Goal: Transaction & Acquisition: Purchase product/service

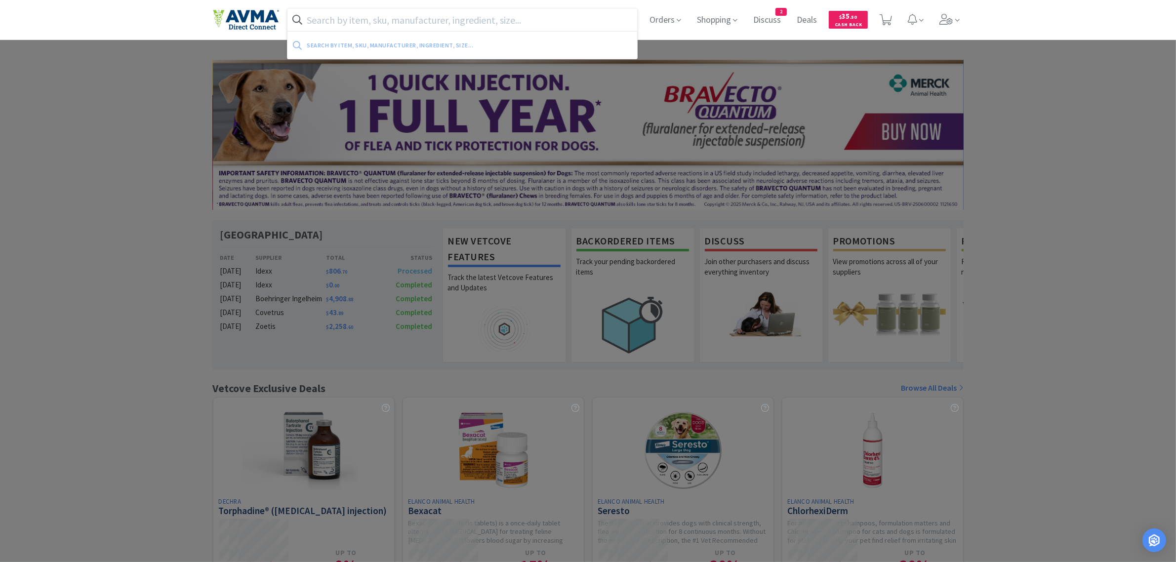
click at [351, 18] on input "text" at bounding box center [462, 19] width 350 height 23
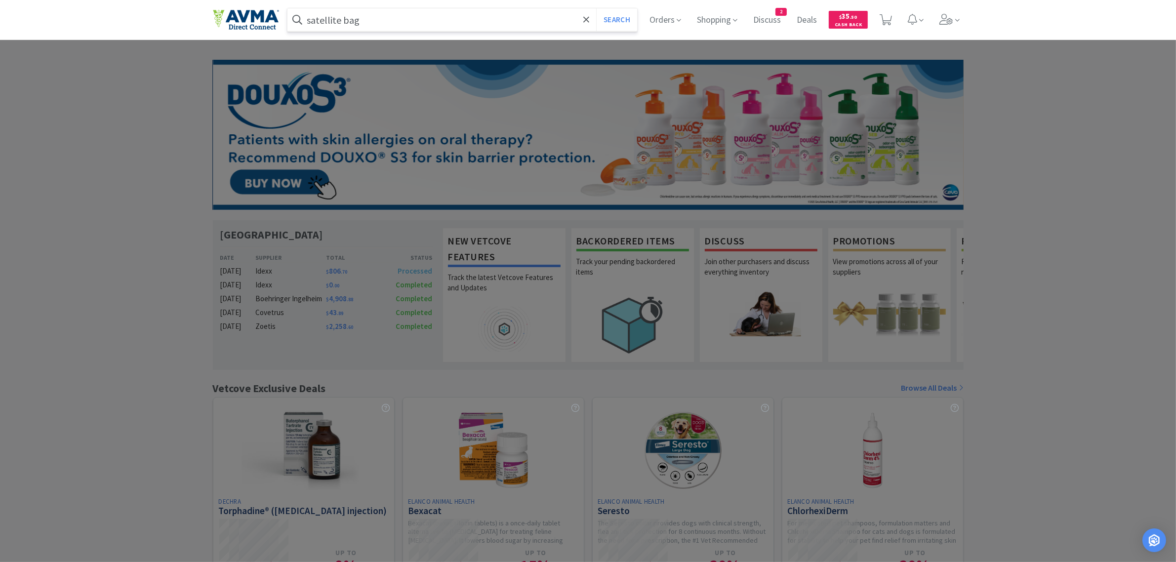
type input "satellite bag"
click at [596, 8] on button "Search" at bounding box center [616, 19] width 41 height 23
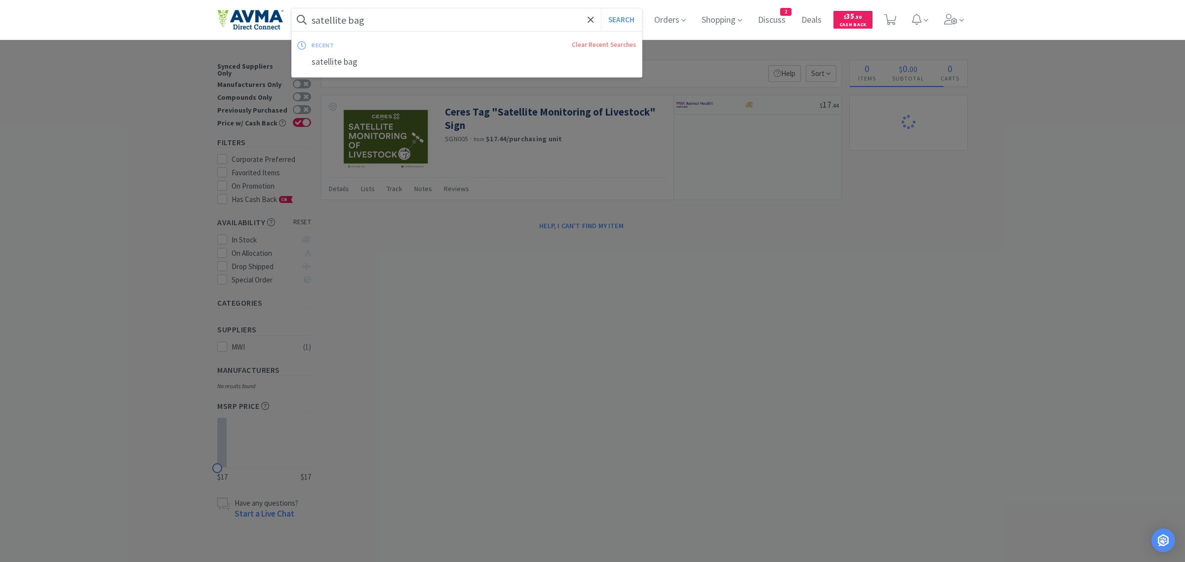
click at [374, 23] on input "satellite bag" at bounding box center [467, 19] width 350 height 23
click at [317, 64] on div "satellite bag" at bounding box center [467, 62] width 350 height 18
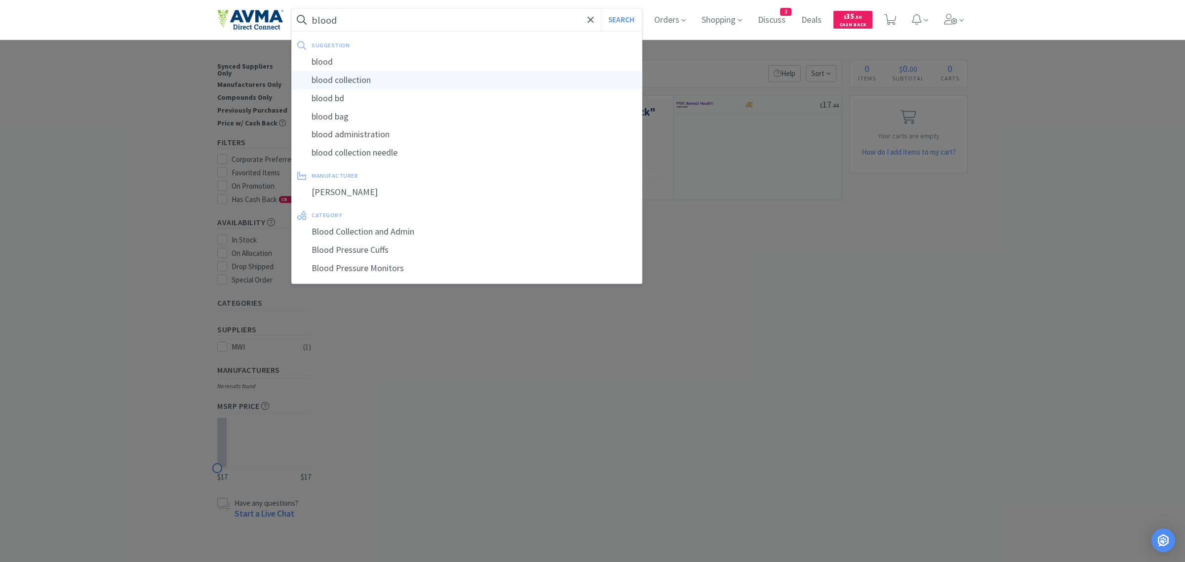
click at [394, 83] on div "blood collection" at bounding box center [467, 80] width 350 height 18
type input "blood collection"
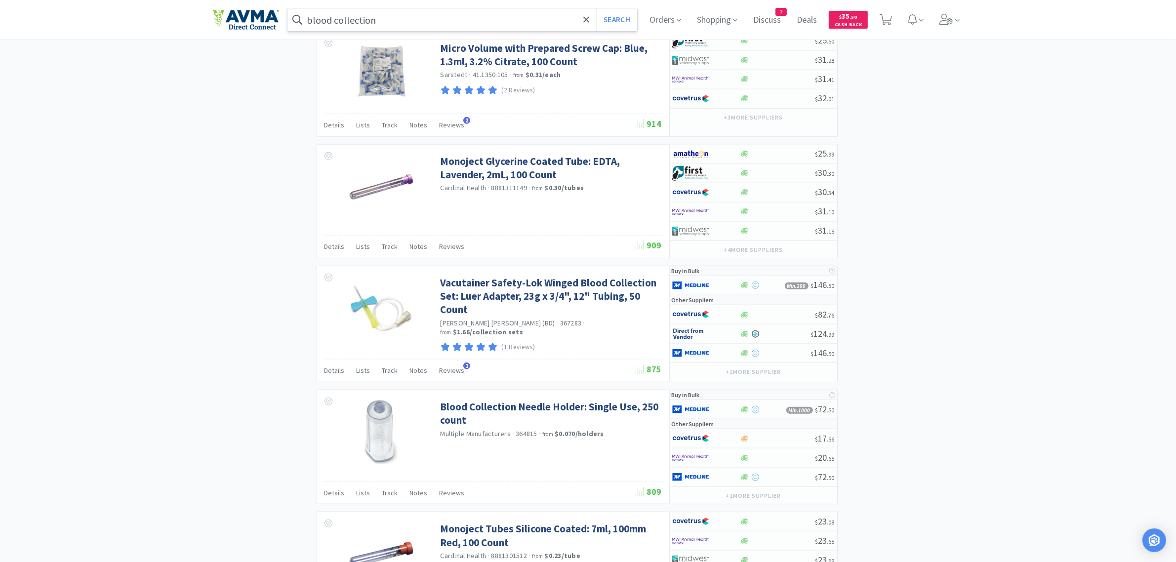
scroll to position [1388, 0]
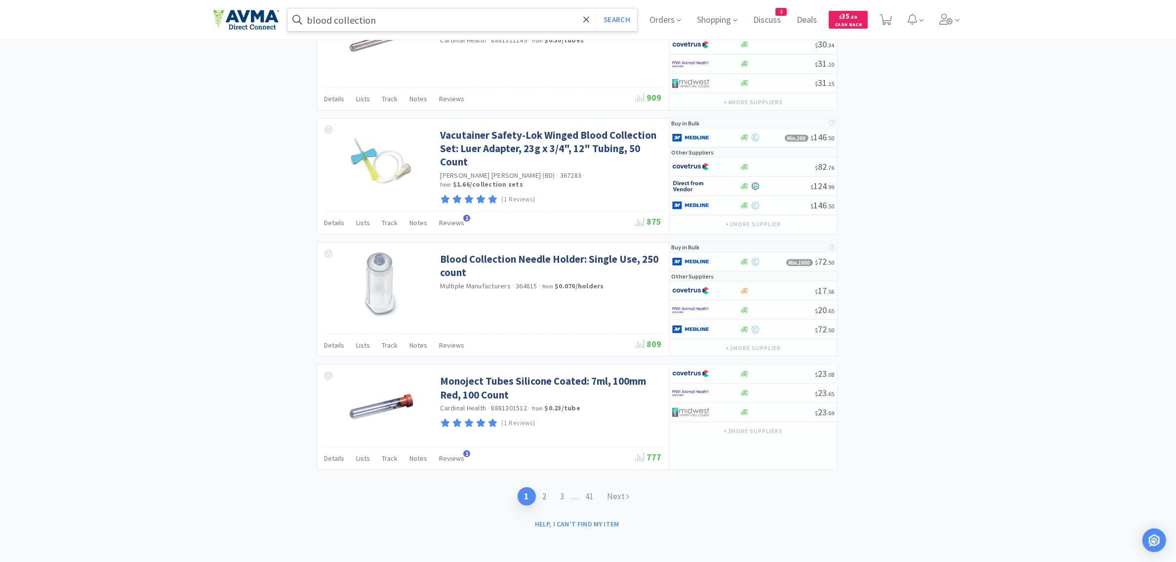
click at [543, 449] on link "2" at bounding box center [545, 496] width 18 height 18
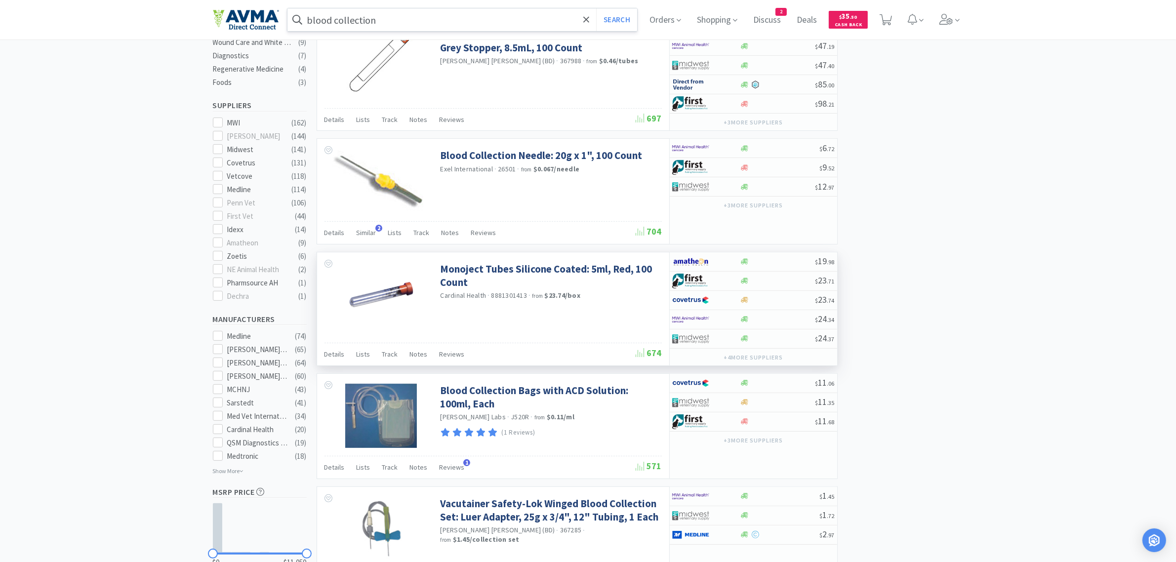
scroll to position [309, 0]
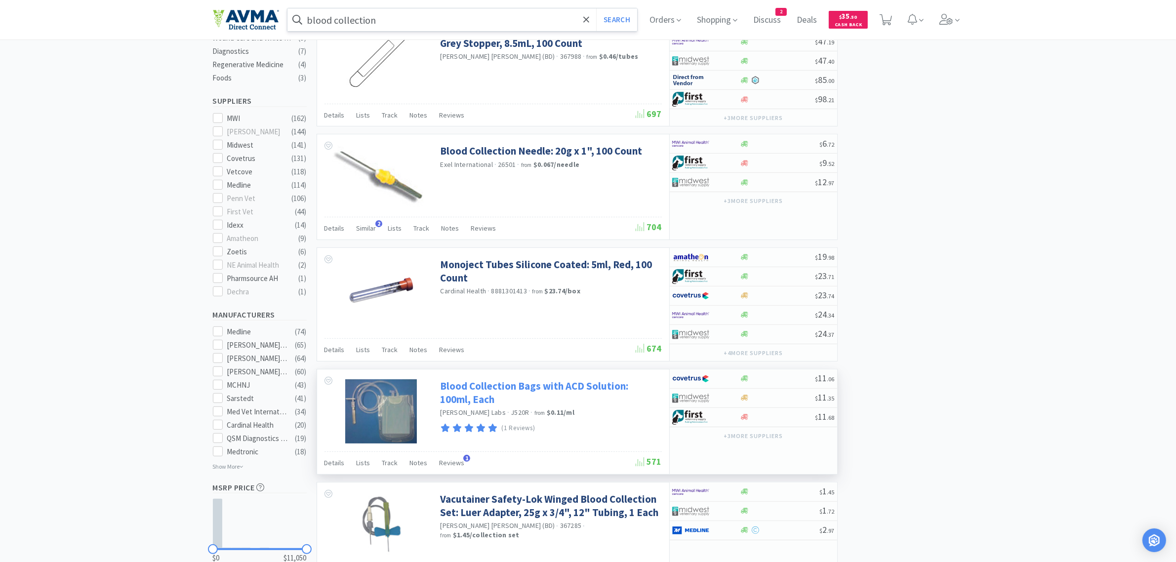
click at [463, 396] on link "Blood Collection Bags with ACD Solution: 100ml, Each" at bounding box center [549, 392] width 219 height 27
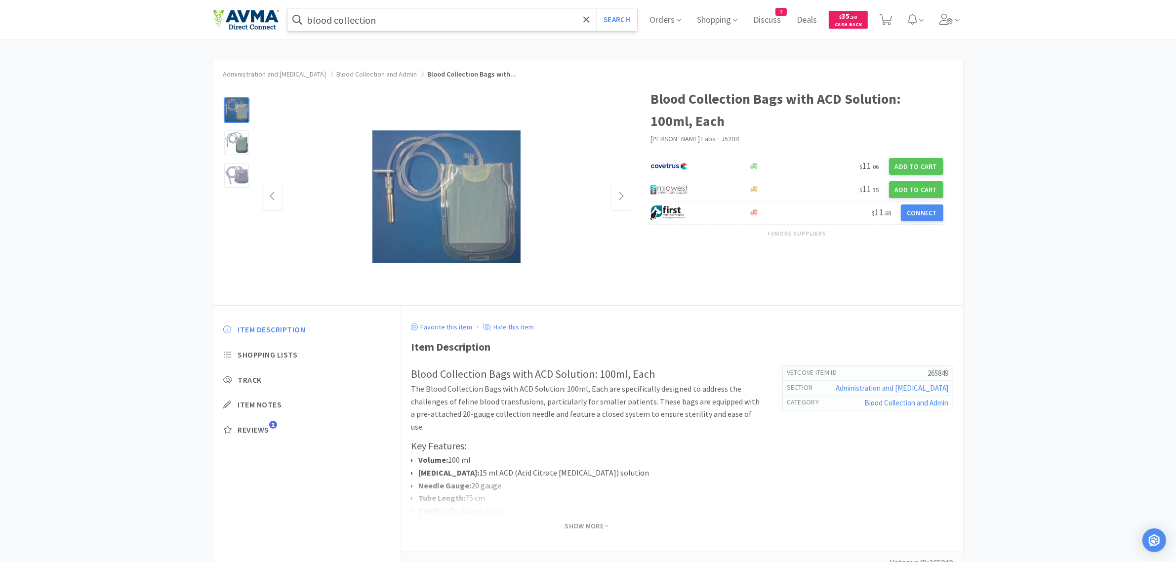
click at [473, 204] on img at bounding box center [446, 196] width 148 height 133
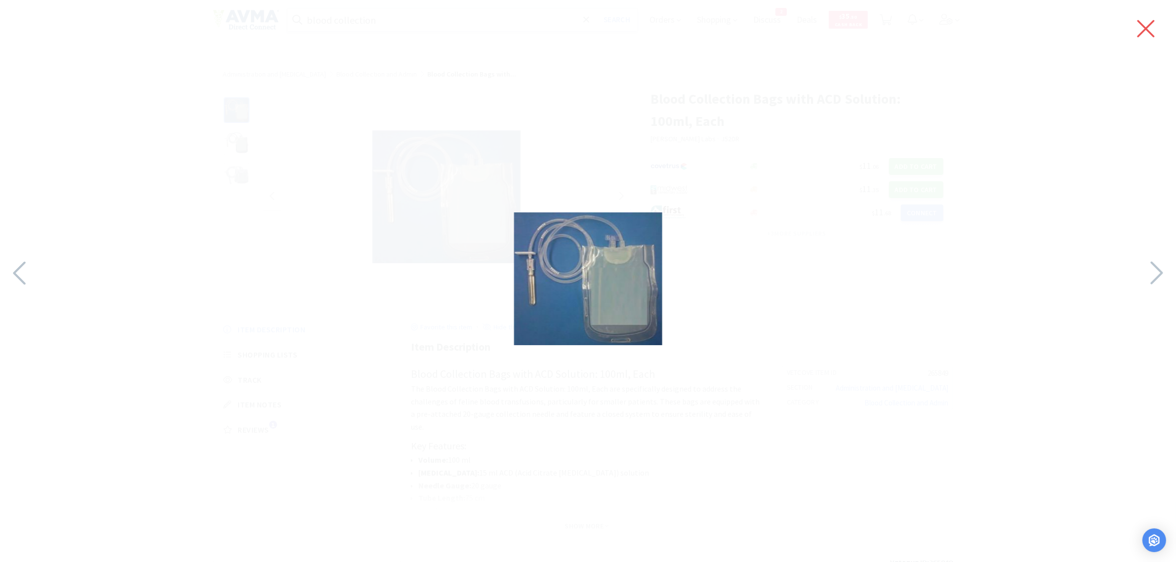
click at [948, 30] on icon at bounding box center [1145, 29] width 21 height 28
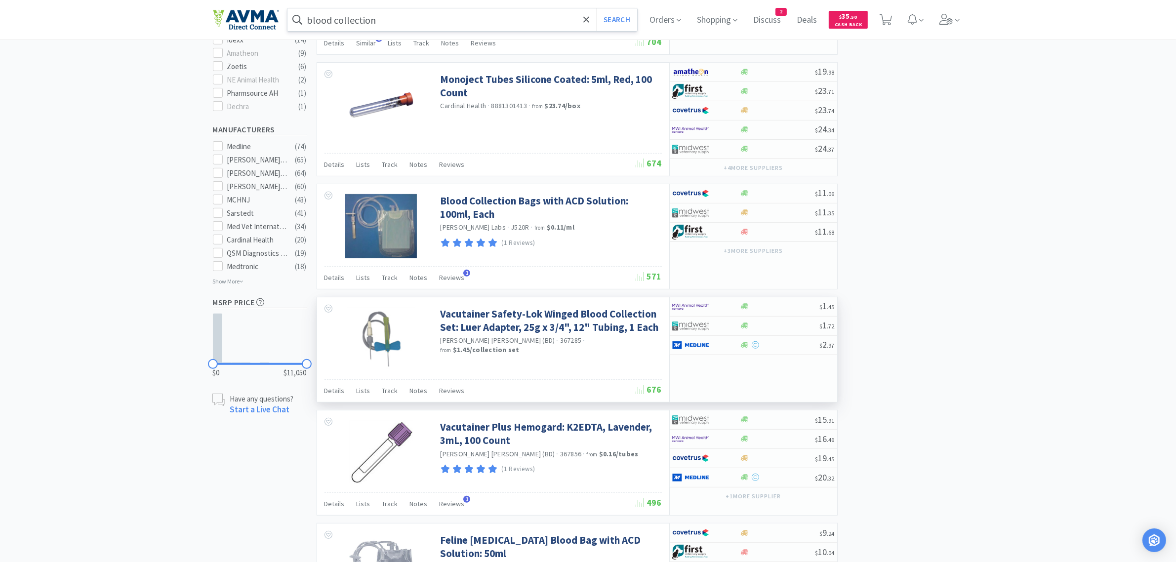
scroll to position [370, 0]
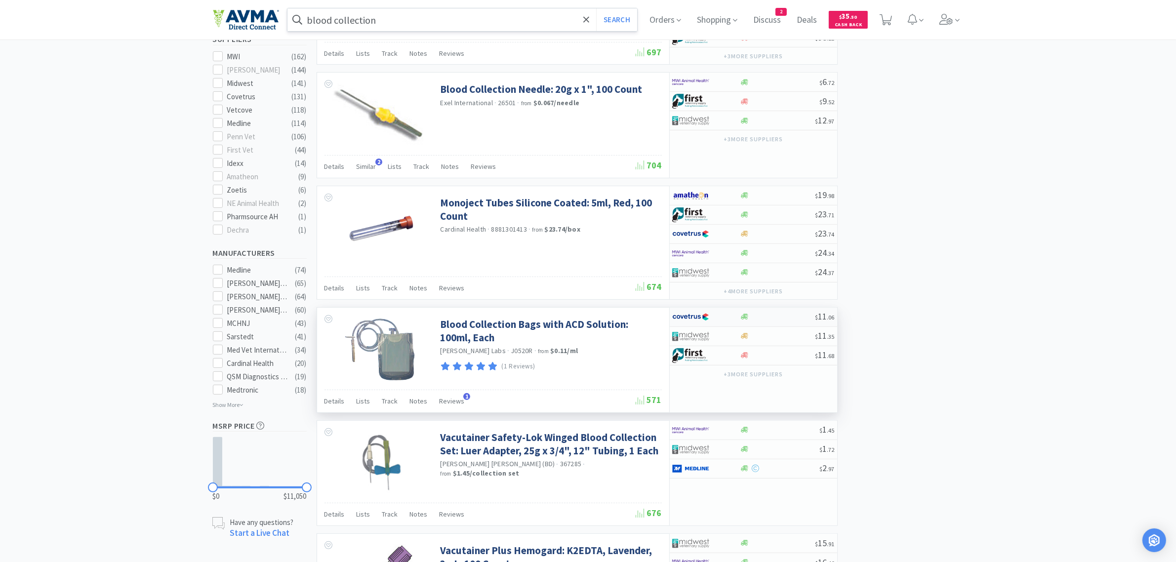
click at [710, 319] on div at bounding box center [699, 317] width 54 height 17
select select "1"
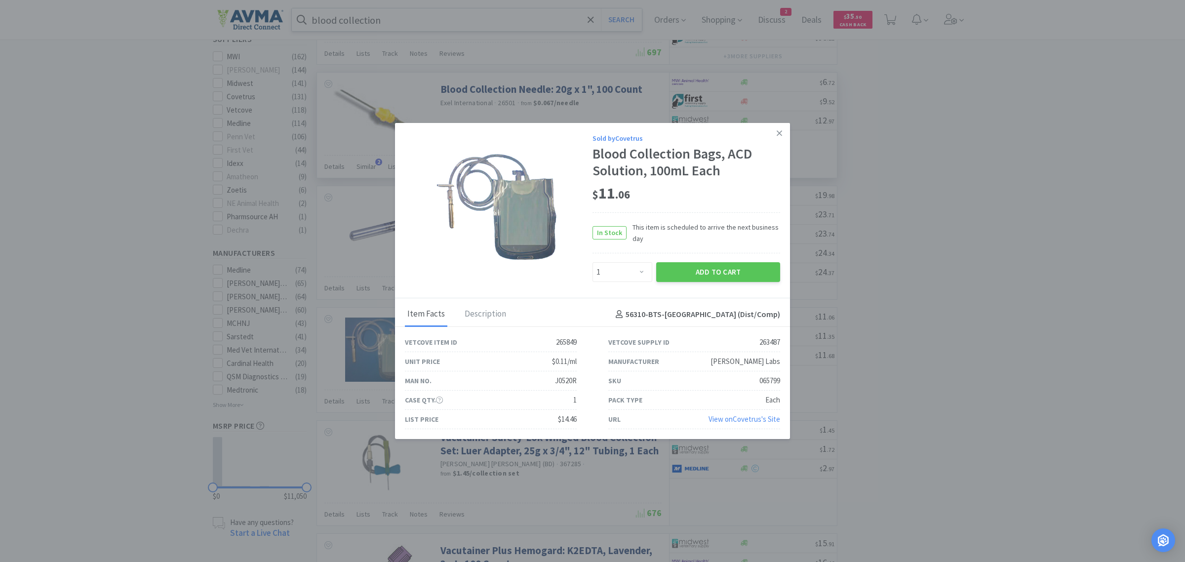
click at [779, 131] on icon at bounding box center [779, 133] width 5 height 9
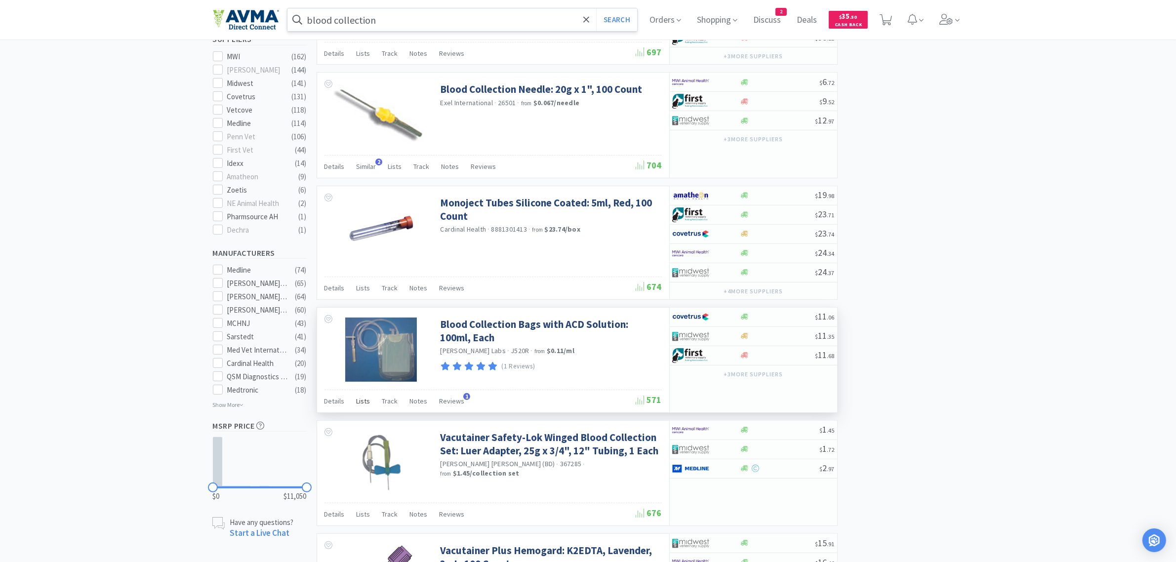
click at [359, 405] on span "Lists" at bounding box center [364, 401] width 14 height 9
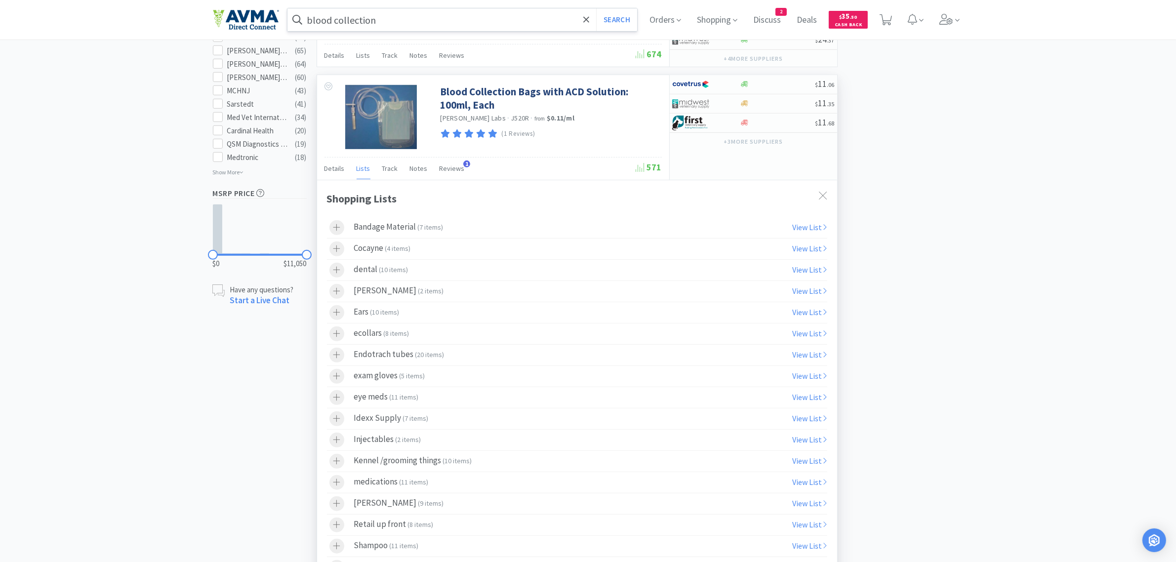
scroll to position [741, 0]
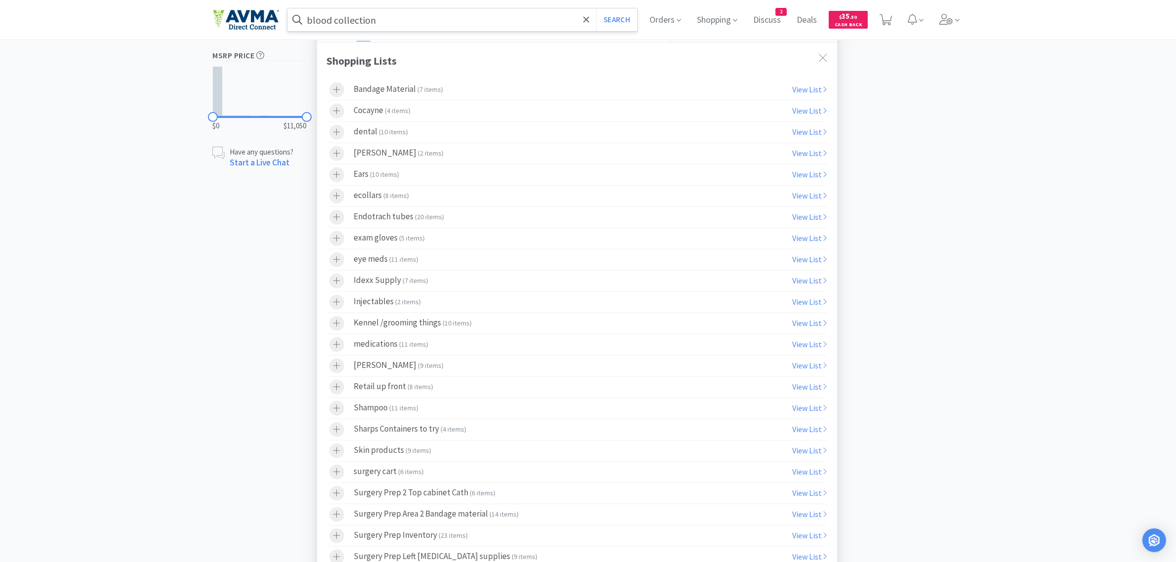
click at [337, 370] on icon at bounding box center [336, 365] width 7 height 8
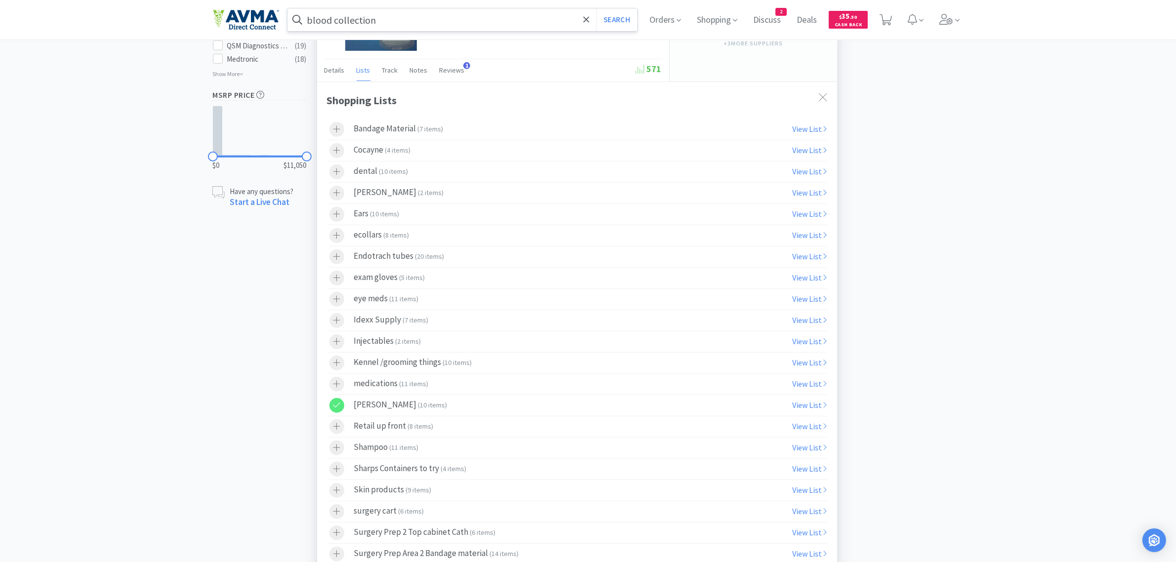
scroll to position [679, 0]
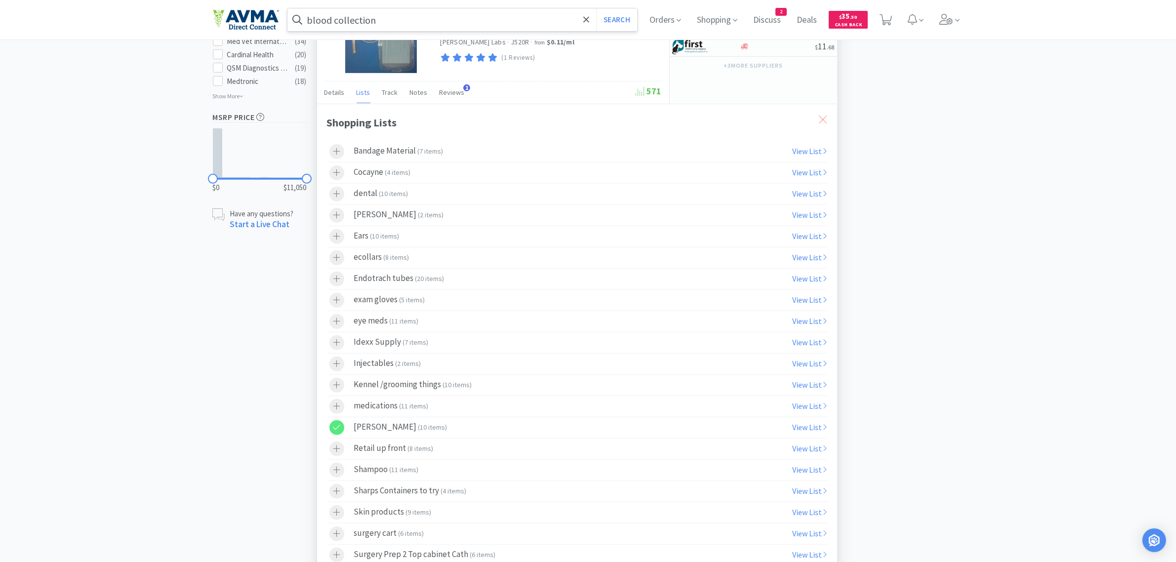
click at [824, 123] on icon at bounding box center [823, 120] width 8 height 8
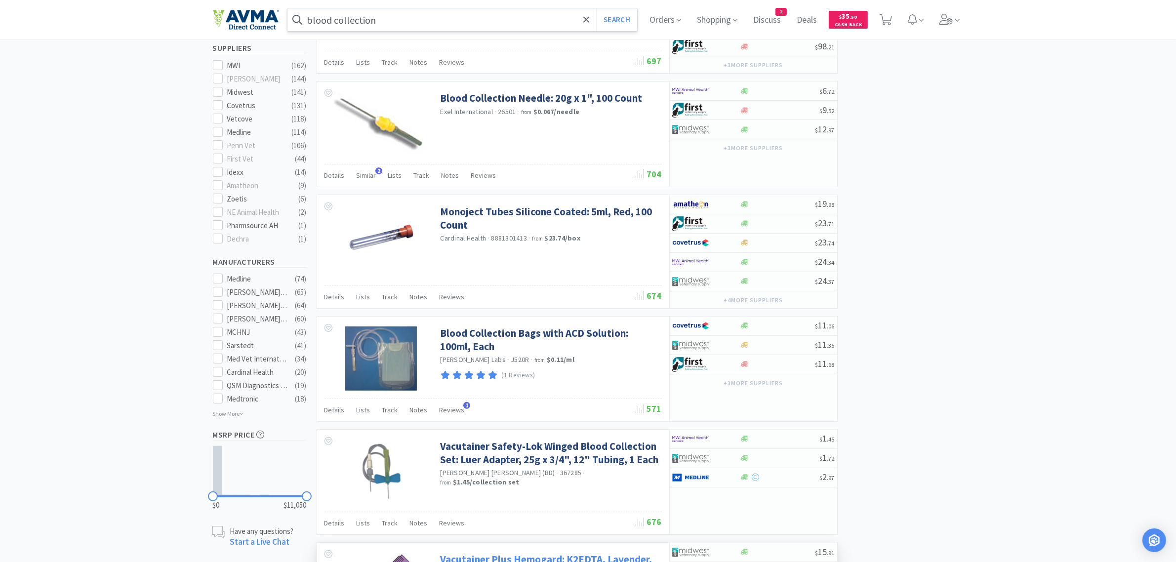
scroll to position [0, 0]
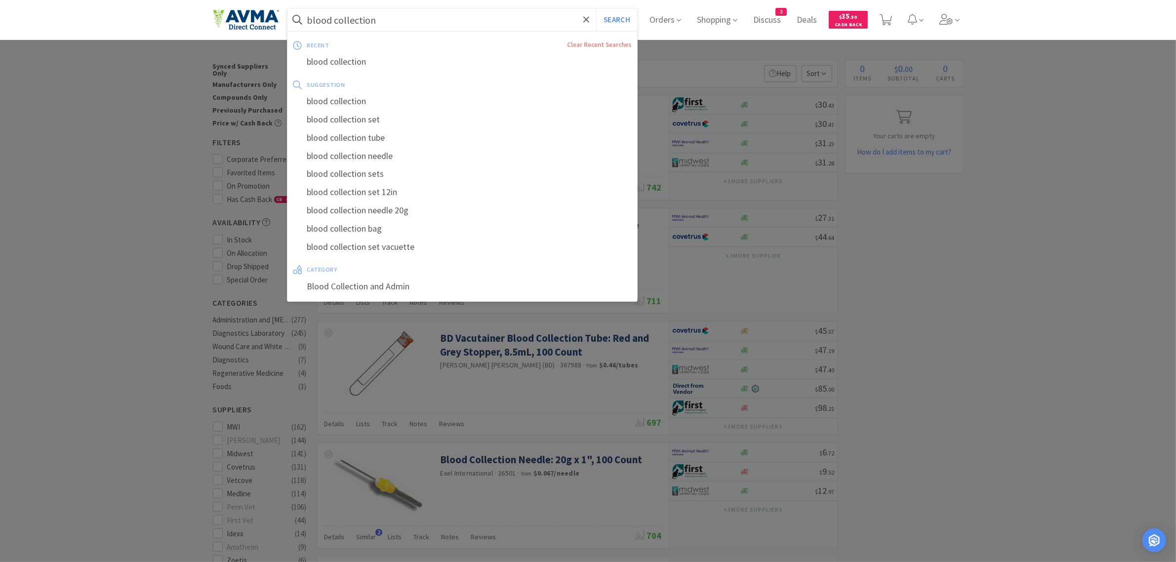
click at [948, 289] on div at bounding box center [588, 281] width 1176 height 562
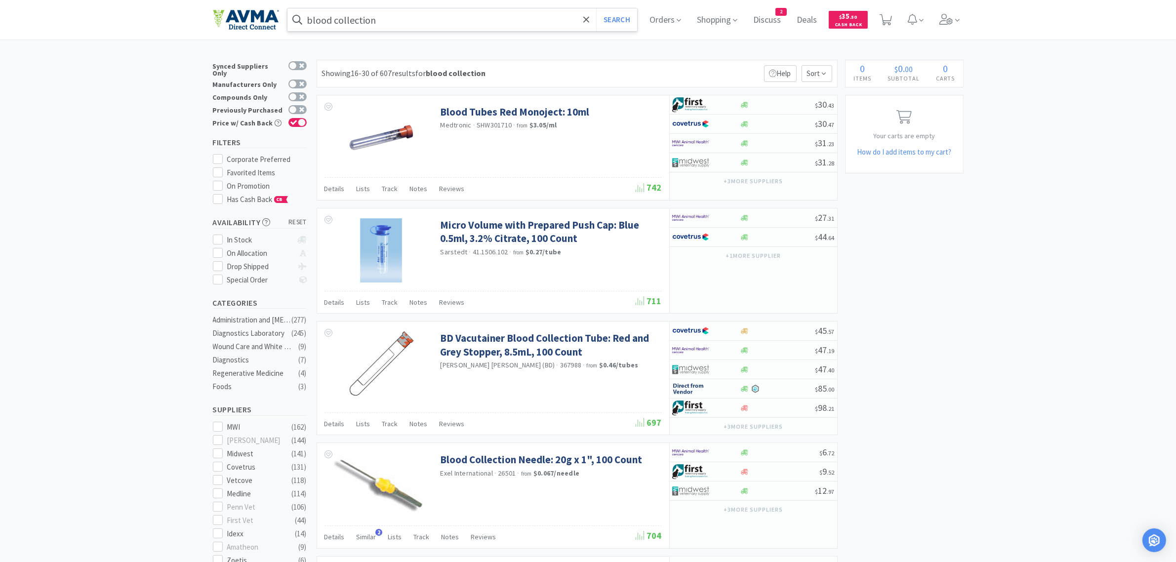
click at [394, 21] on input "blood collection" at bounding box center [462, 19] width 350 height 23
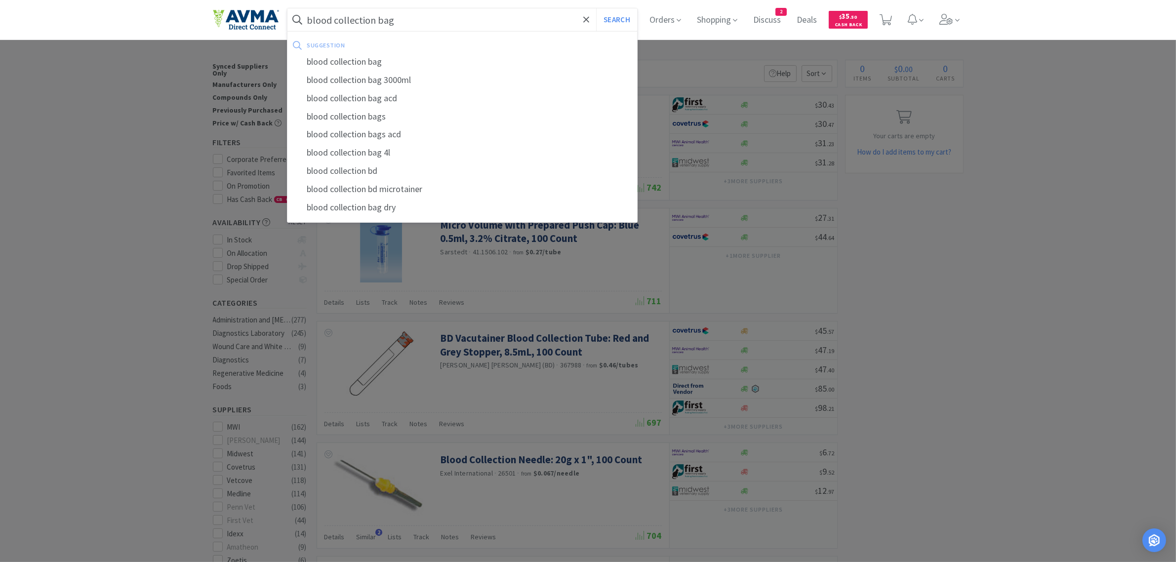
type input "blood collection bag"
click at [596, 8] on button "Search" at bounding box center [616, 19] width 41 height 23
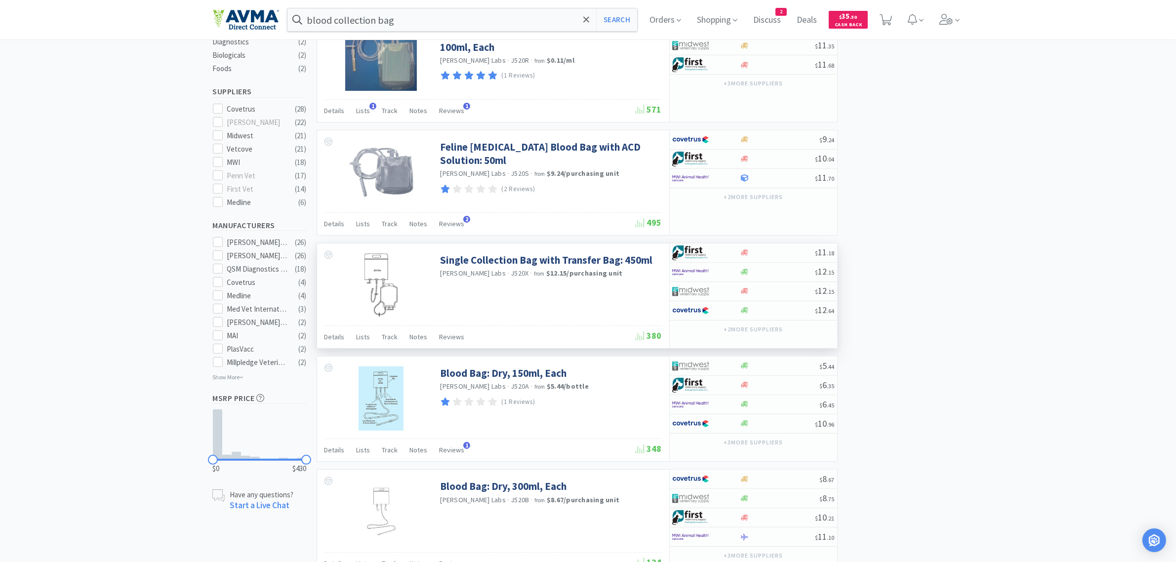
scroll to position [309, 0]
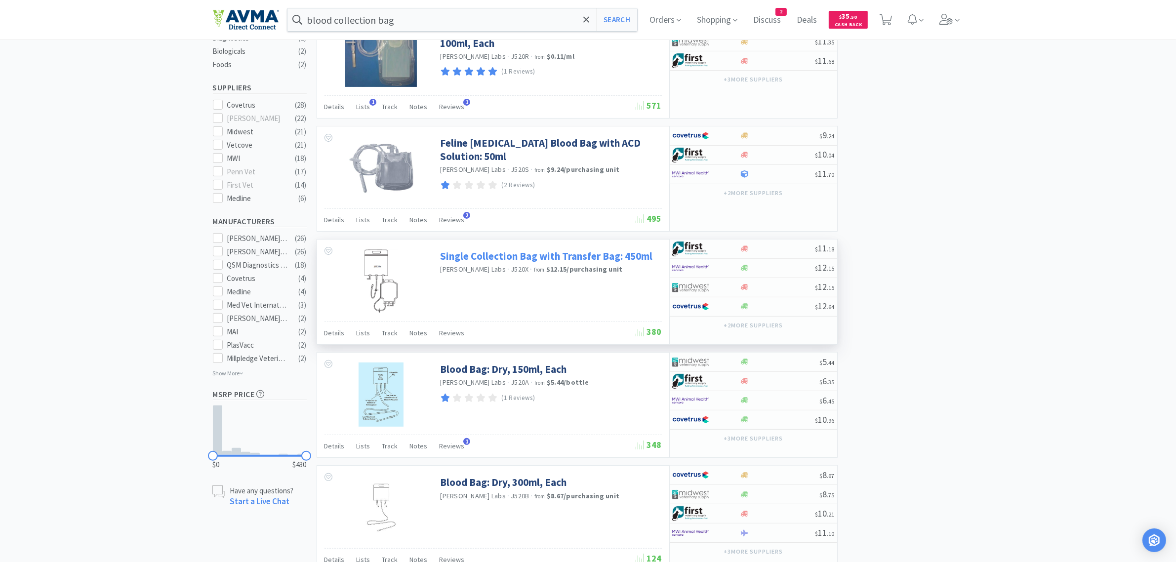
click at [502, 259] on link "Single Collection Bag with Transfer Bag: 450ml" at bounding box center [546, 255] width 212 height 13
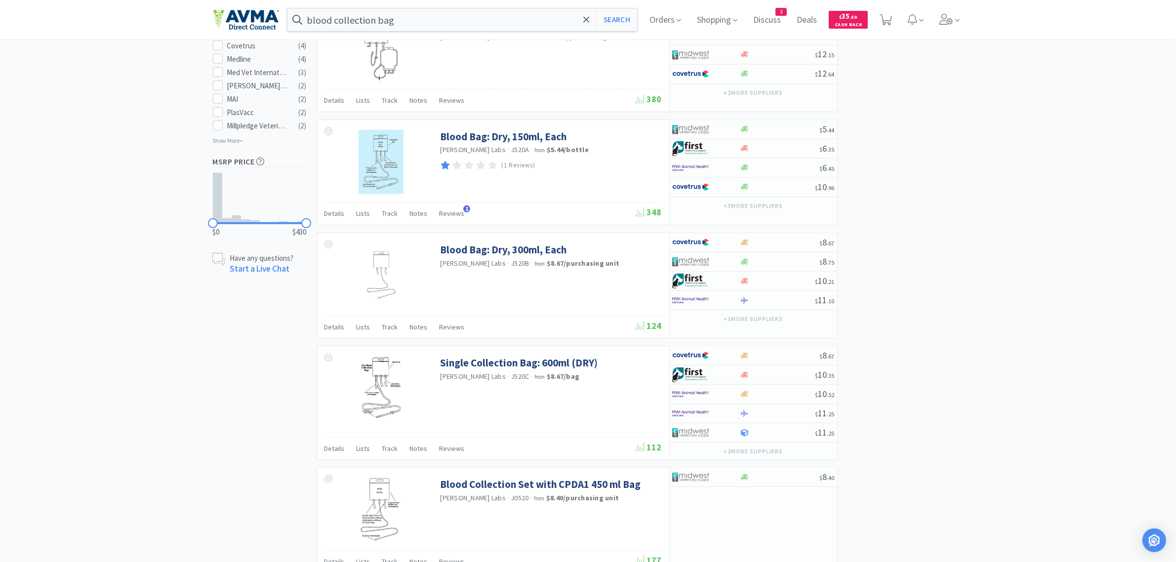
scroll to position [679, 0]
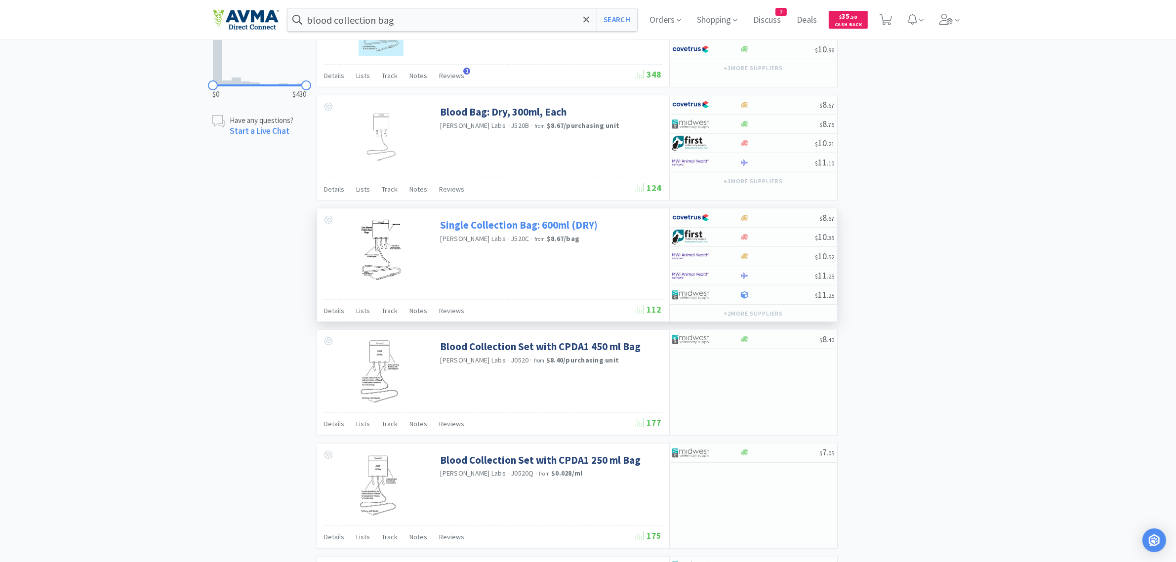
click at [534, 231] on link "Single Collection Bag: 600ml (DRY)" at bounding box center [519, 224] width 158 height 13
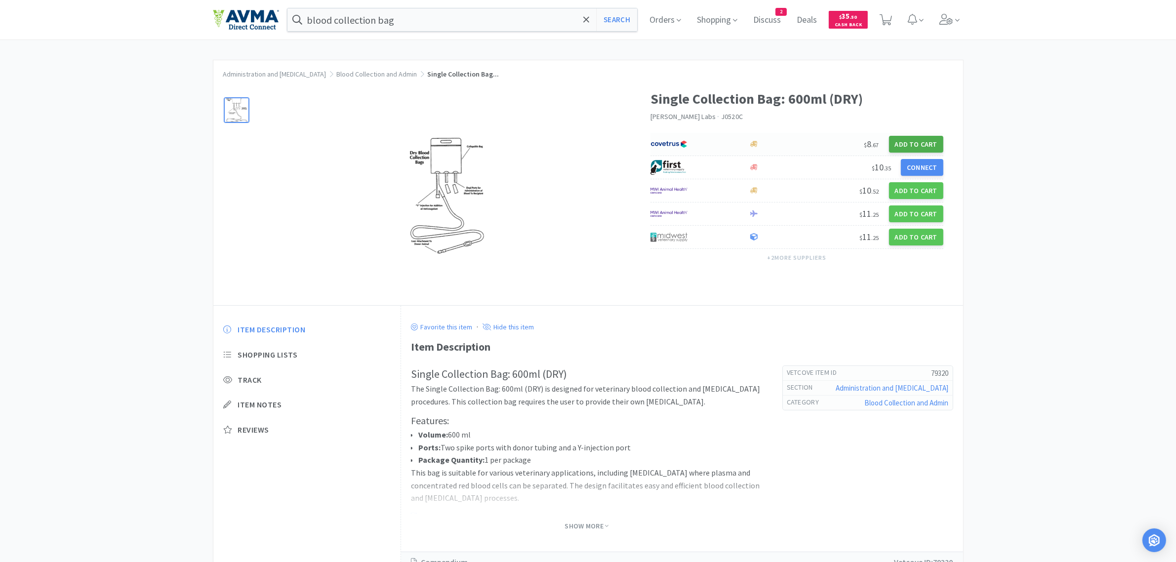
click at [926, 142] on button "Add to Cart" at bounding box center [916, 144] width 54 height 17
select select "1"
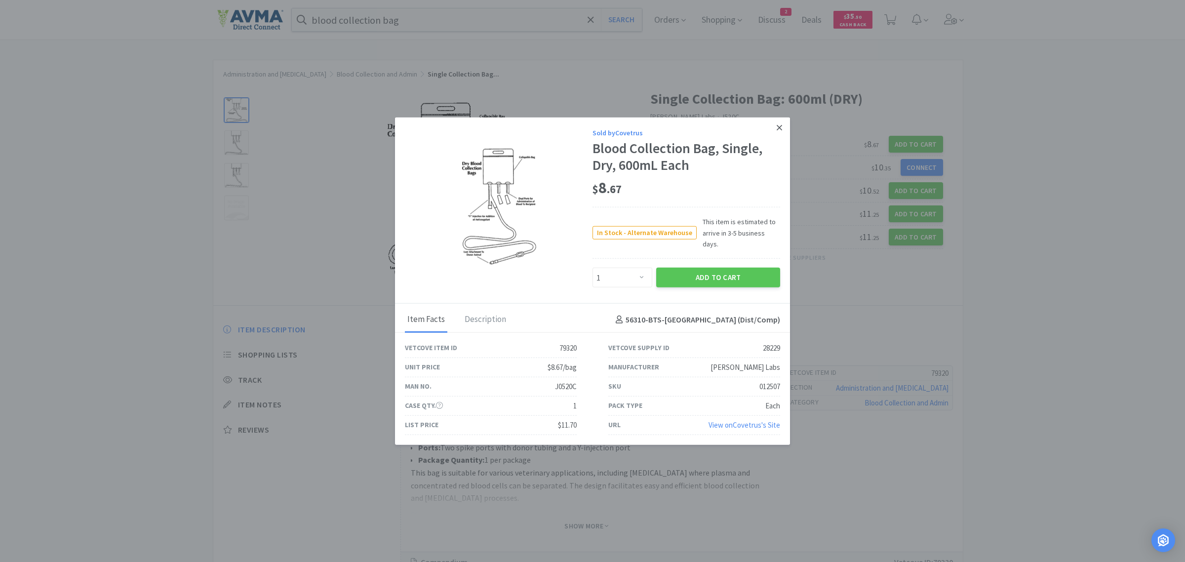
click at [779, 129] on icon at bounding box center [779, 127] width 5 height 9
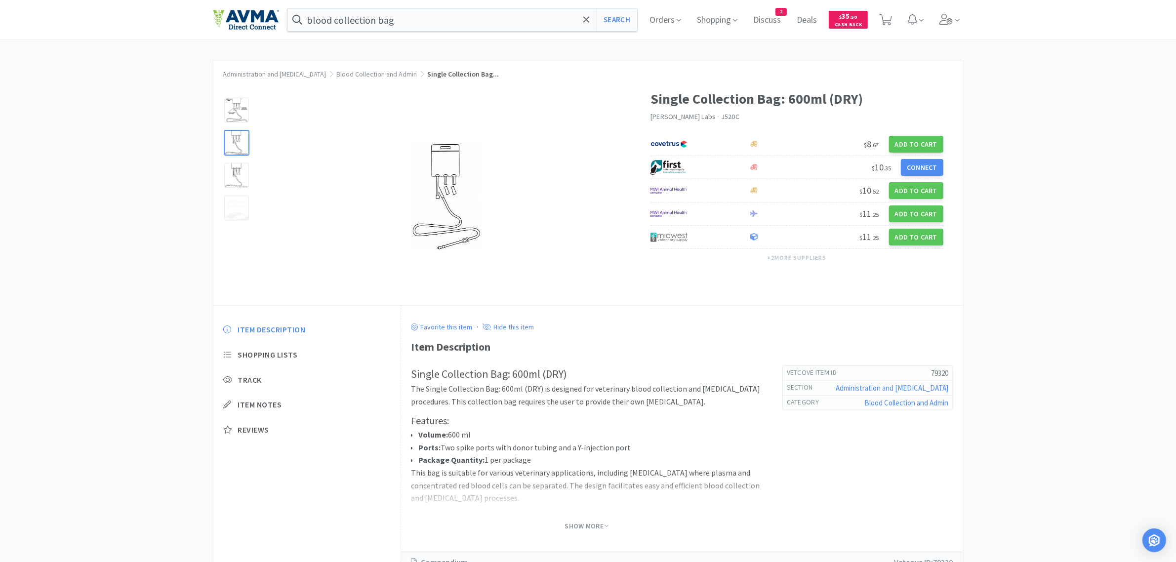
scroll to position [679, 0]
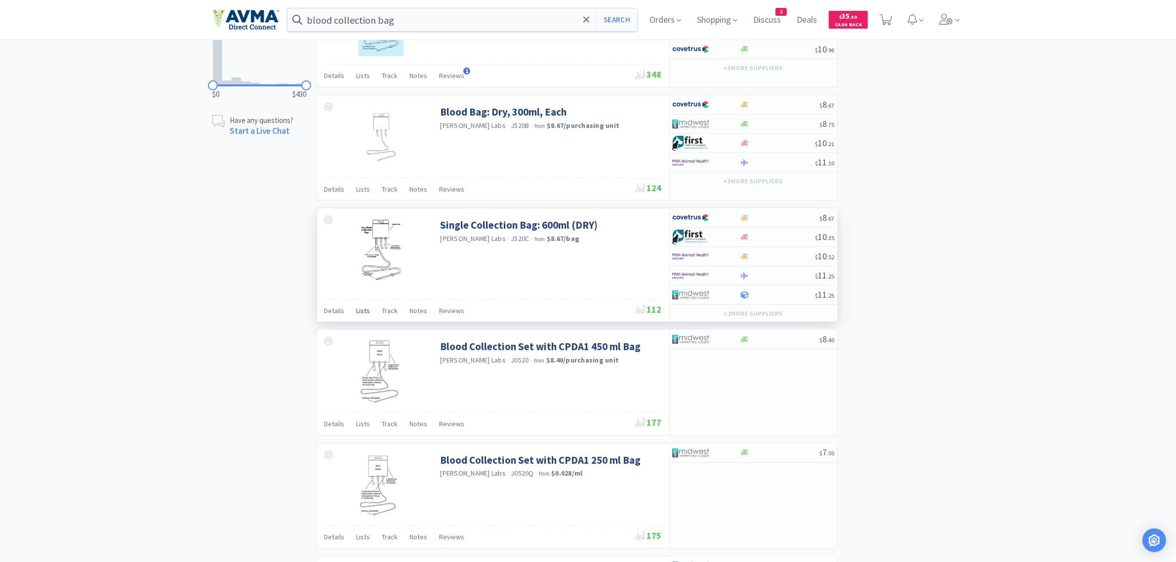
click at [360, 315] on span "Lists" at bounding box center [364, 310] width 14 height 9
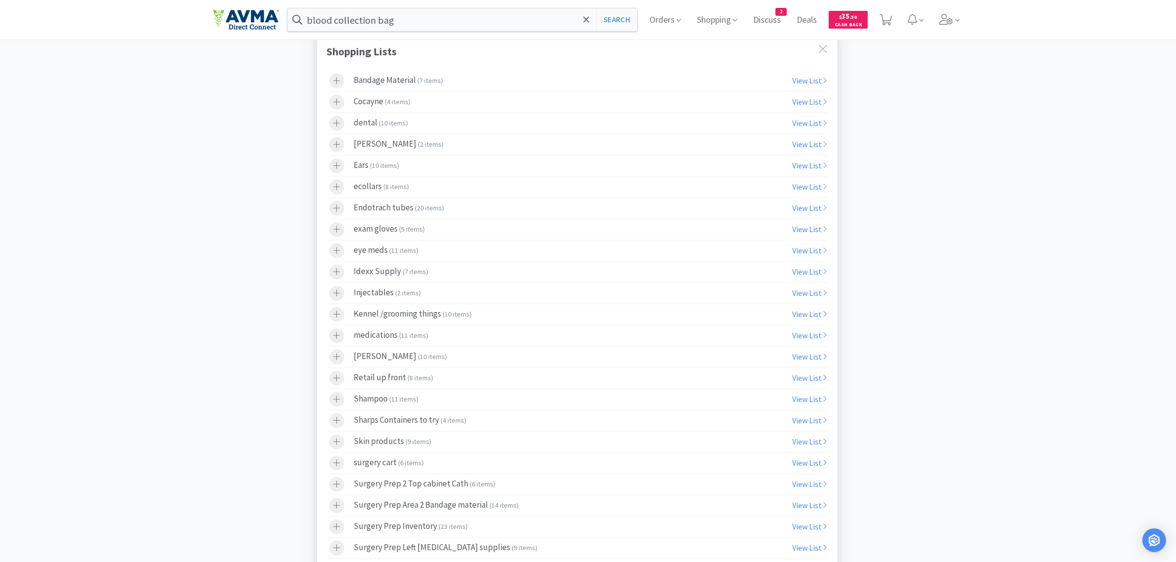
scroll to position [988, 0]
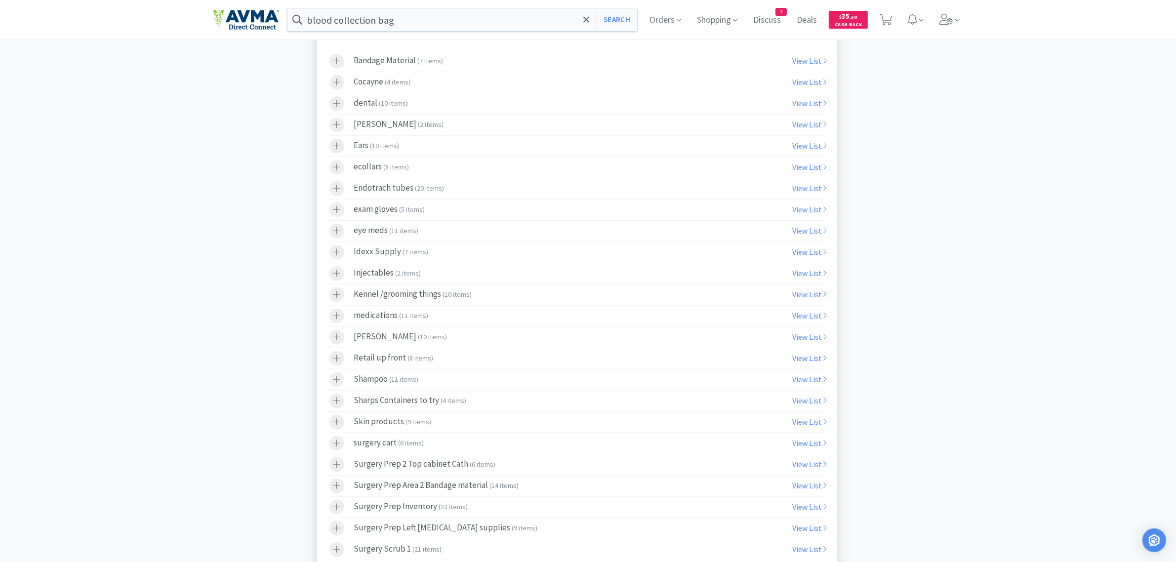
drag, startPoint x: 342, startPoint y: 344, endPoint x: 381, endPoint y: 344, distance: 39.5
click at [342, 344] on div at bounding box center [336, 337] width 15 height 15
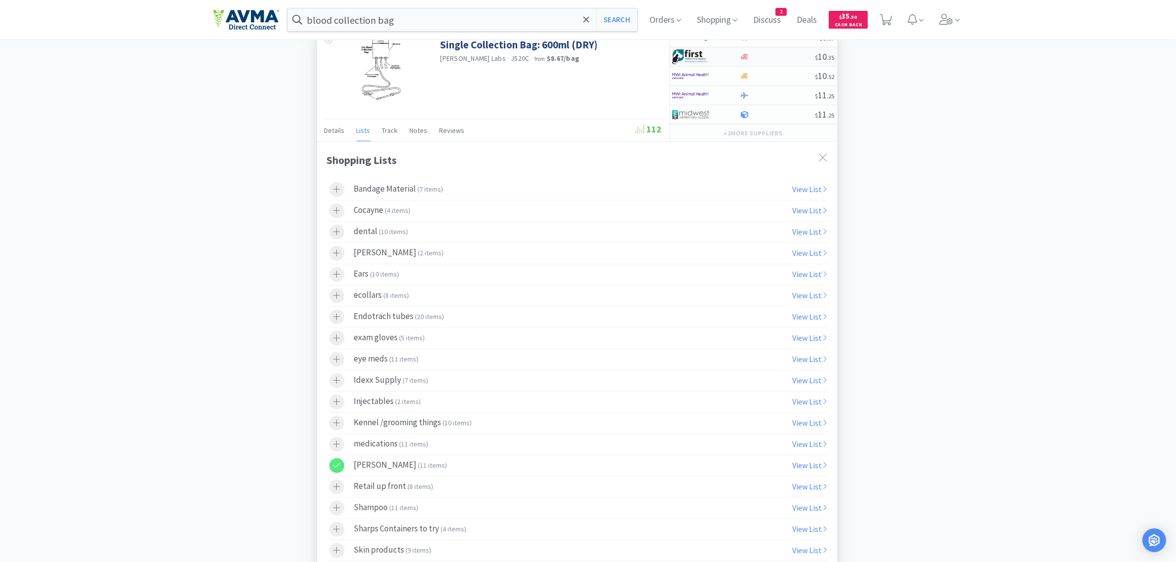
scroll to position [679, 0]
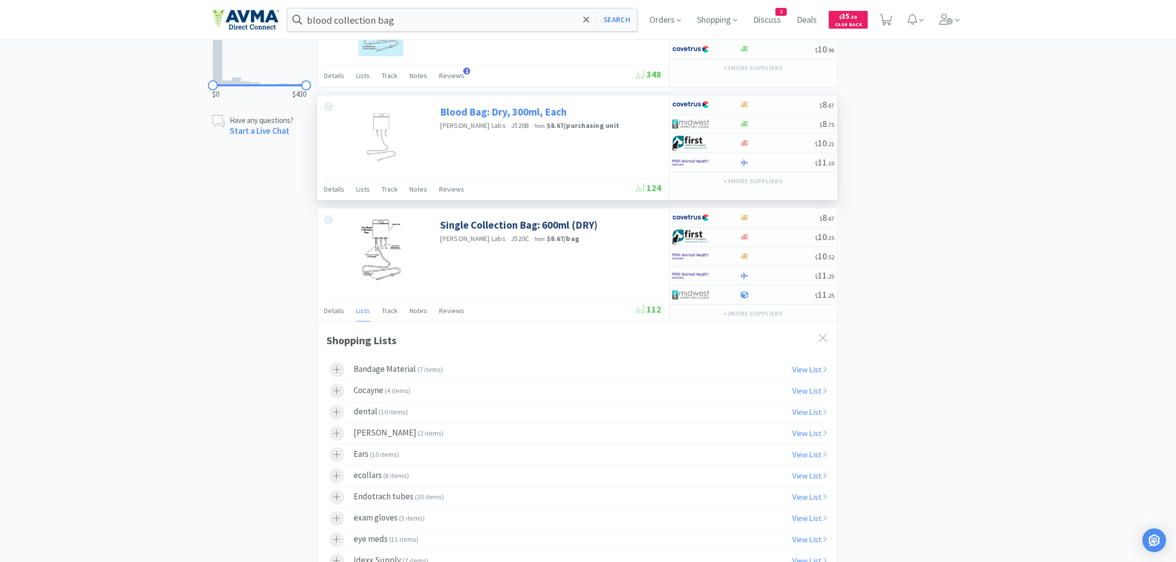
click at [497, 119] on link "Blood Bag: Dry, 300ml, Each" at bounding box center [503, 111] width 126 height 13
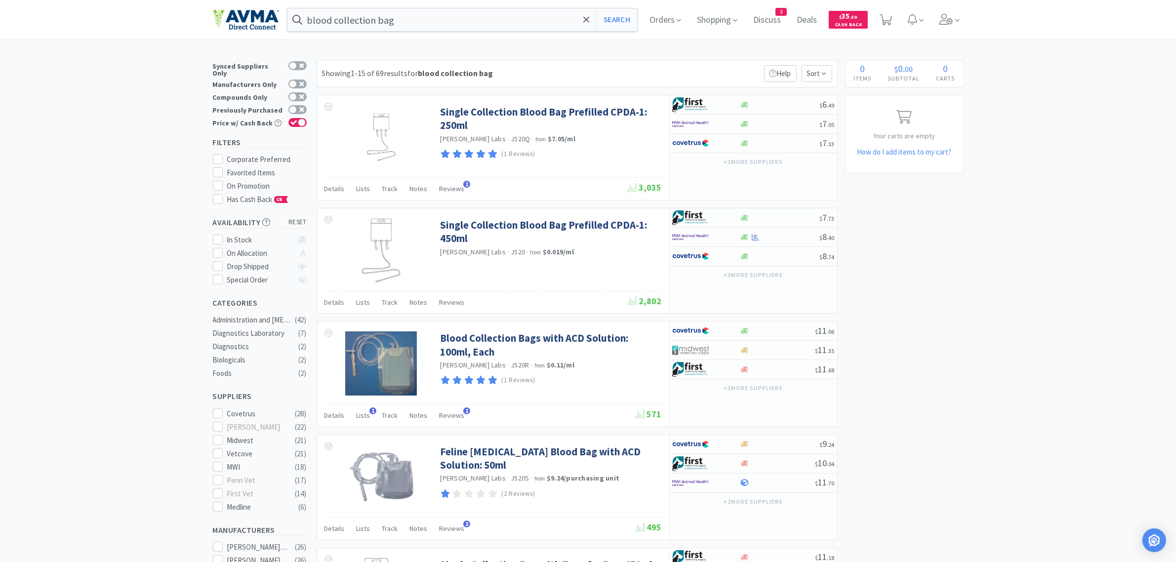
scroll to position [679, 0]
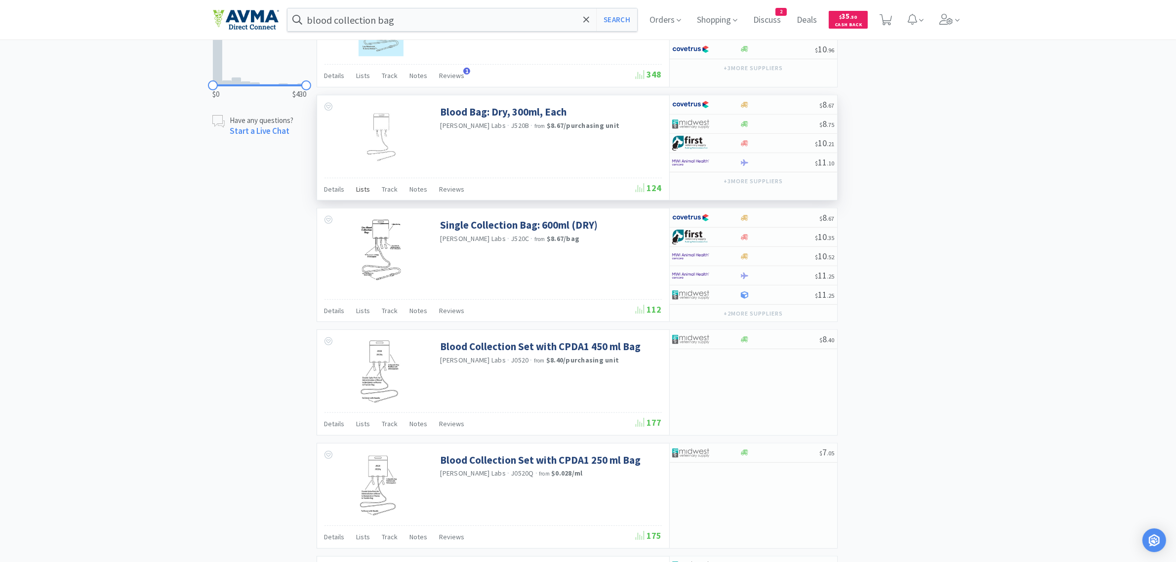
click at [357, 194] on span "Lists" at bounding box center [364, 189] width 14 height 9
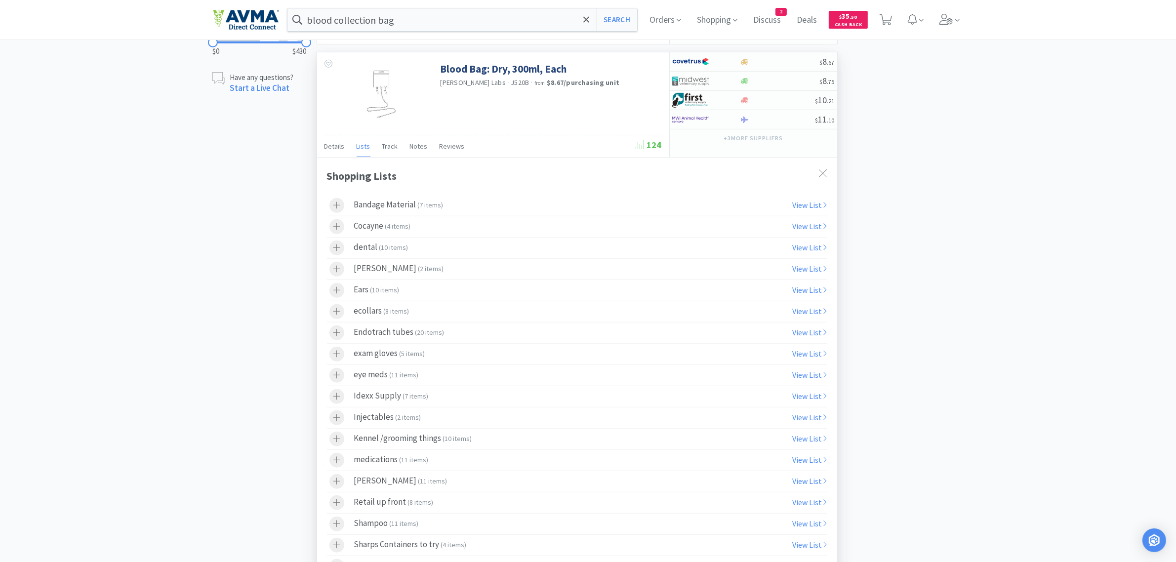
scroll to position [802, 0]
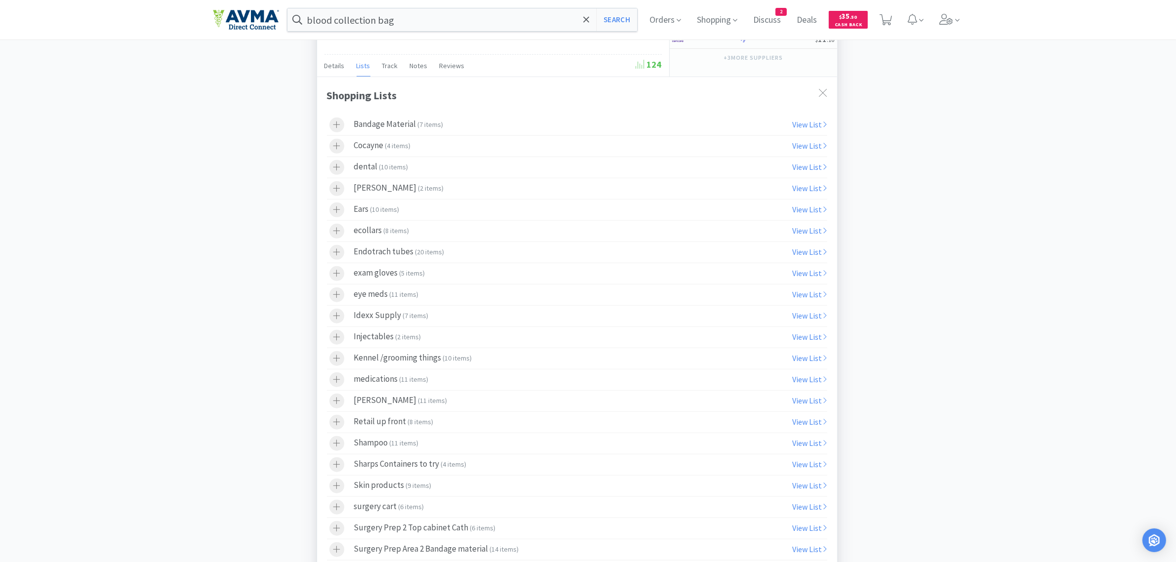
click at [335, 405] on icon at bounding box center [336, 401] width 7 height 8
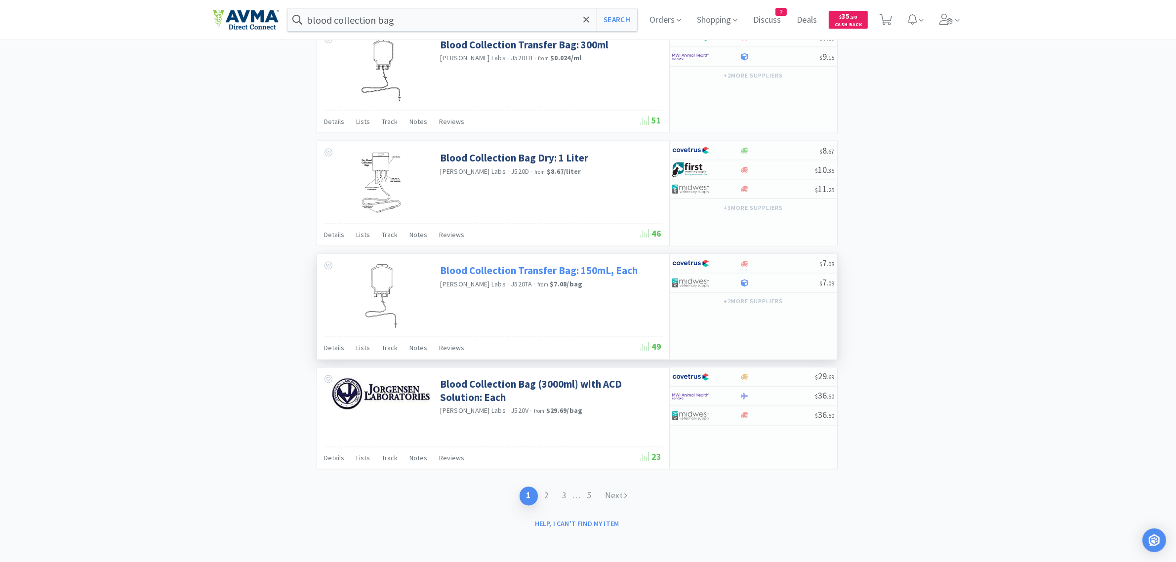
scroll to position [2138, 0]
click at [520, 161] on link "Blood Collection Bag Dry: 1 Liter" at bounding box center [514, 157] width 148 height 13
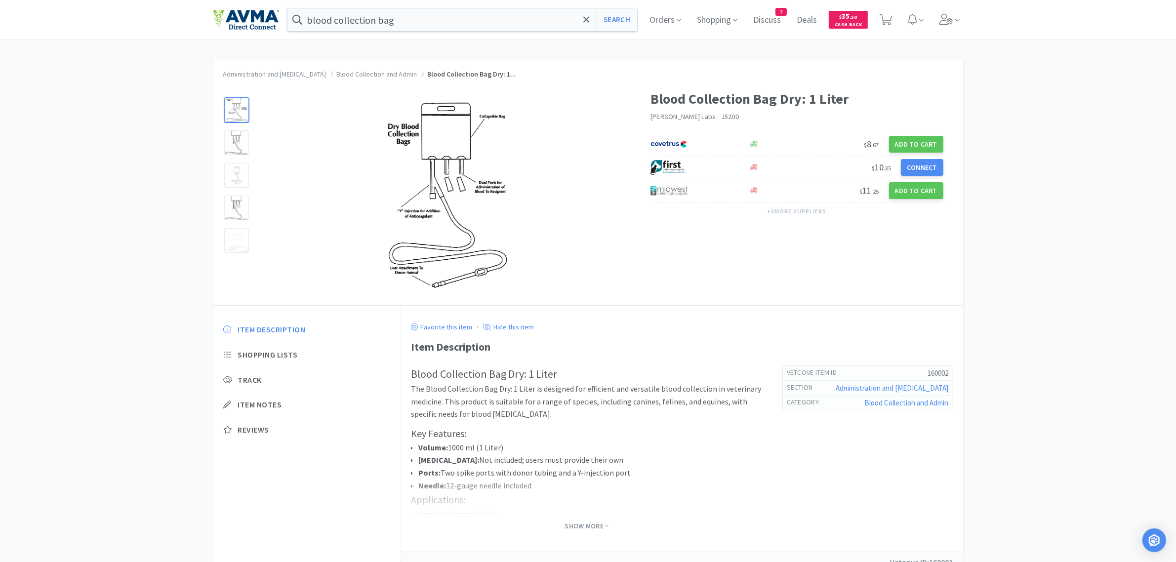
scroll to position [1332, 0]
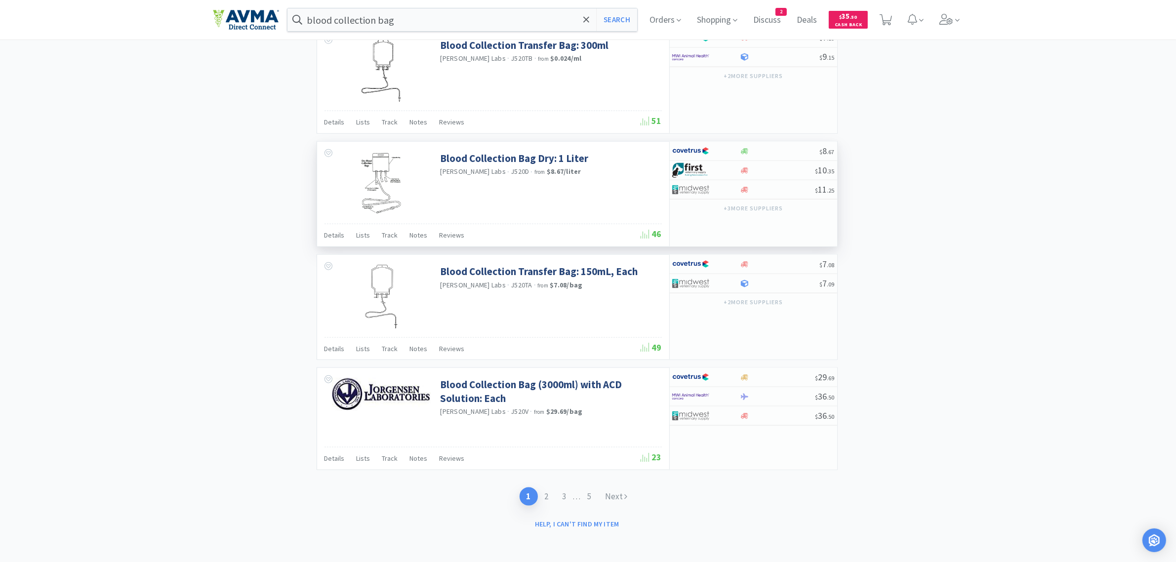
click at [369, 236] on div "Details Lists Track Notes Reviews" at bounding box center [482, 236] width 317 height 19
click at [364, 236] on span "Lists" at bounding box center [364, 235] width 14 height 9
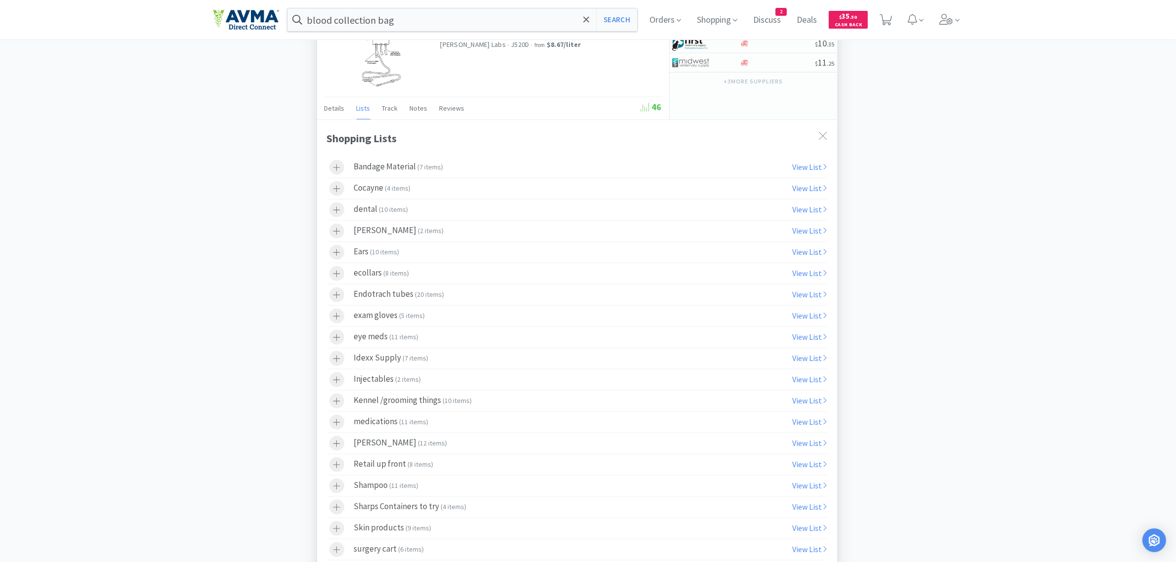
scroll to position [1456, 0]
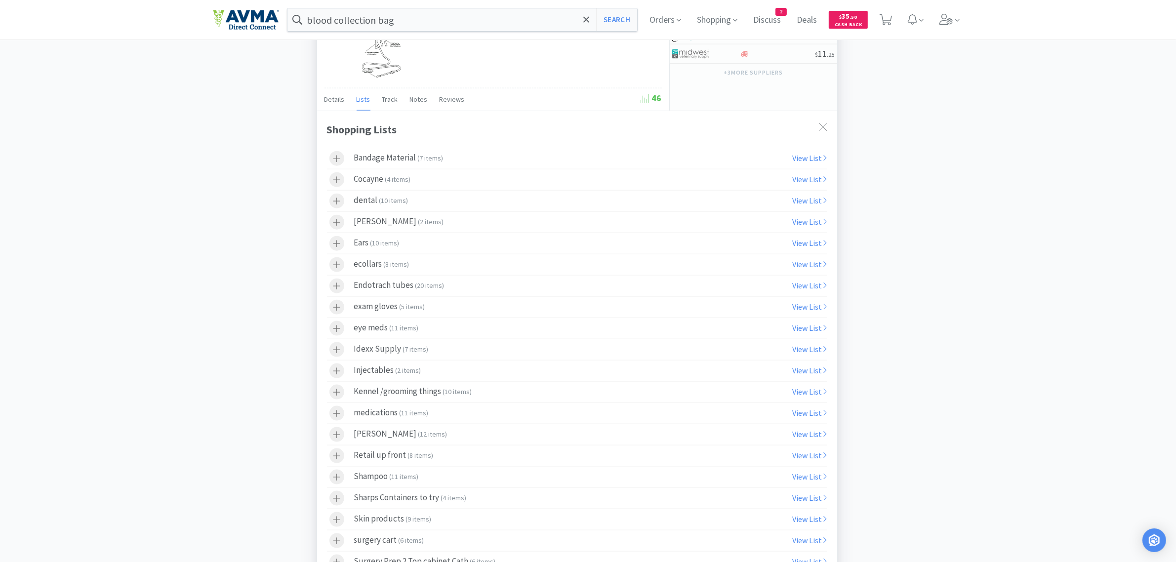
click at [333, 439] on icon at bounding box center [336, 435] width 7 height 8
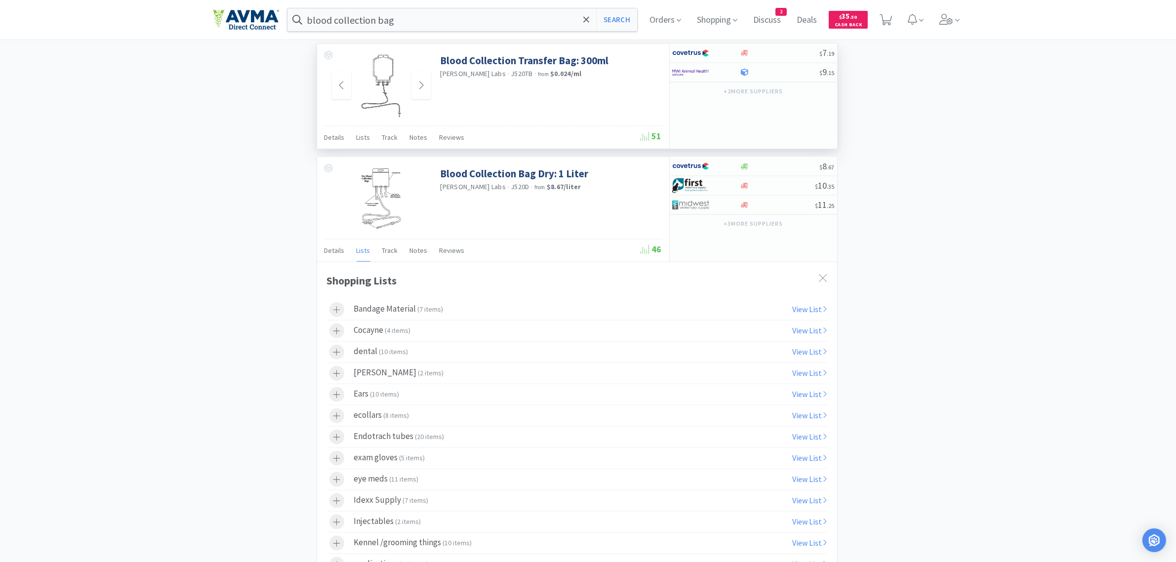
scroll to position [1147, 0]
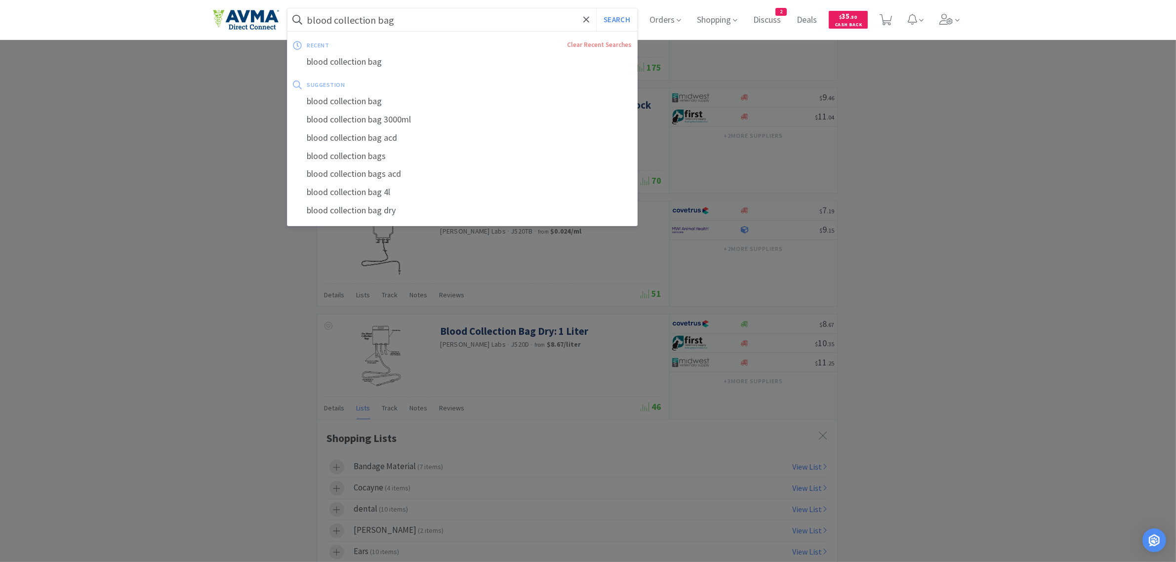
click at [411, 18] on input "blood collection bag" at bounding box center [462, 19] width 350 height 23
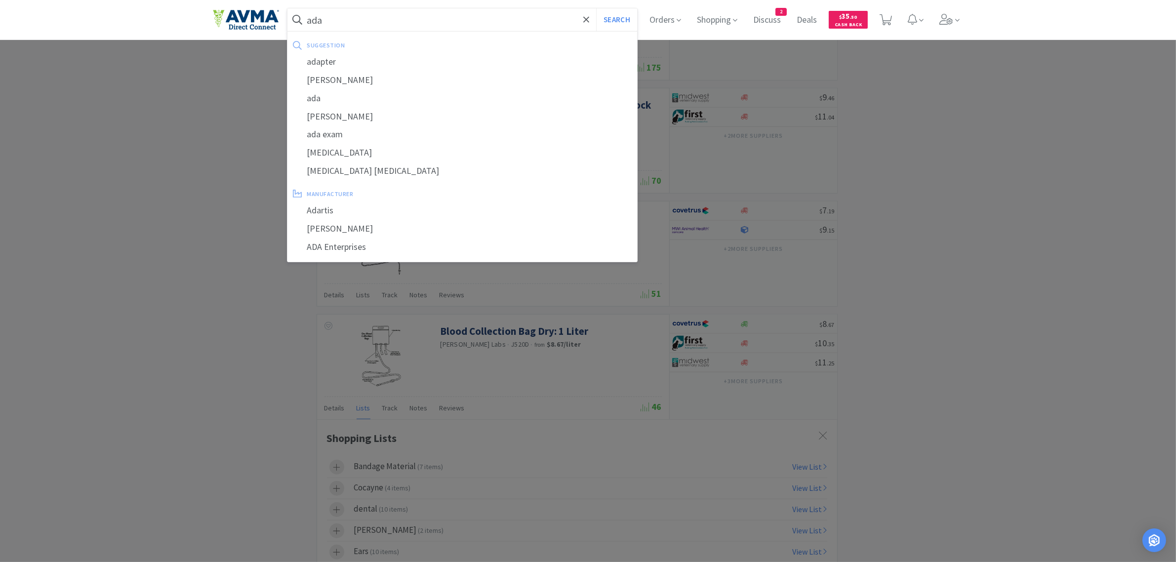
click at [596, 8] on button "Search" at bounding box center [616, 19] width 41 height 23
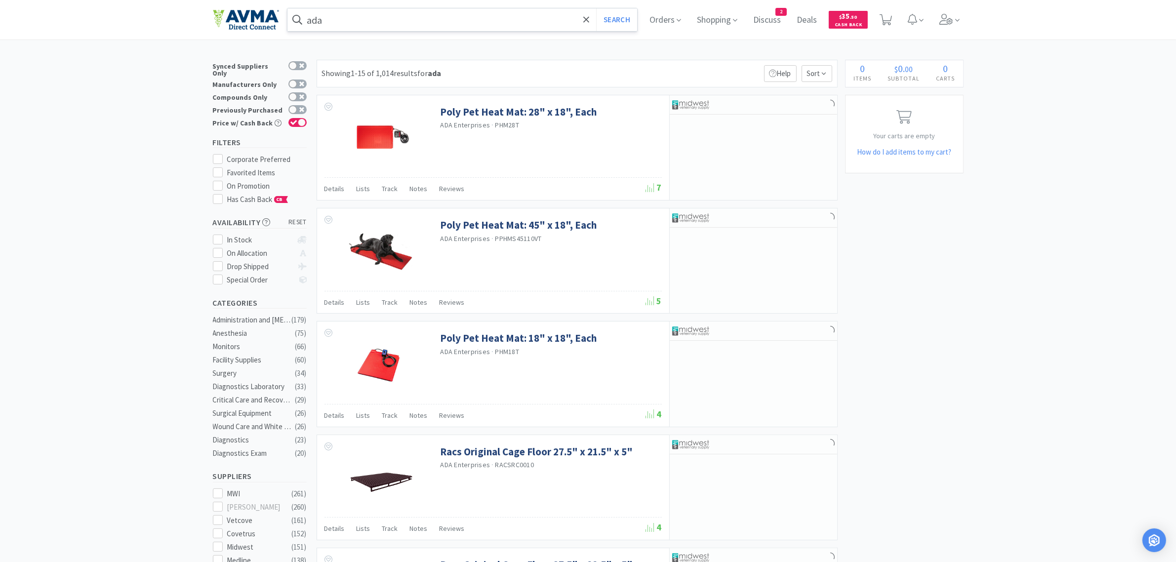
click at [386, 23] on input "ada" at bounding box center [462, 19] width 350 height 23
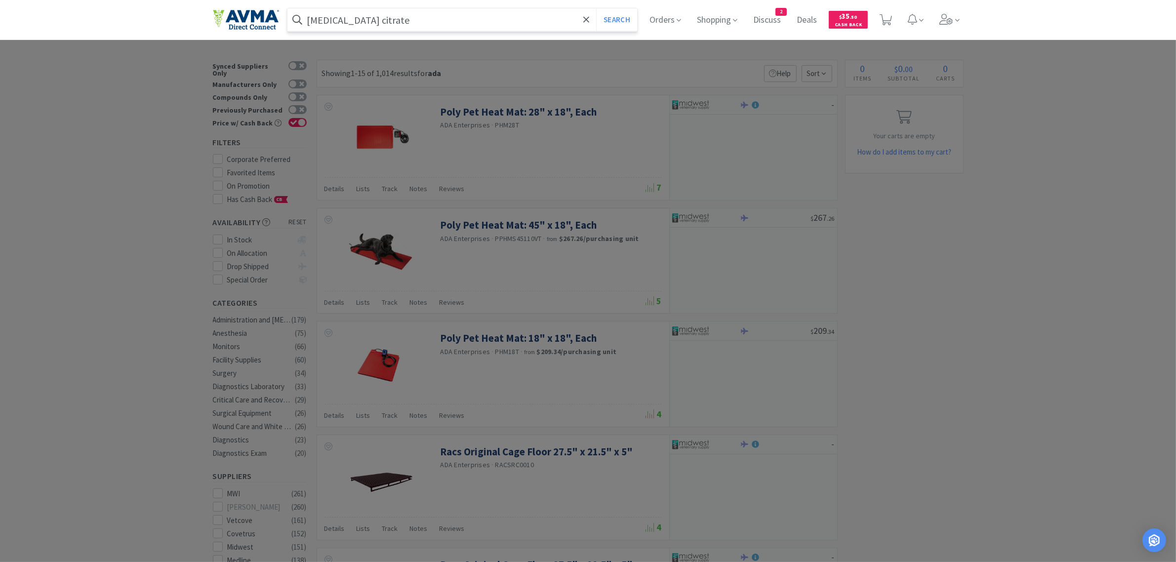
click at [596, 8] on button "Search" at bounding box center [616, 19] width 41 height 23
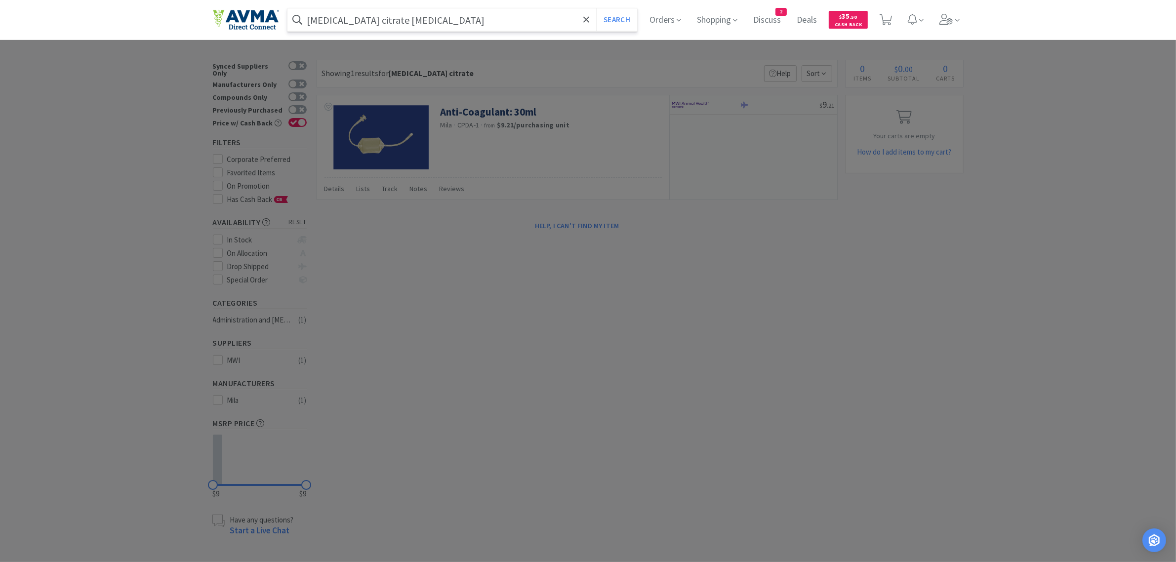
click at [596, 8] on button "Search" at bounding box center [616, 19] width 41 height 23
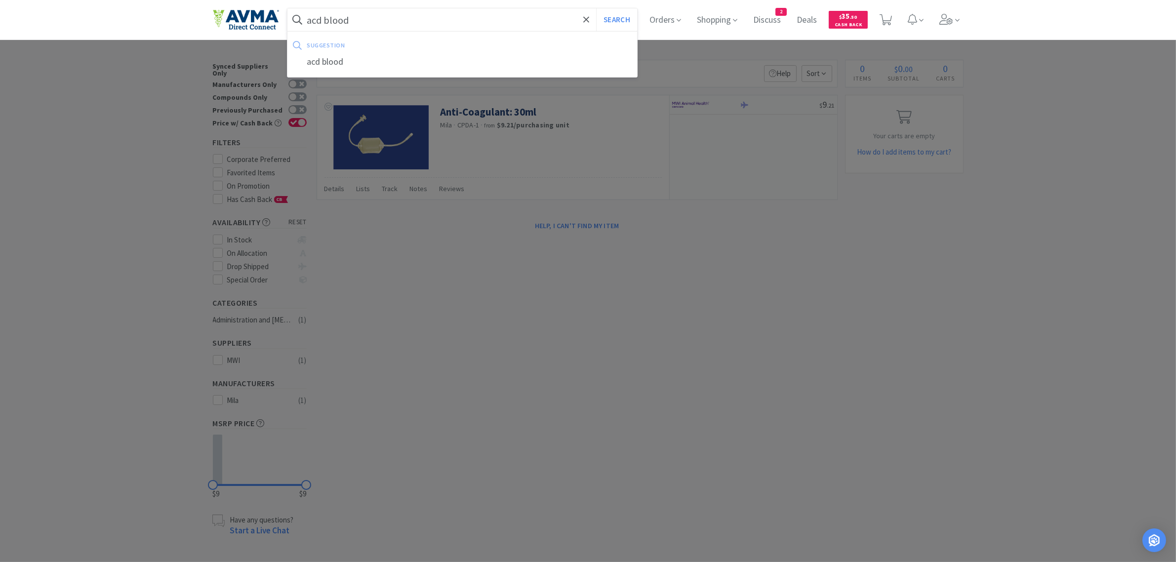
click at [596, 8] on button "Search" at bounding box center [616, 19] width 41 height 23
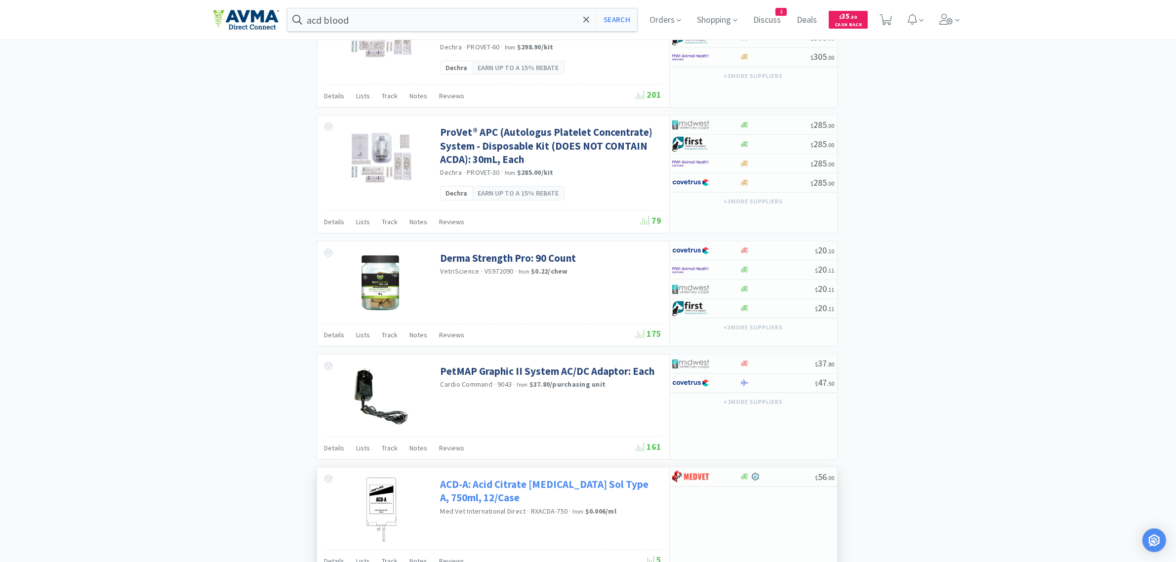
scroll to position [1347, 0]
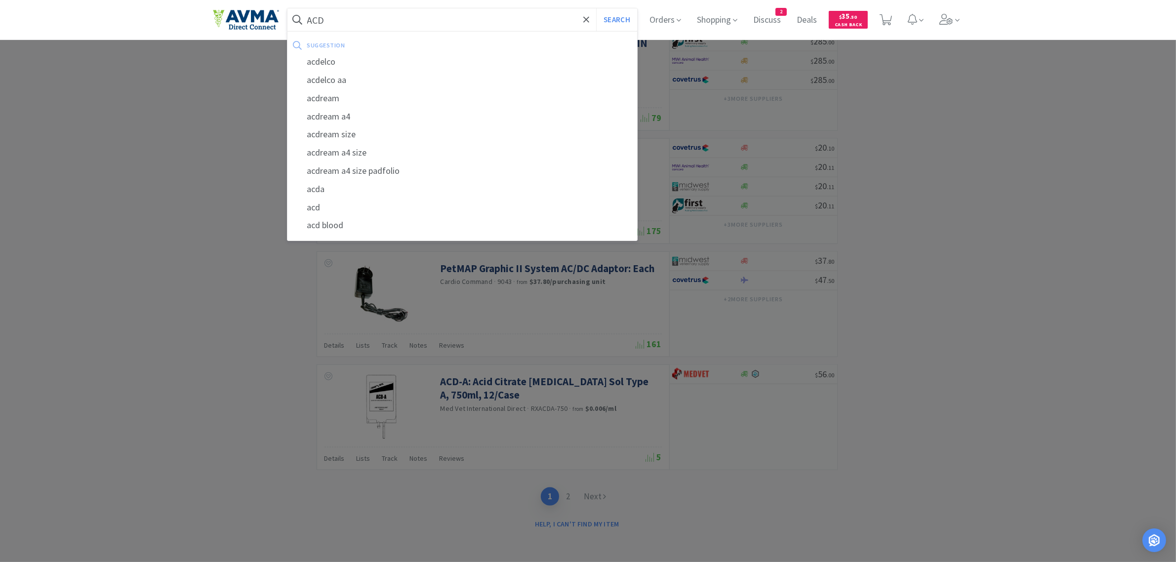
click at [596, 8] on button "Search" at bounding box center [616, 19] width 41 height 23
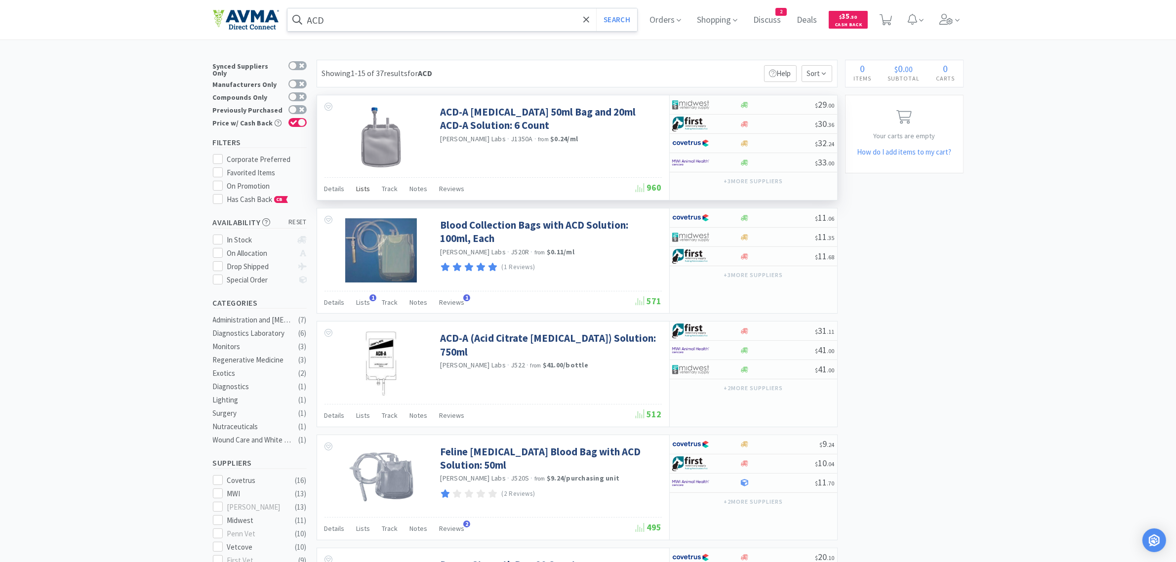
click at [363, 189] on span "Lists" at bounding box center [364, 188] width 14 height 9
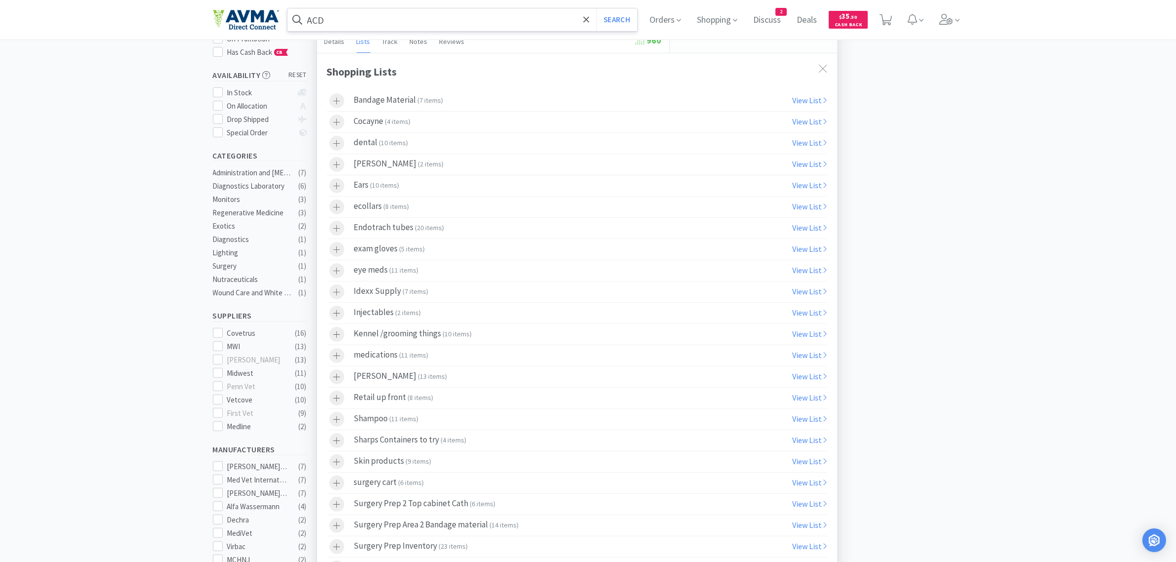
scroll to position [185, 0]
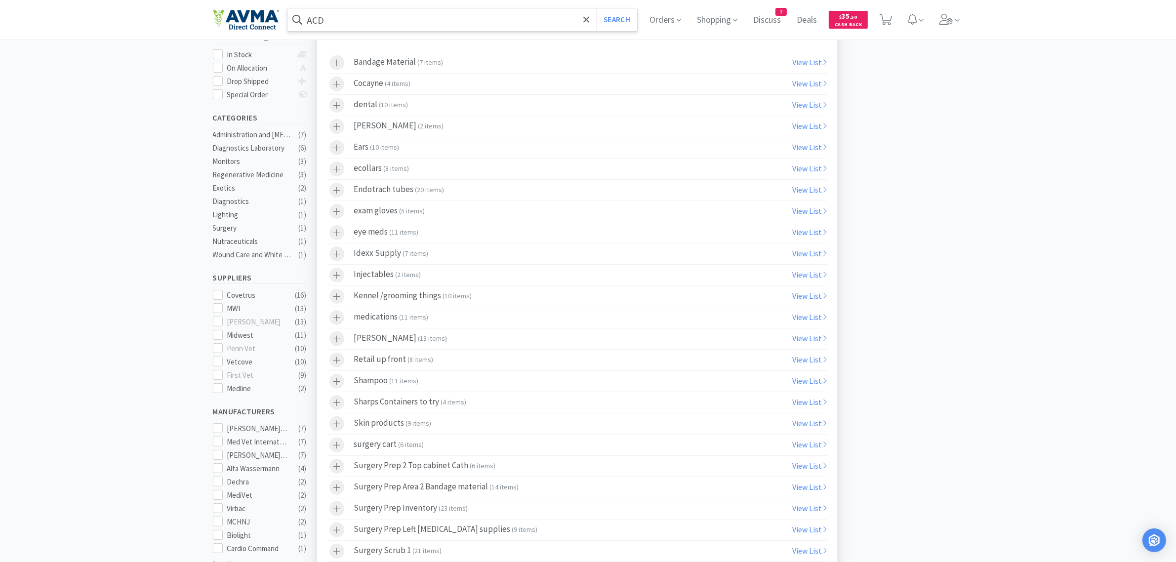
click at [339, 342] on icon at bounding box center [336, 339] width 7 height 8
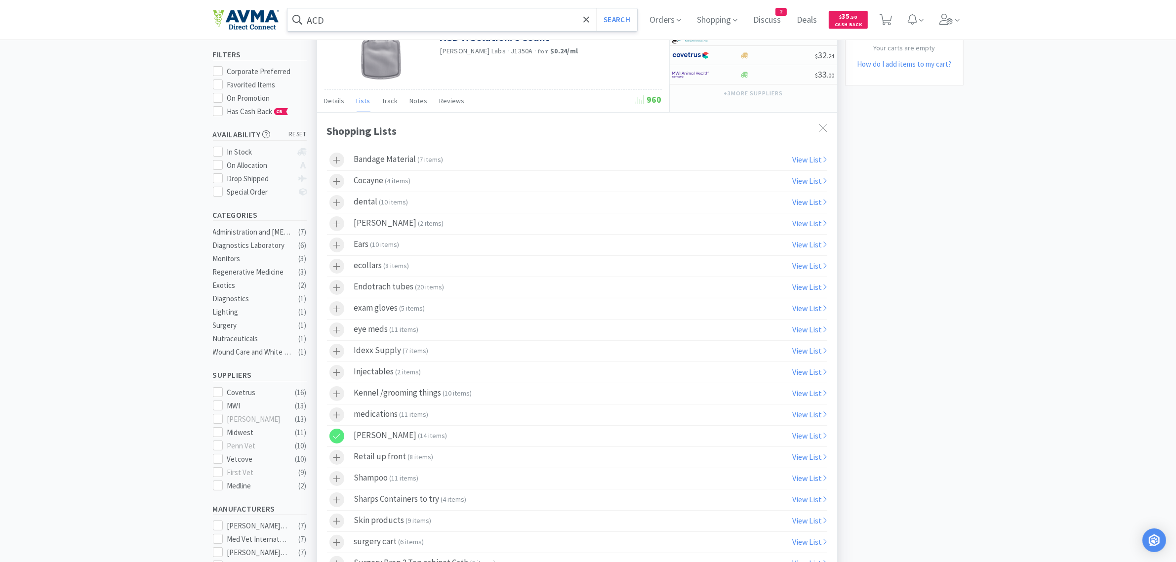
scroll to position [0, 0]
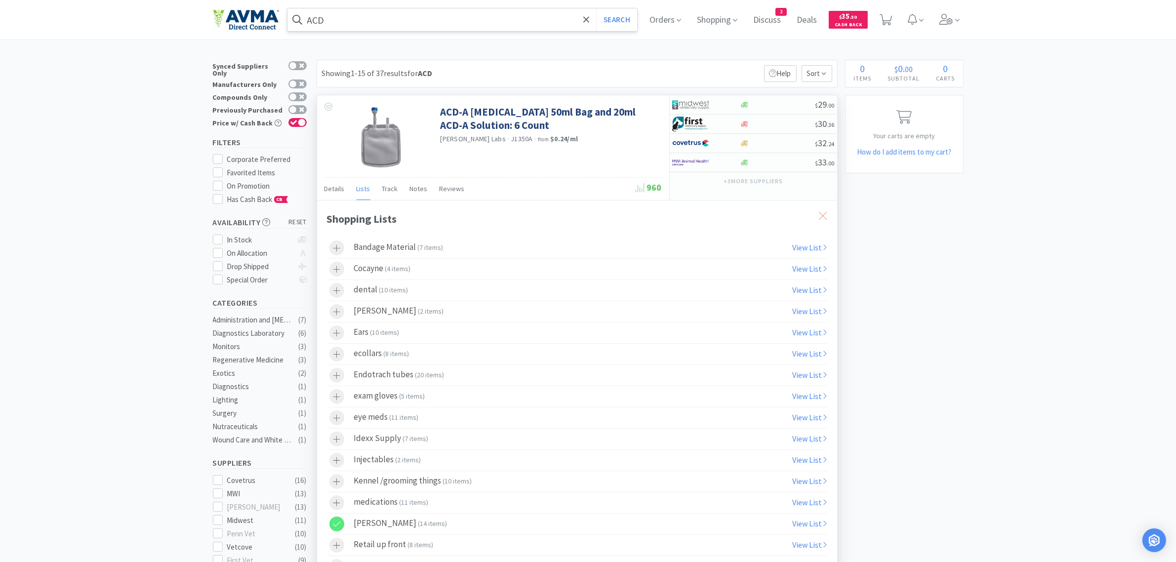
click at [825, 218] on icon at bounding box center [823, 216] width 8 height 8
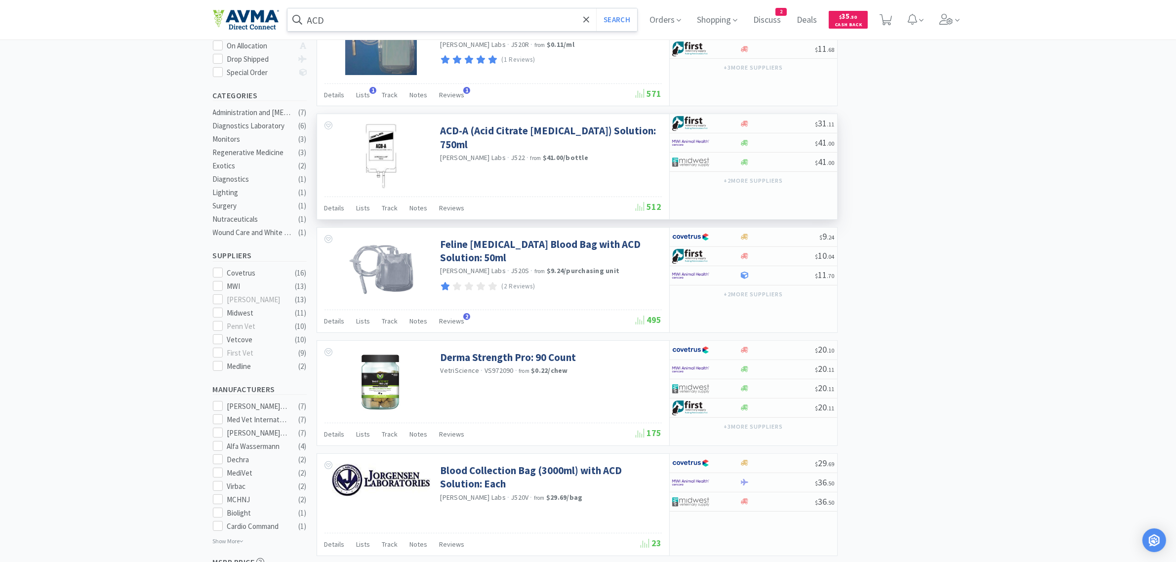
scroll to position [185, 0]
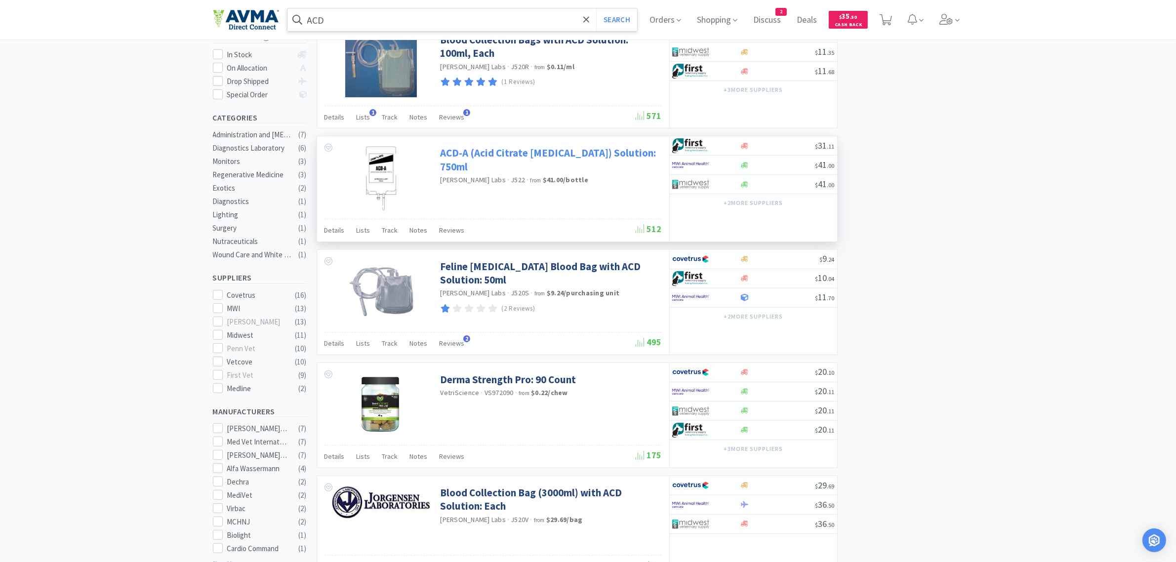
click at [478, 156] on link "ACD-A (Acid Citrate [MEDICAL_DATA]) Solution: 750ml" at bounding box center [549, 159] width 219 height 27
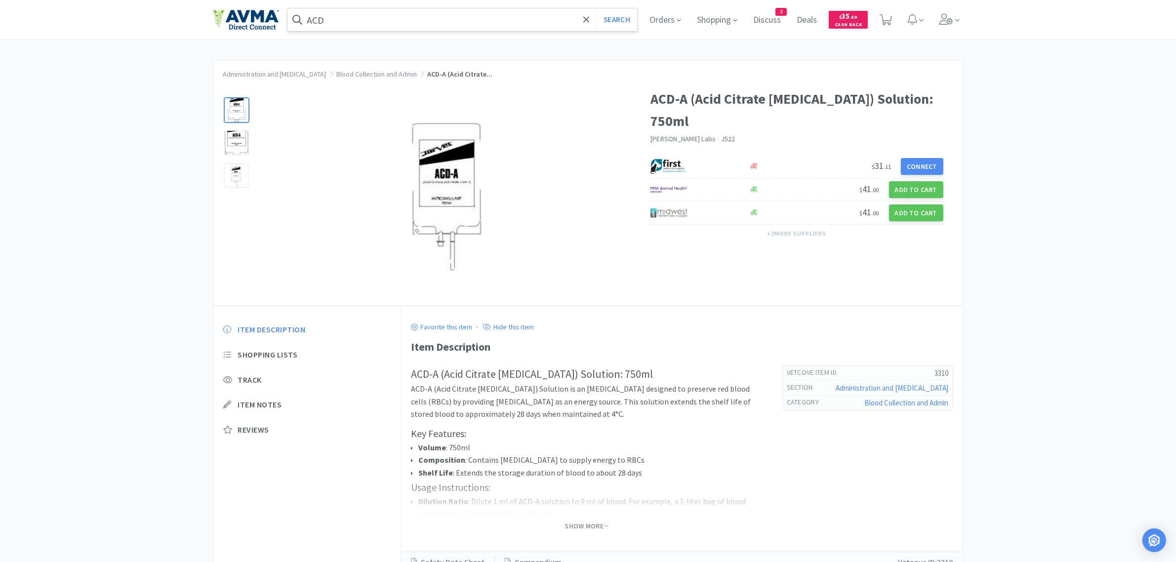
scroll to position [185, 0]
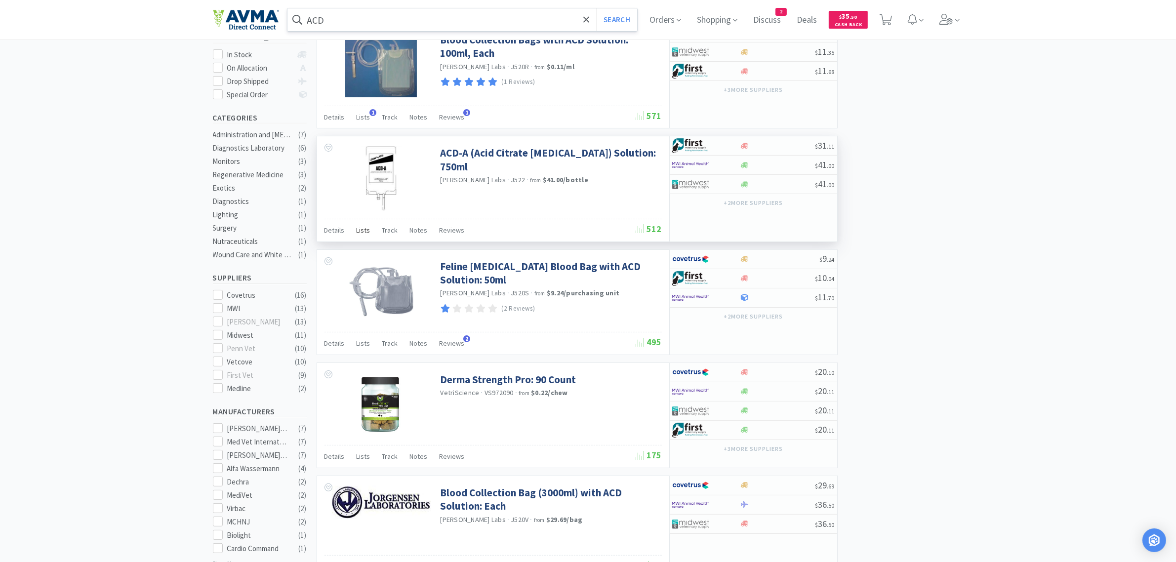
click at [359, 235] on span "Lists" at bounding box center [364, 230] width 14 height 9
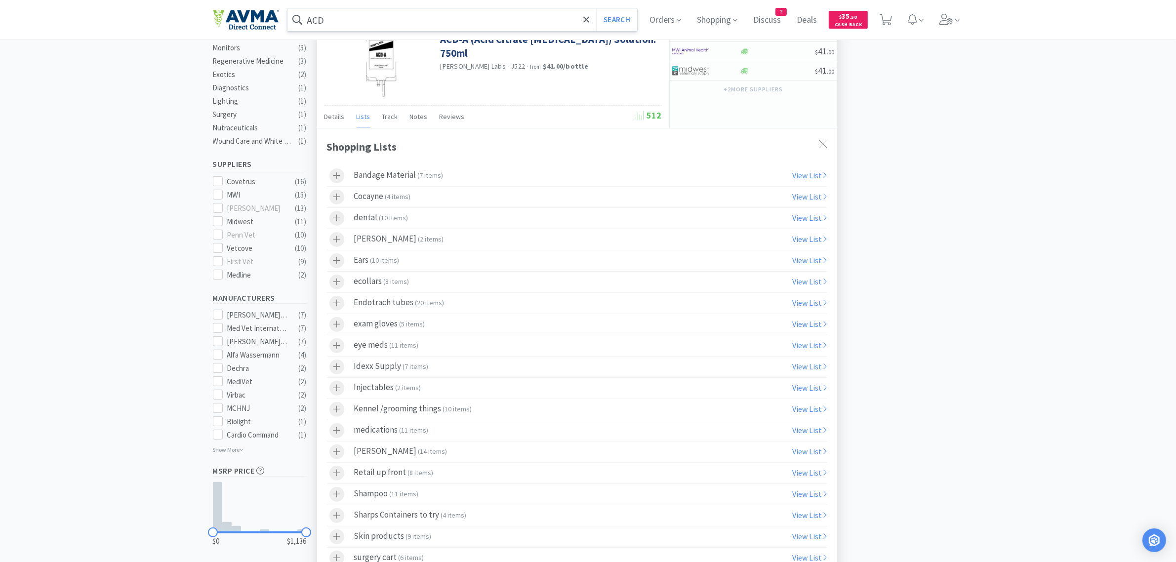
scroll to position [309, 0]
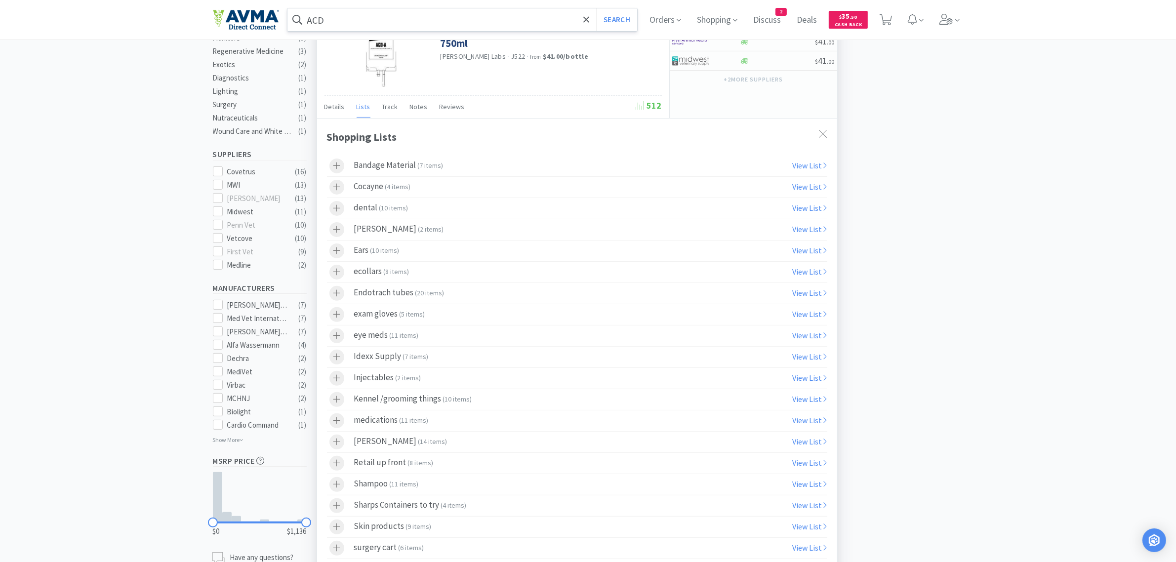
click at [336, 446] on icon at bounding box center [336, 442] width 7 height 8
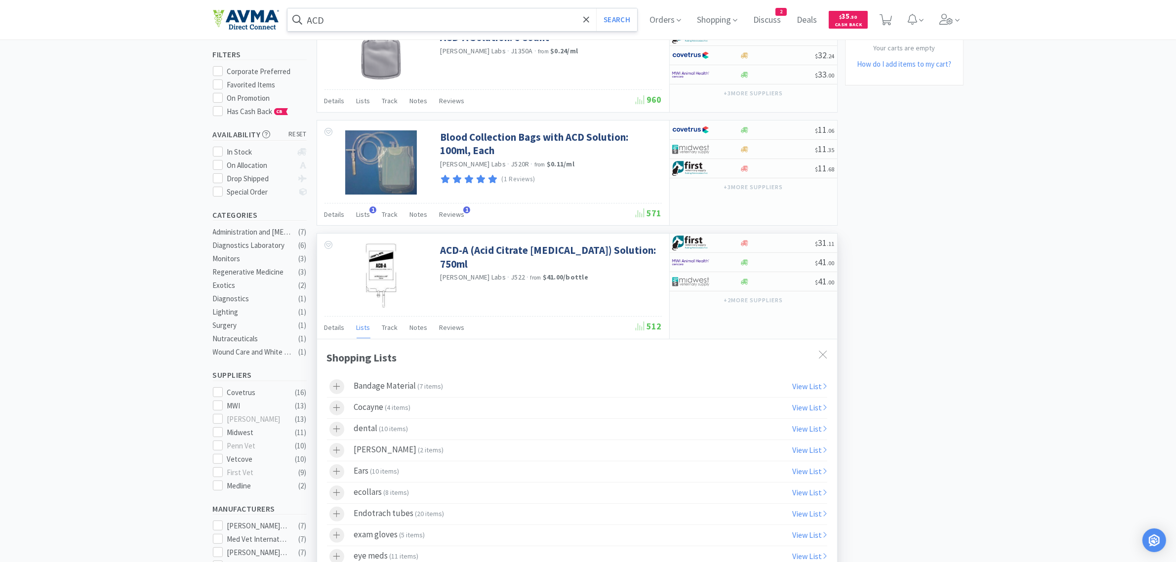
scroll to position [0, 0]
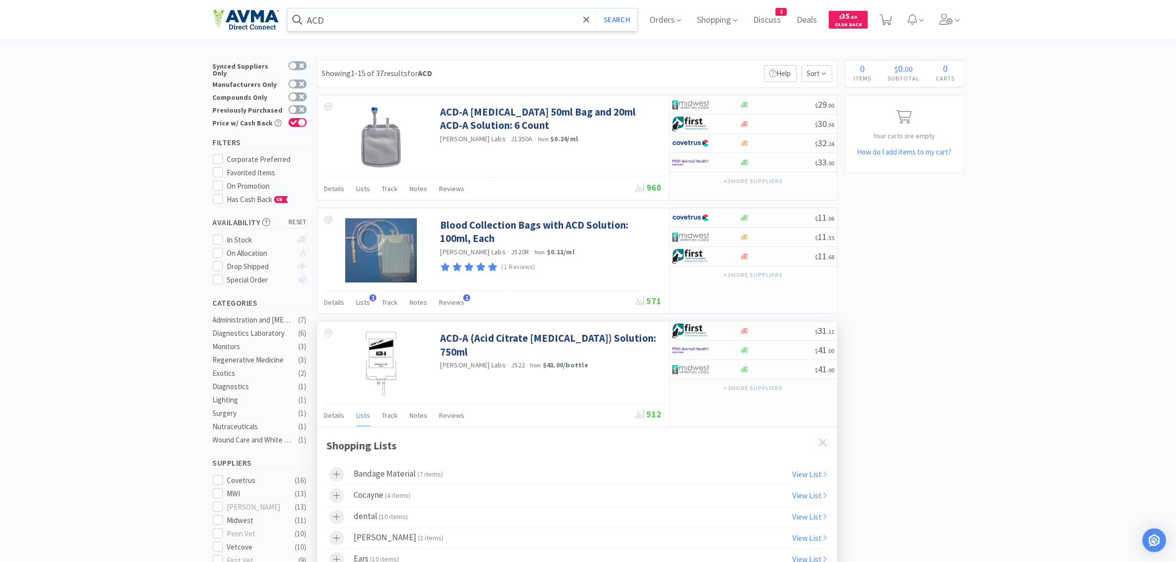
click at [824, 445] on icon at bounding box center [823, 443] width 8 height 8
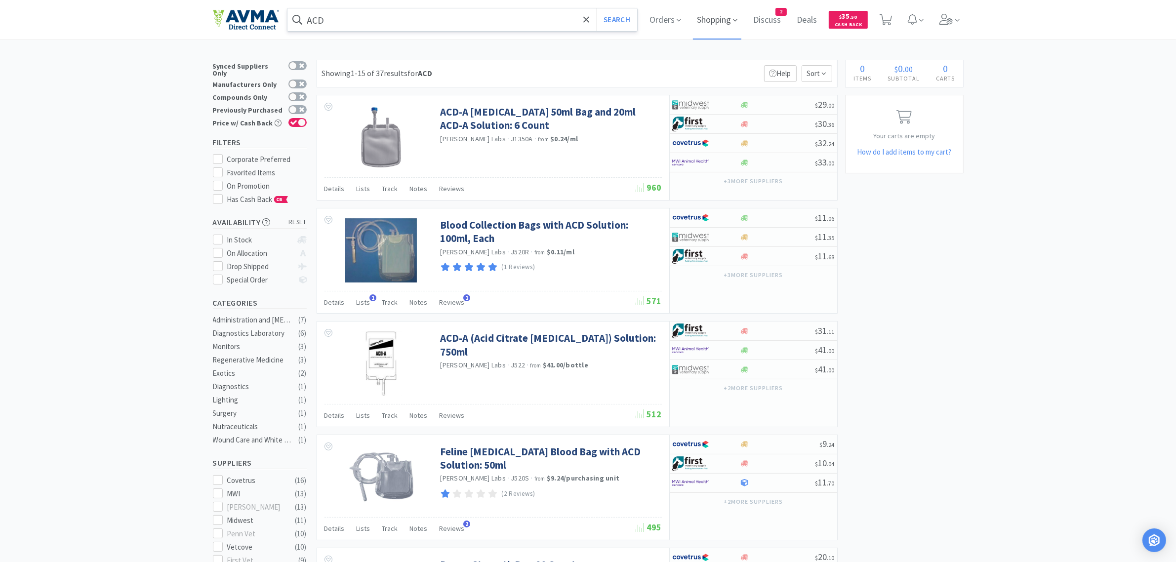
click at [736, 21] on span "Shopping" at bounding box center [717, 20] width 48 height 40
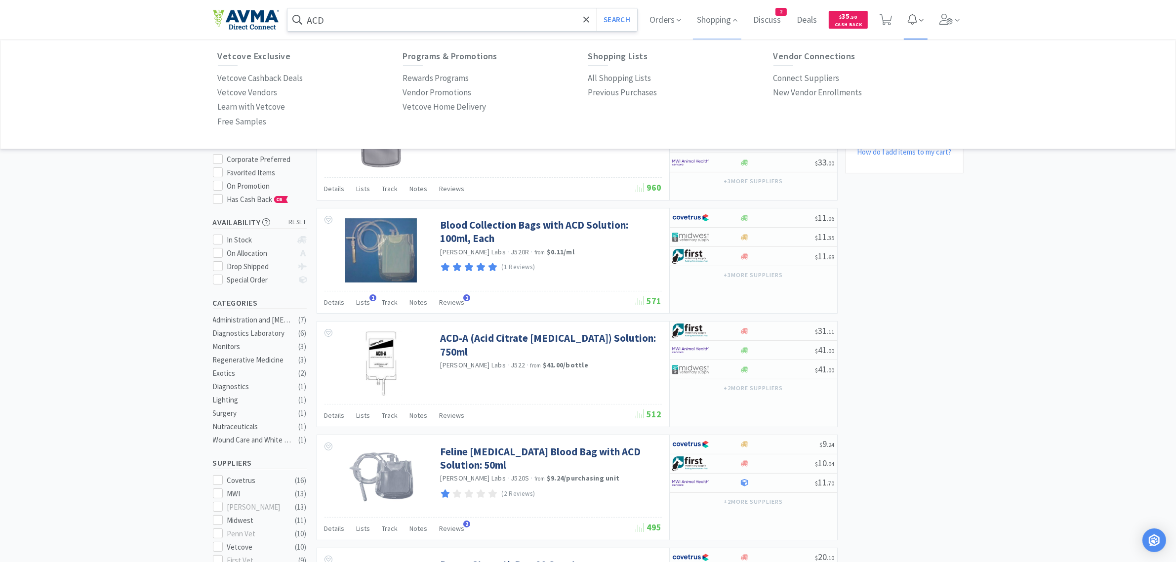
click at [923, 19] on icon at bounding box center [921, 20] width 4 height 9
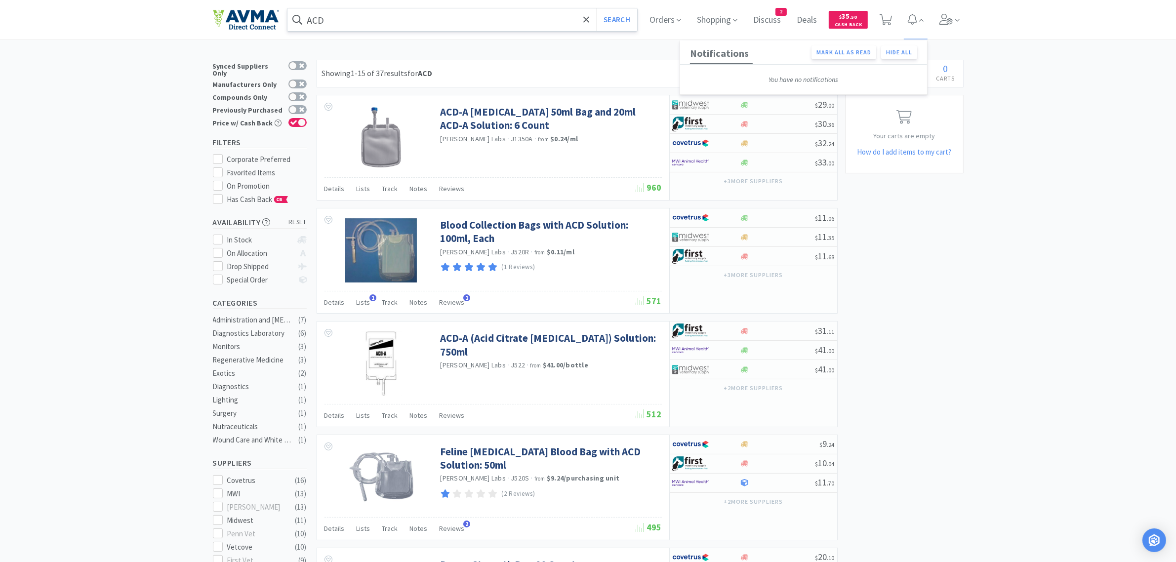
click at [259, 16] on img at bounding box center [246, 19] width 66 height 21
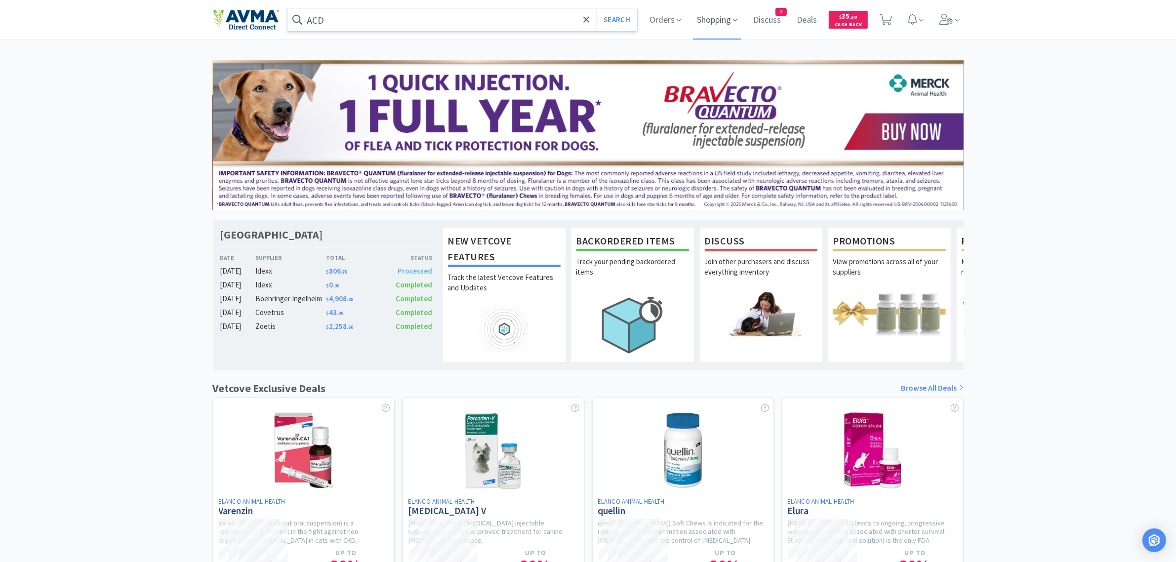
click at [730, 18] on span "Shopping" at bounding box center [717, 20] width 48 height 40
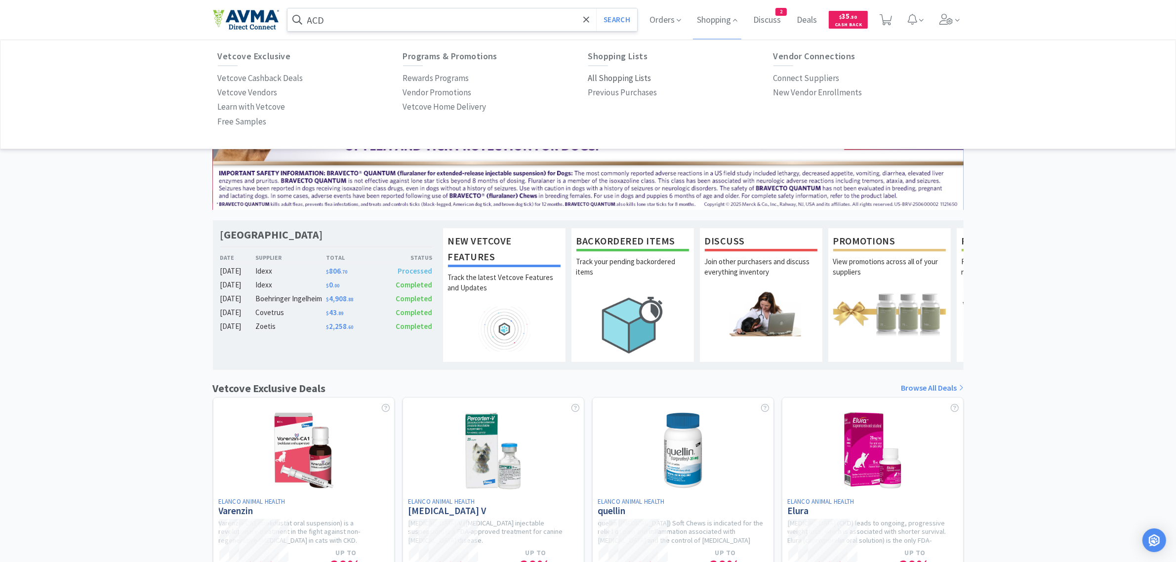
click at [638, 80] on p "All Shopping Lists" at bounding box center [619, 78] width 63 height 13
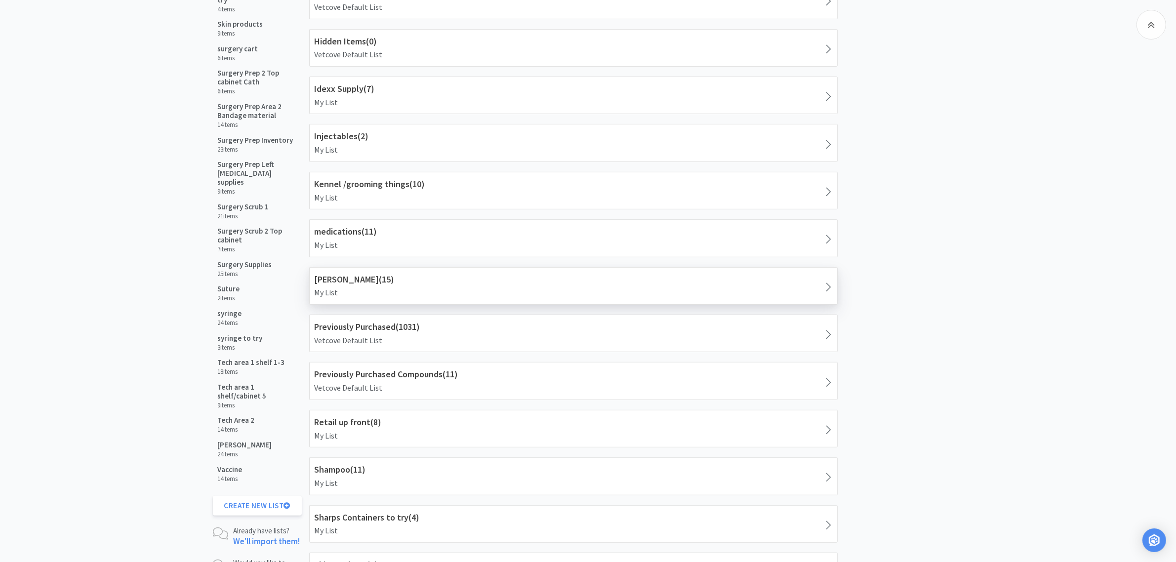
scroll to position [679, 0]
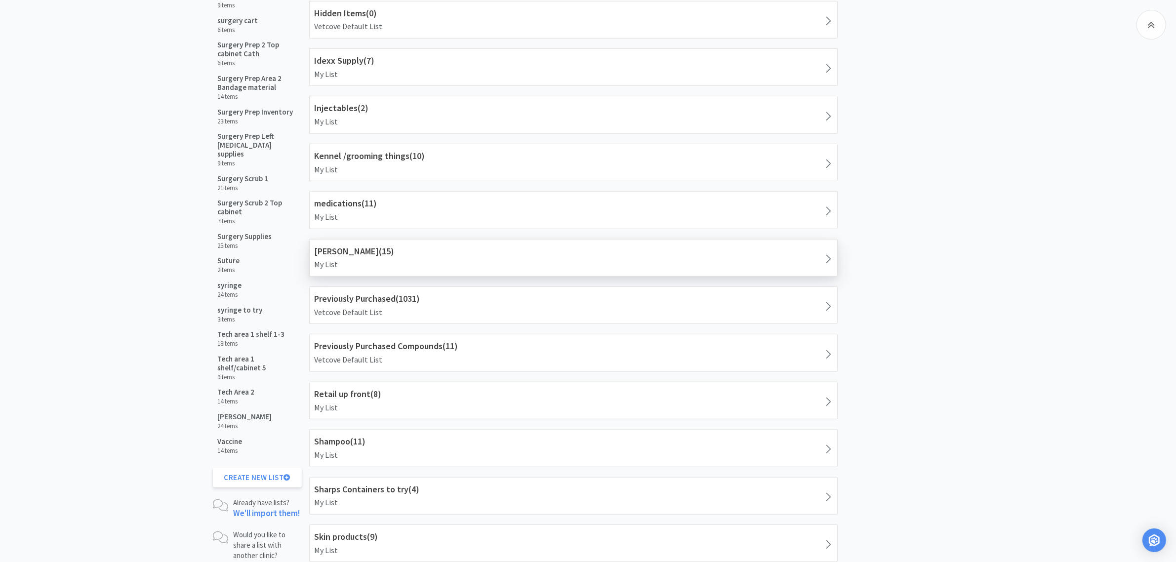
click at [387, 258] on h1 "[PERSON_NAME] ( 15 )" at bounding box center [574, 251] width 518 height 14
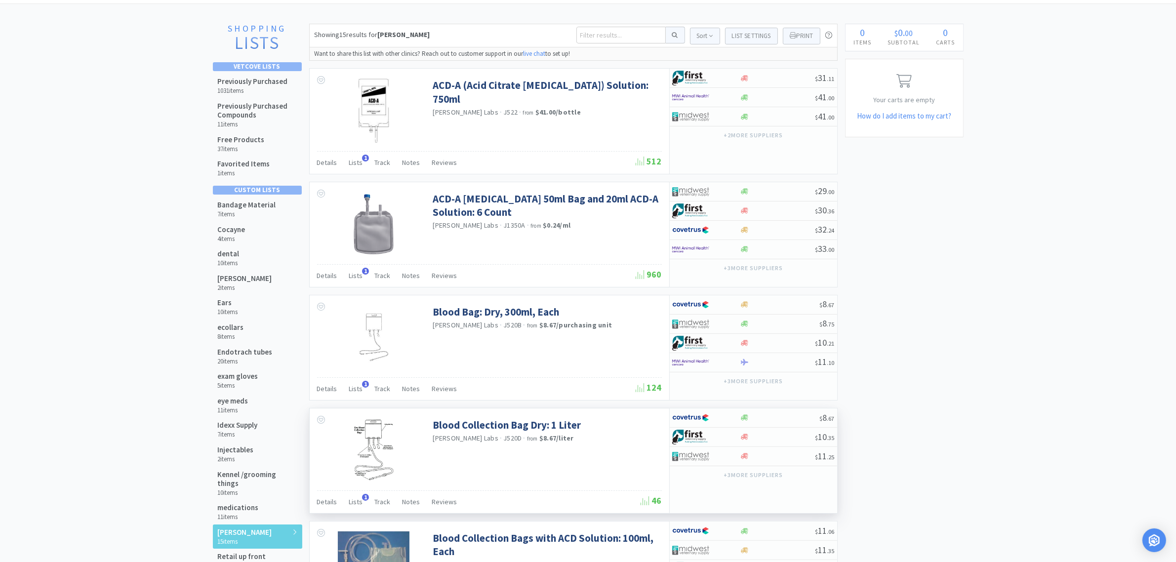
scroll to position [28, 0]
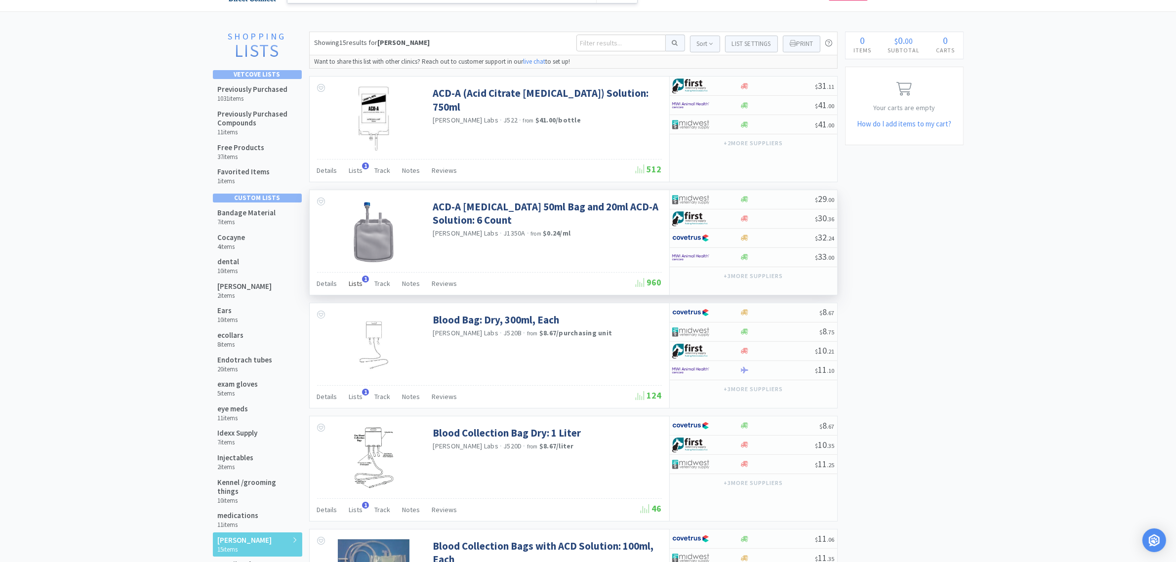
click at [363, 282] on span "1" at bounding box center [365, 279] width 7 height 7
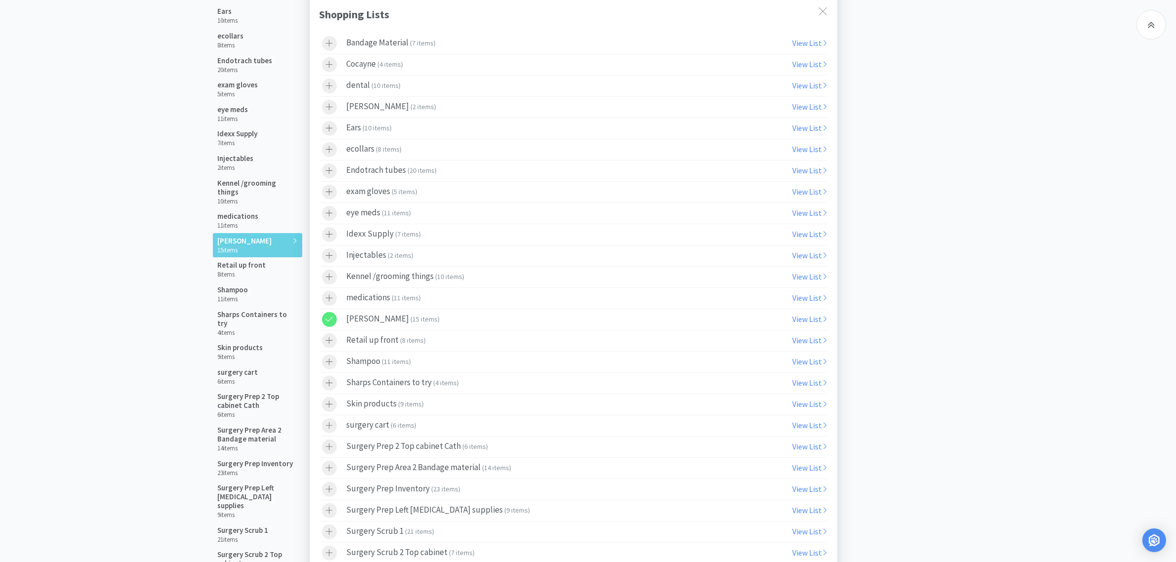
scroll to position [337, 0]
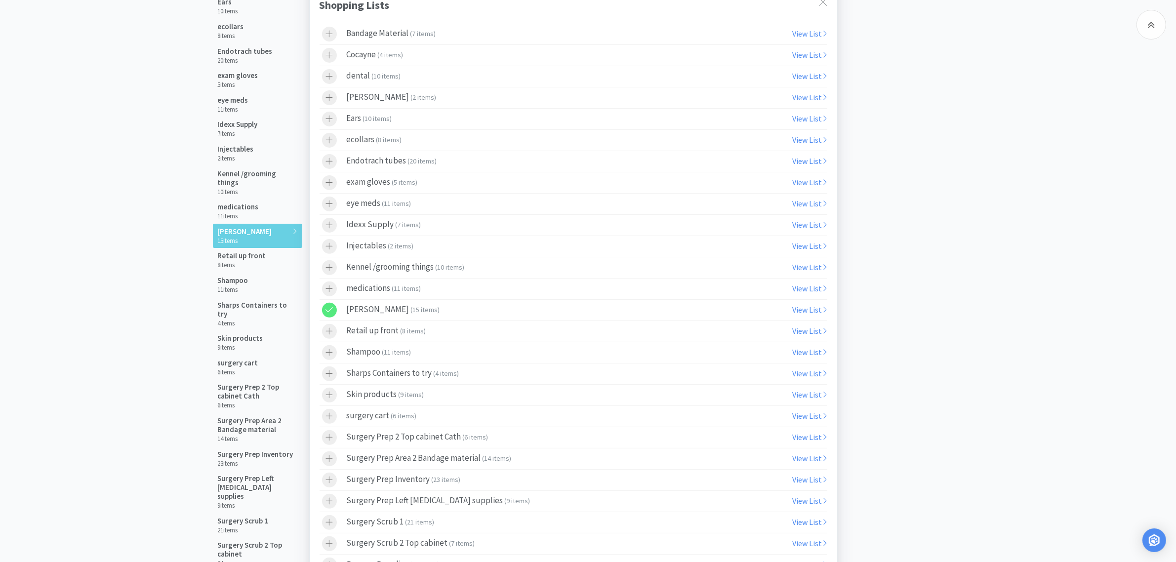
click at [329, 312] on icon at bounding box center [328, 309] width 7 height 5
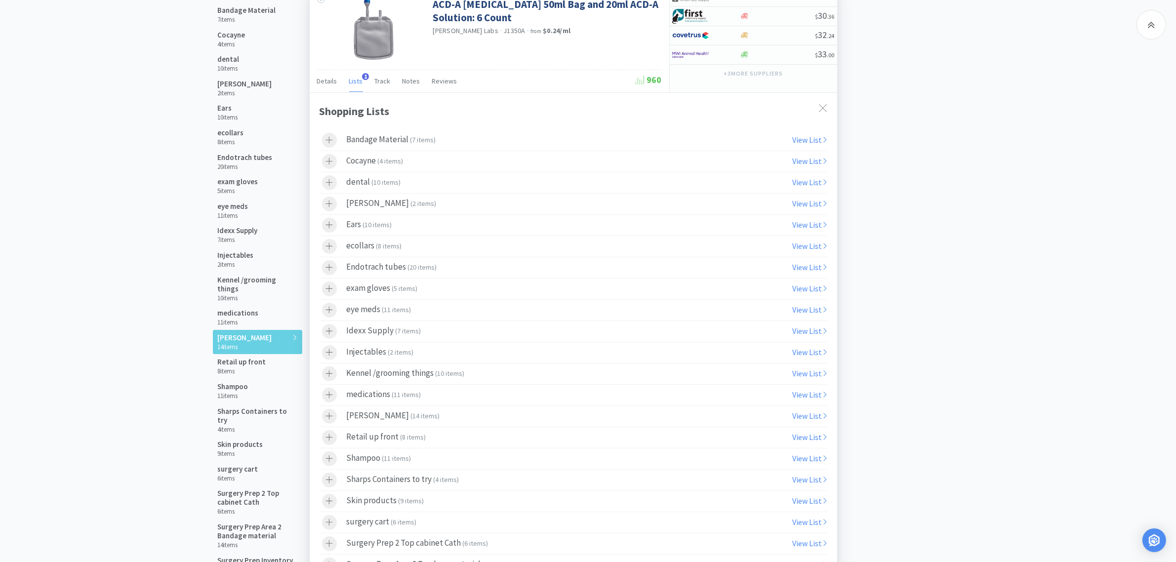
scroll to position [28, 0]
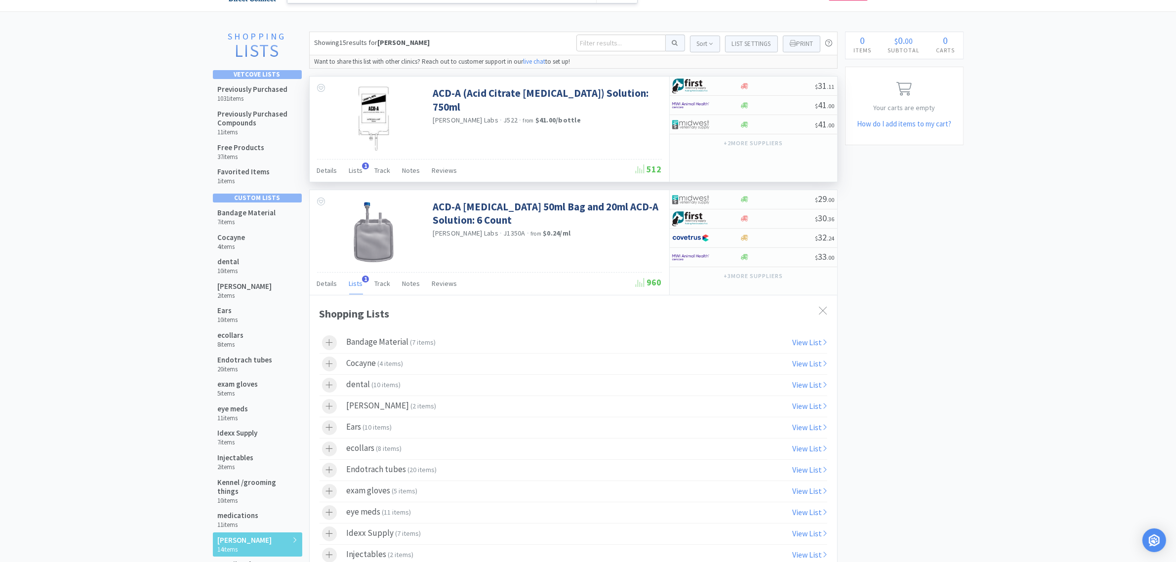
click at [512, 124] on div "ACD-A (Acid Citrate [MEDICAL_DATA]) Solution: 750ml [PERSON_NAME] Labs · J522 ·…" at bounding box center [490, 118] width 360 height 82
click at [499, 123] on div "ACD-A (Acid Citrate [MEDICAL_DATA]) Solution: 750ml [PERSON_NAME] Labs · J522 ·…" at bounding box center [490, 118] width 360 height 82
click at [821, 310] on icon at bounding box center [823, 311] width 8 height 8
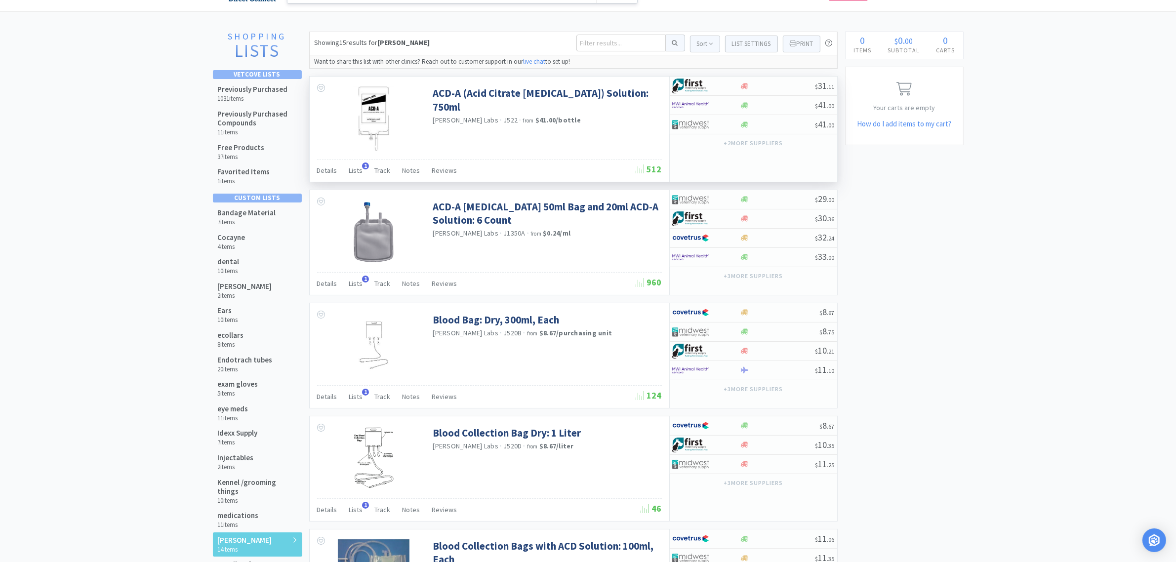
scroll to position [0, 0]
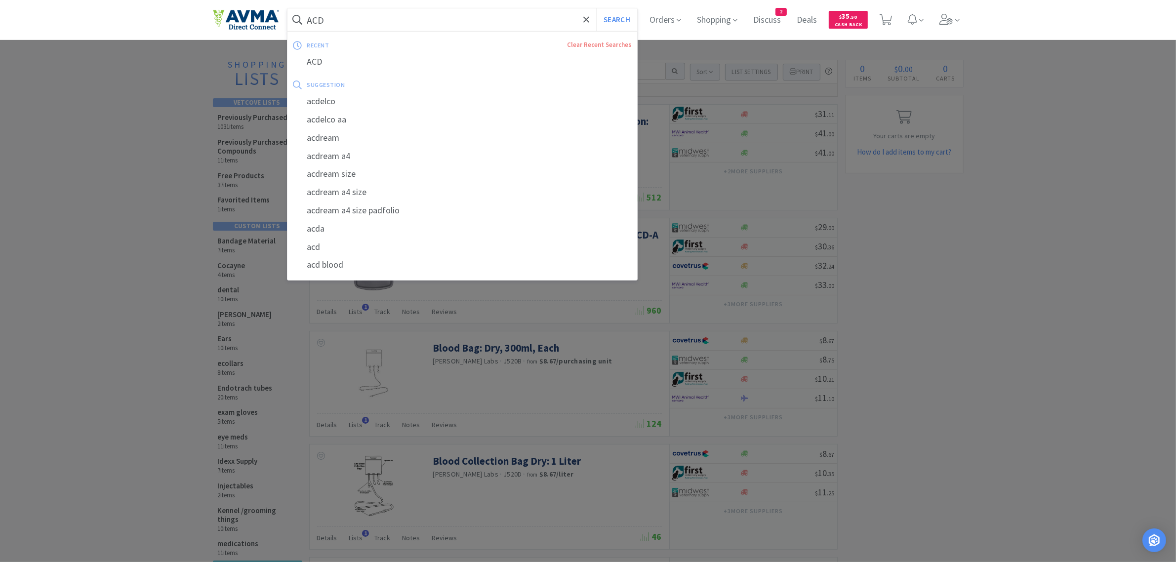
click at [363, 18] on input "ACD" at bounding box center [462, 19] width 350 height 23
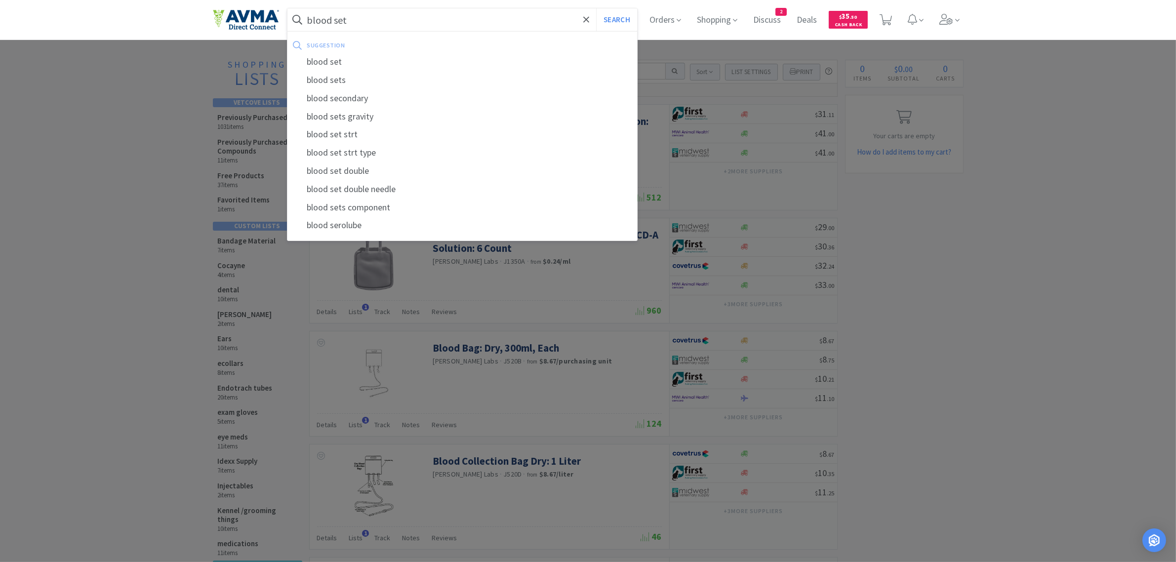
click at [596, 8] on button "Search" at bounding box center [616, 19] width 41 height 23
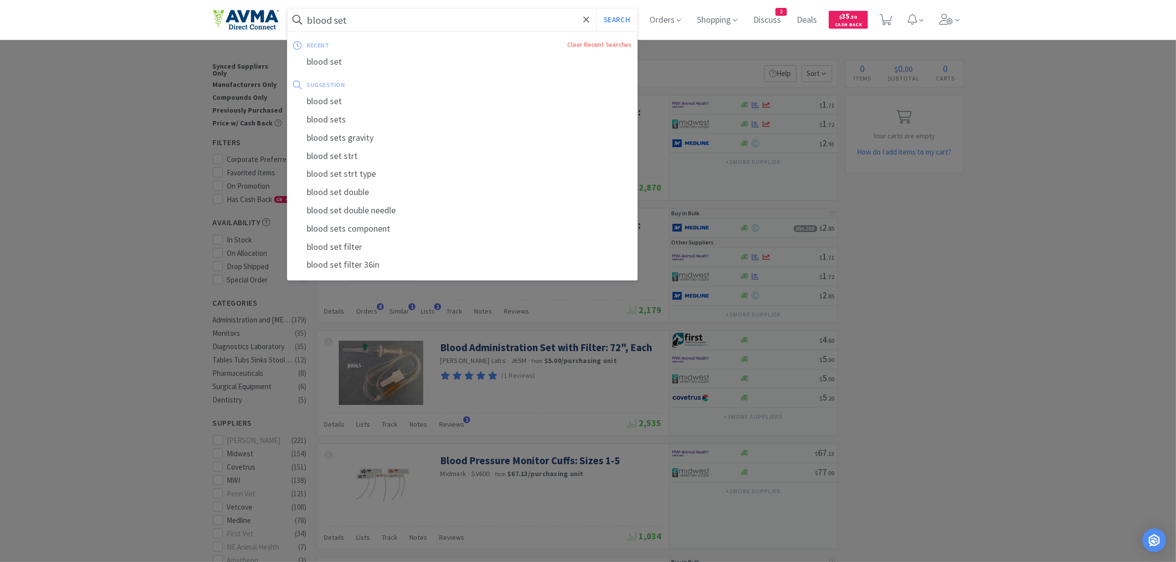
click at [369, 19] on input "blood set" at bounding box center [462, 19] width 350 height 23
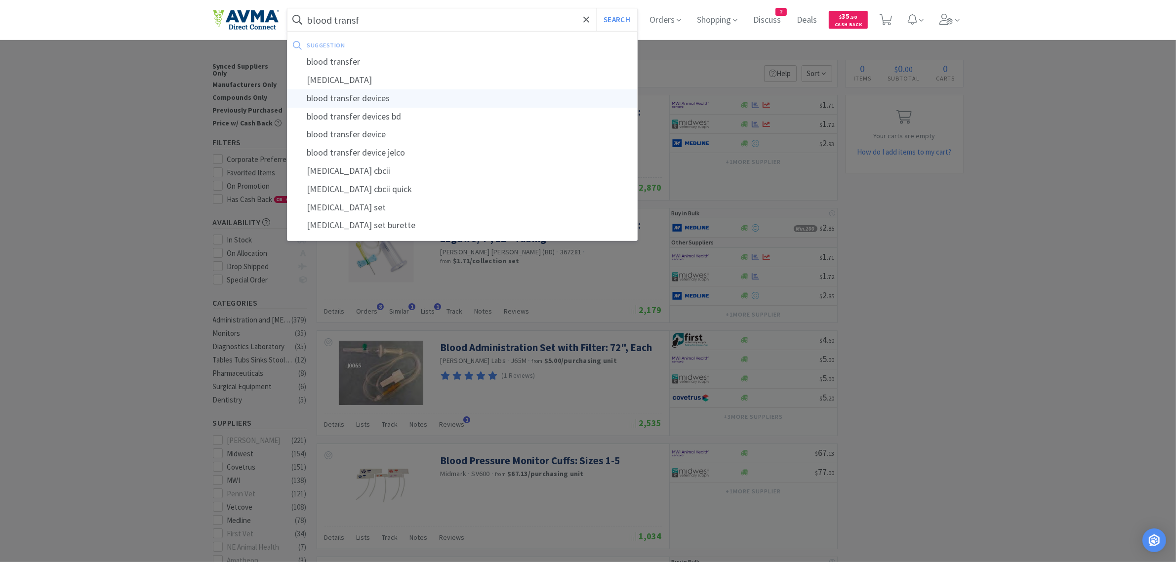
click at [384, 104] on div "blood transfer devices" at bounding box center [462, 98] width 350 height 18
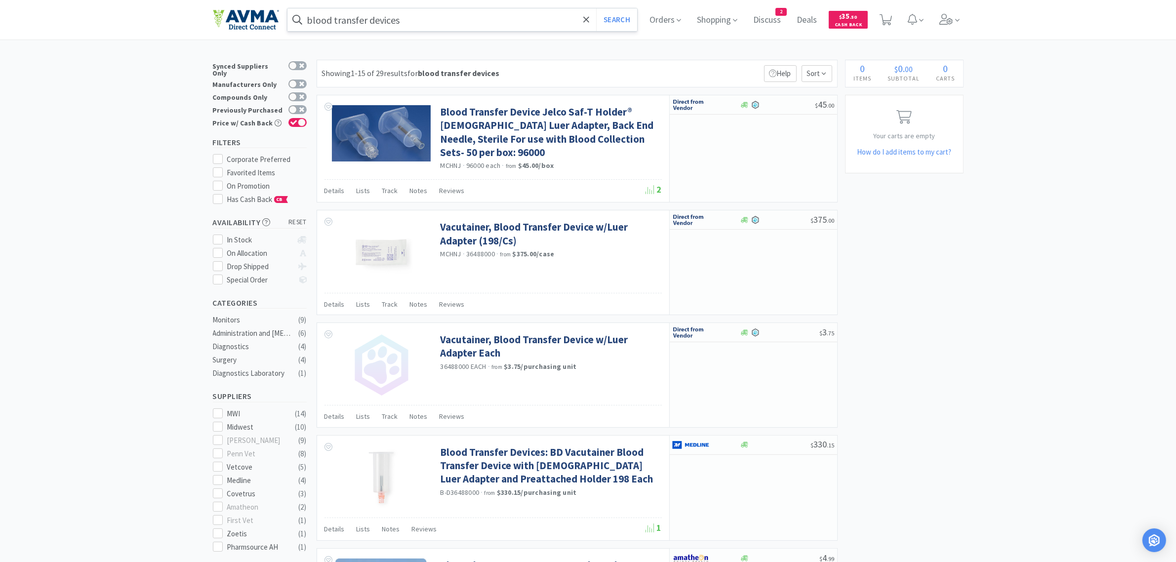
click at [424, 21] on input "blood transfer devices" at bounding box center [462, 19] width 350 height 23
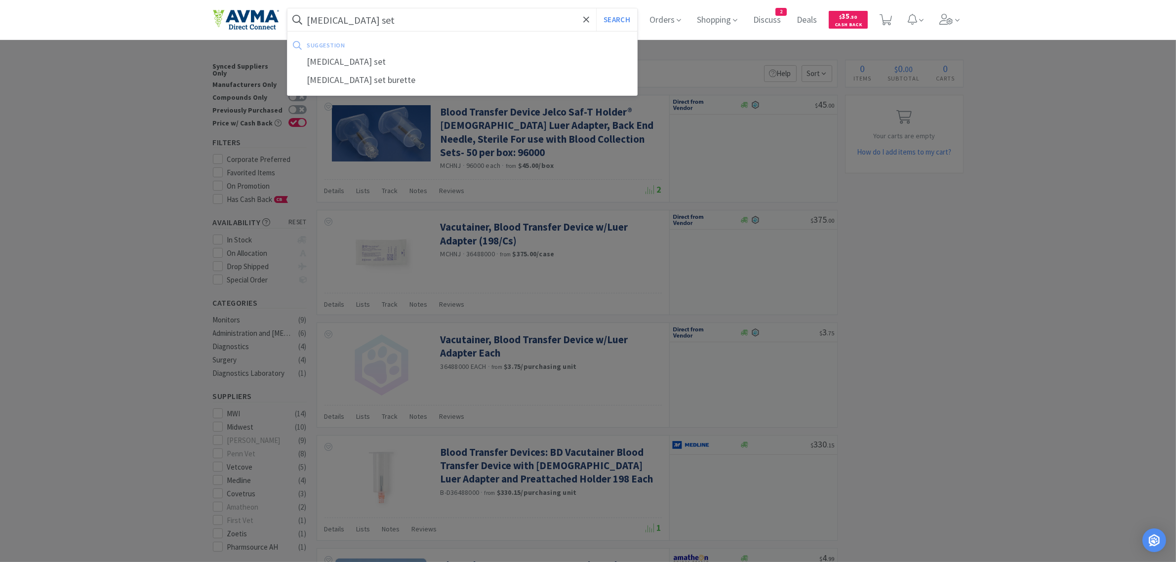
type input "[MEDICAL_DATA] set"
click at [596, 8] on button "Search" at bounding box center [616, 19] width 41 height 23
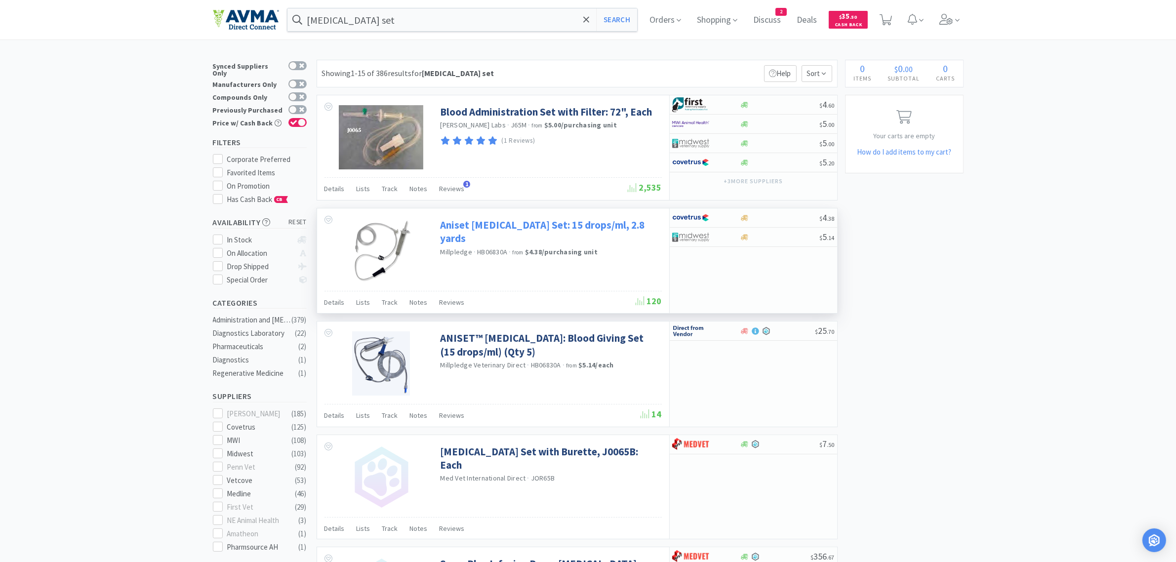
click at [454, 228] on link "Aniset [MEDICAL_DATA] Set: 15 drops/ml, 2.8 yards" at bounding box center [549, 231] width 219 height 27
click at [364, 305] on span "Lists" at bounding box center [364, 302] width 14 height 9
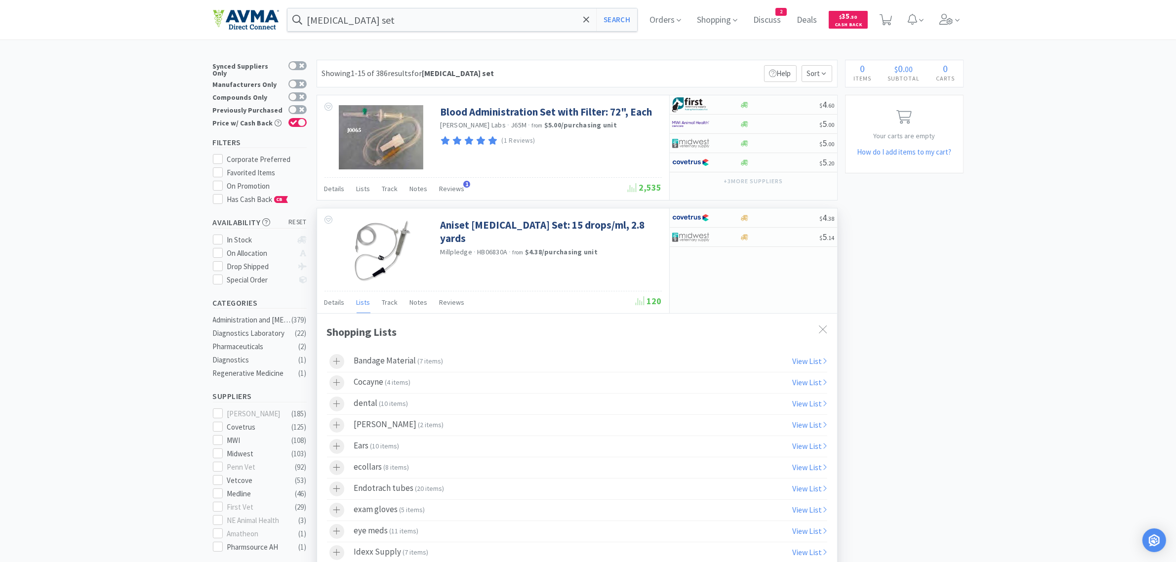
scroll to position [309, 0]
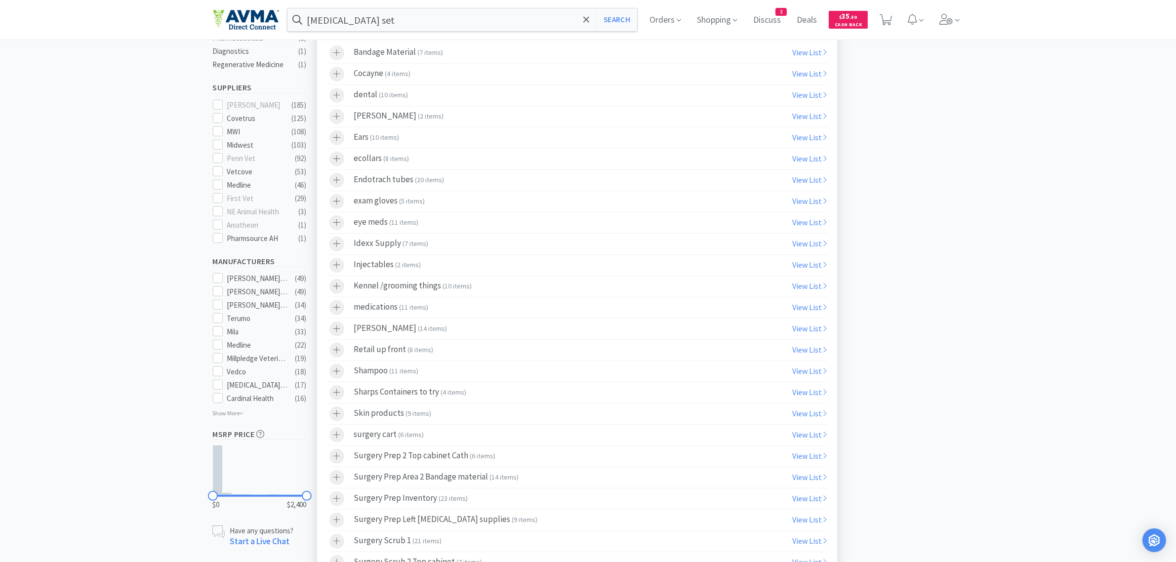
click at [339, 333] on icon at bounding box center [336, 328] width 7 height 8
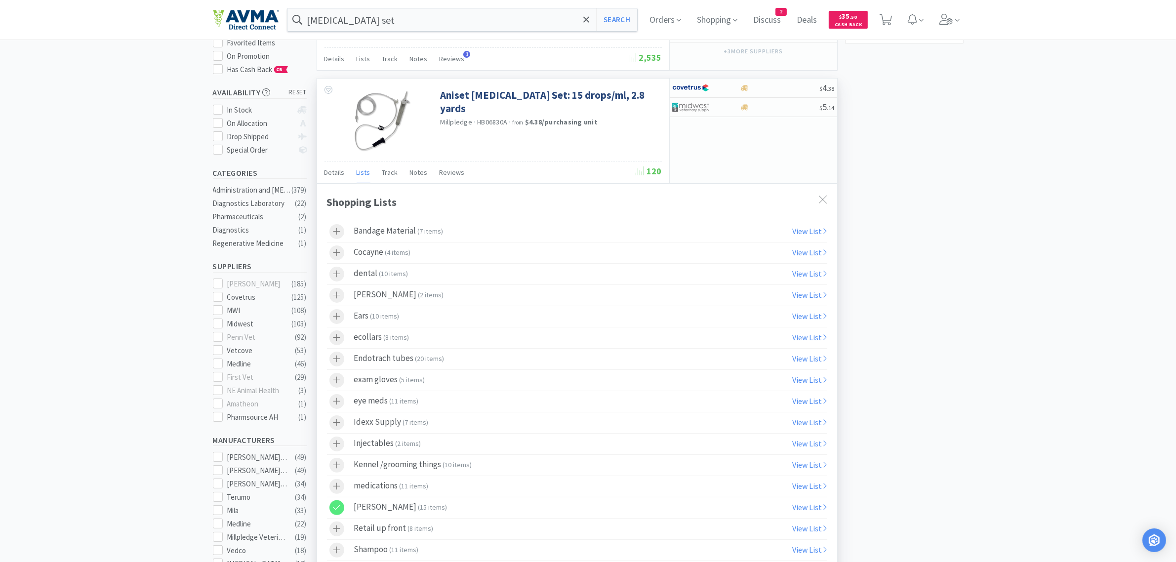
scroll to position [0, 0]
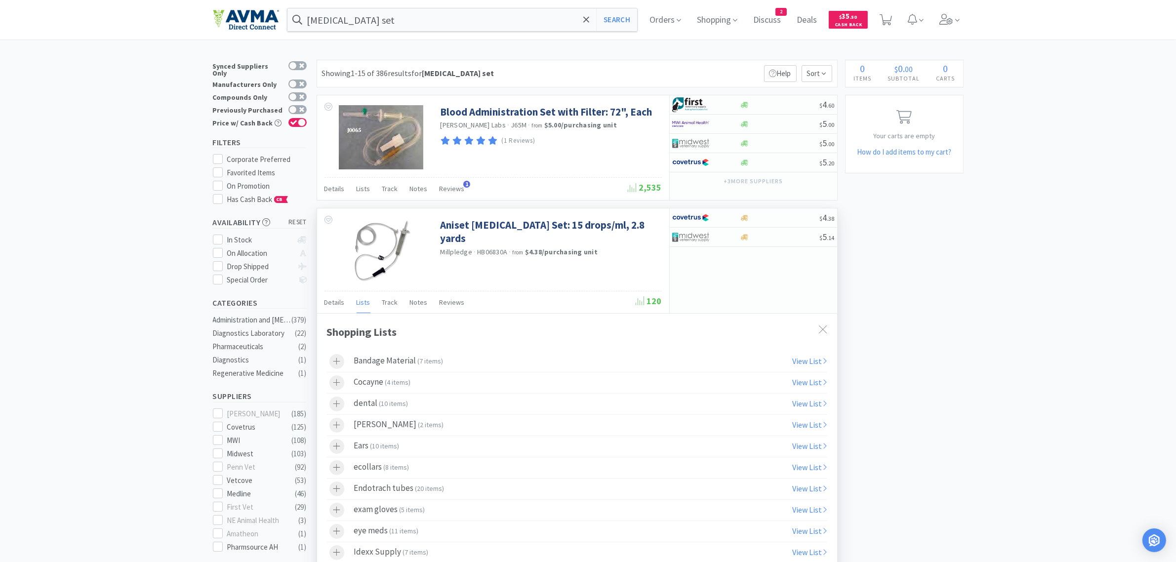
click at [826, 333] on icon at bounding box center [823, 329] width 8 height 8
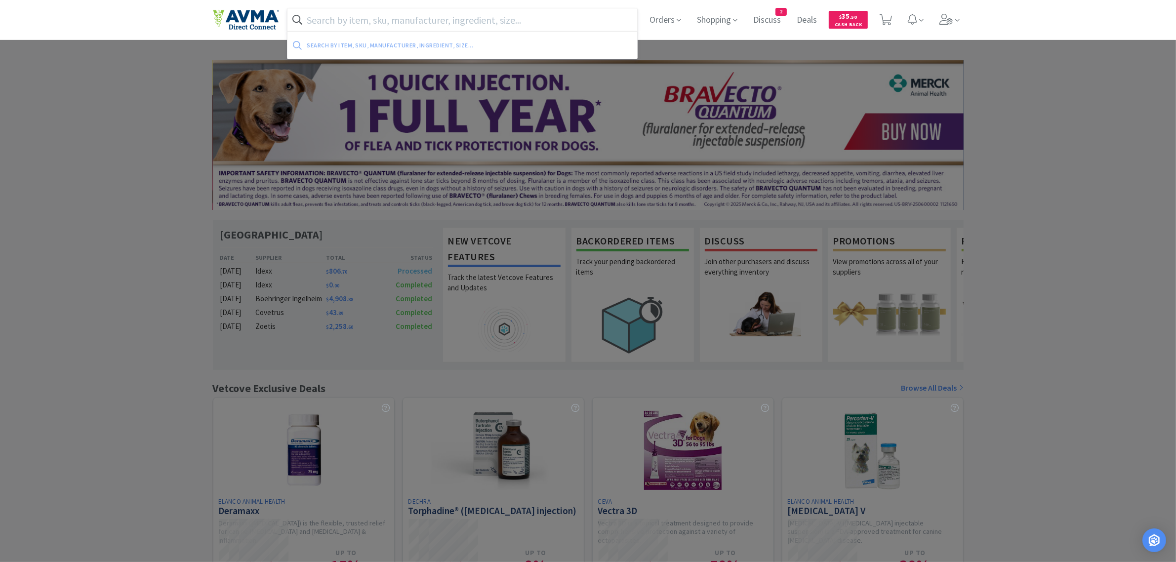
click at [326, 18] on input "text" at bounding box center [462, 19] width 350 height 23
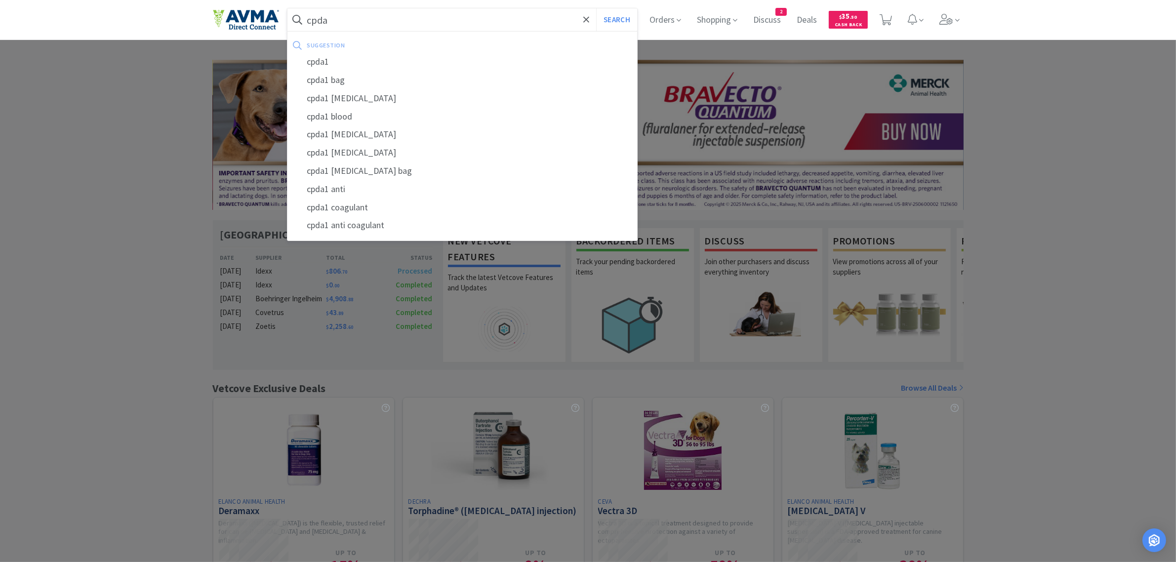
type input "cpda"
click at [596, 8] on button "Search" at bounding box center [616, 19] width 41 height 23
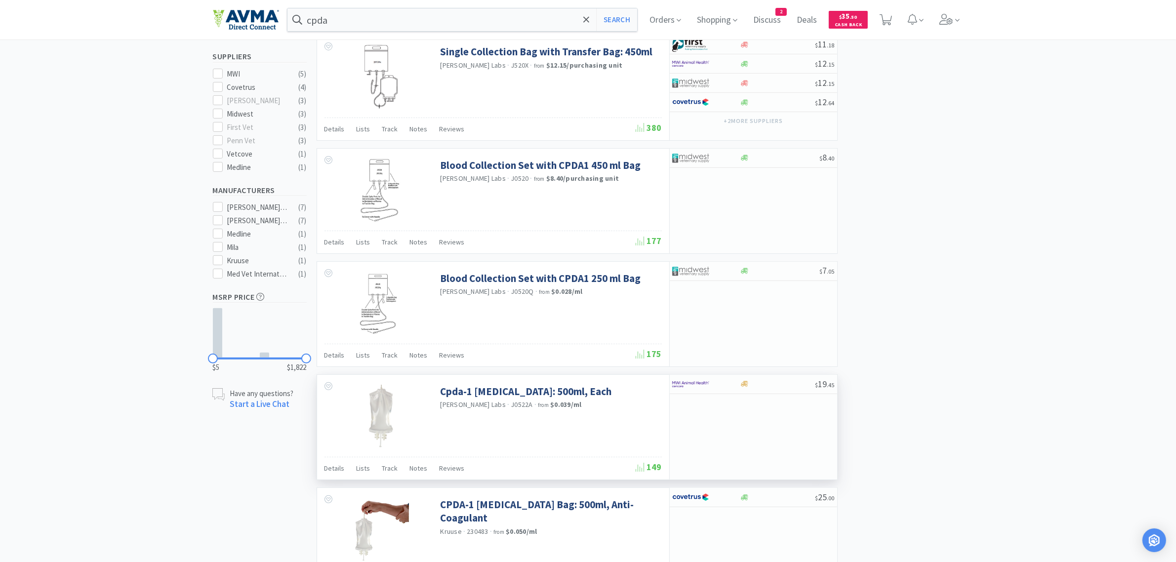
scroll to position [309, 0]
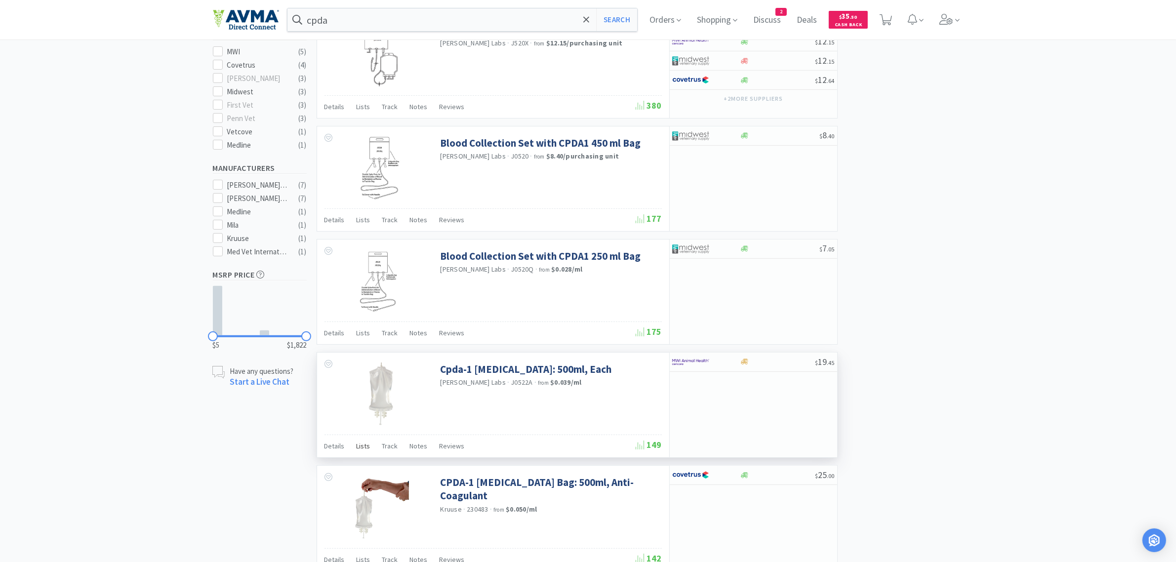
click at [361, 450] on span "Lists" at bounding box center [364, 445] width 14 height 9
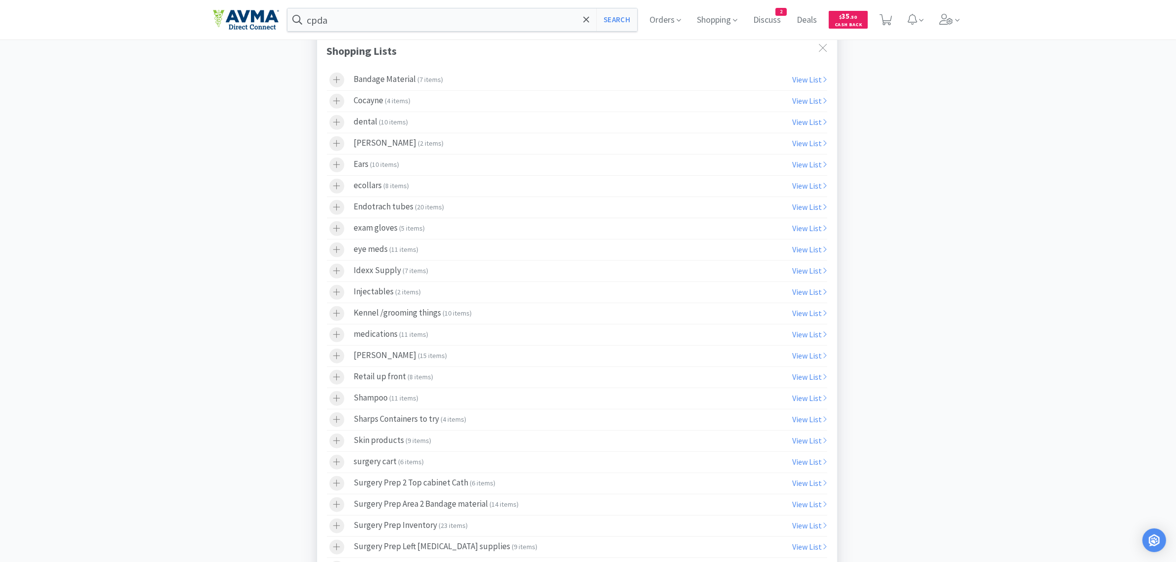
scroll to position [741, 0]
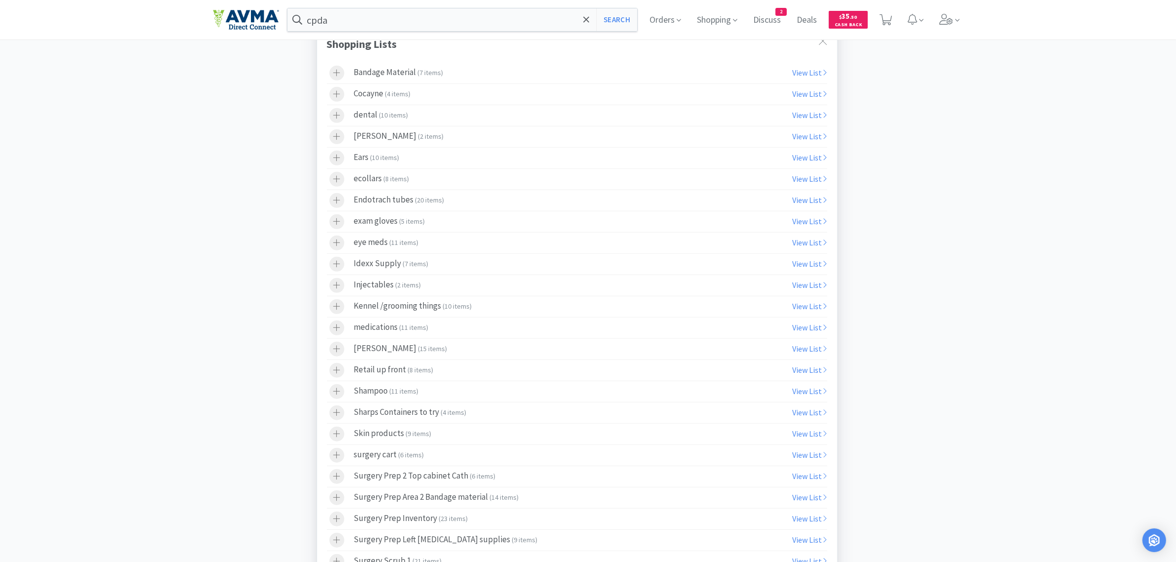
click at [334, 353] on icon at bounding box center [336, 349] width 7 height 8
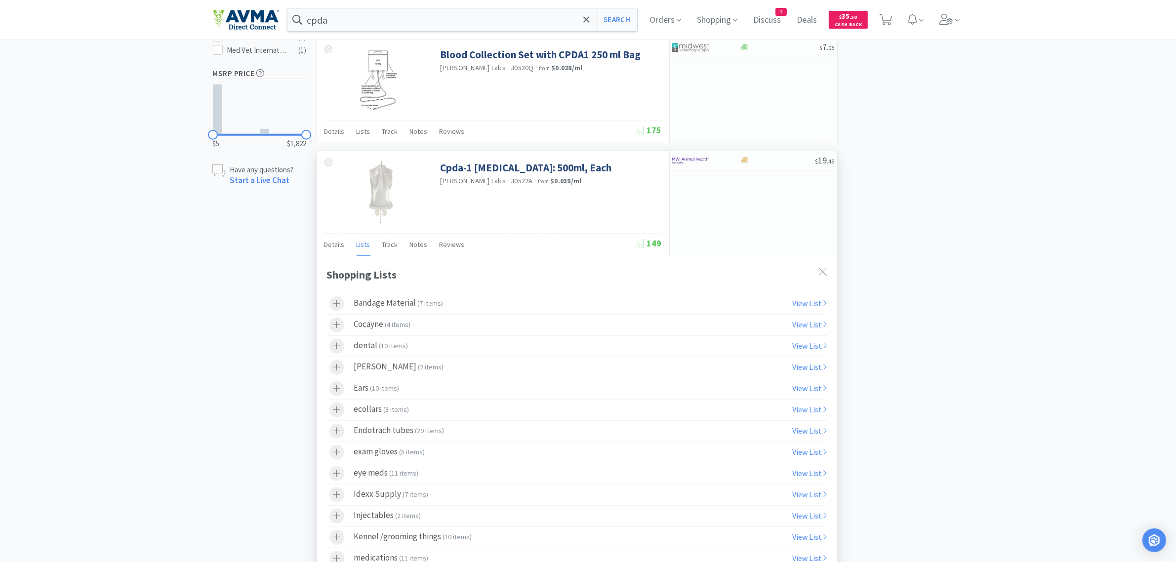
scroll to position [494, 0]
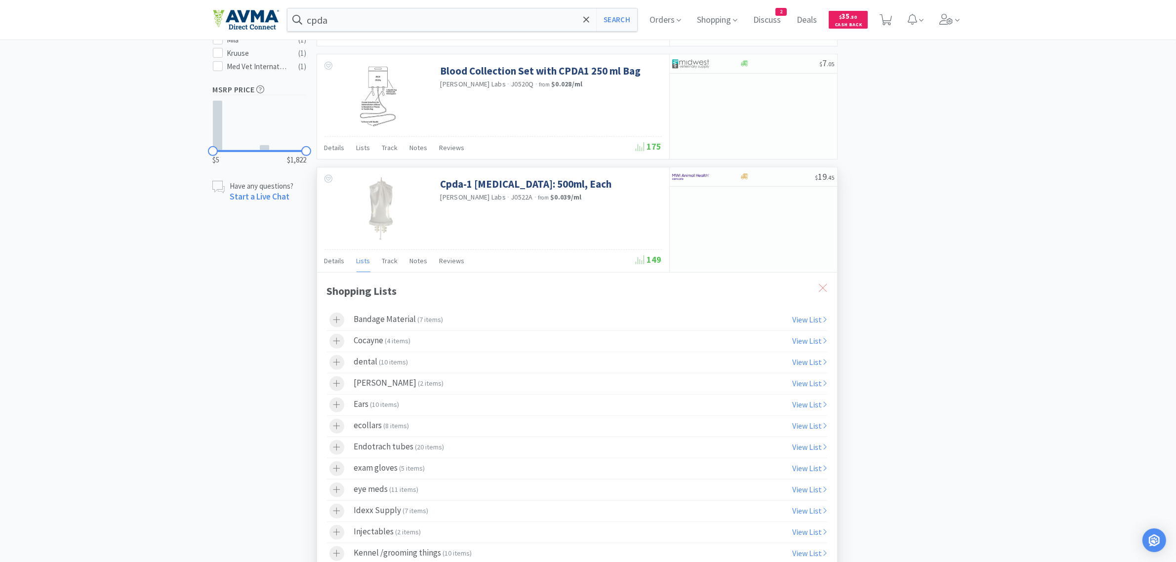
click at [825, 292] on icon at bounding box center [823, 288] width 8 height 8
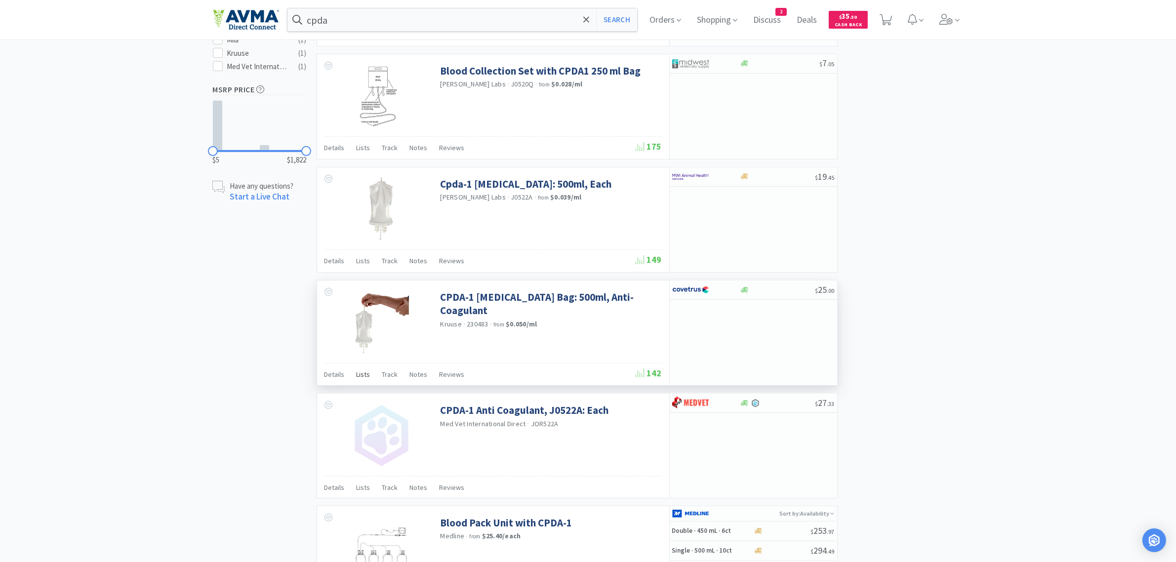
click at [358, 379] on span "Lists" at bounding box center [364, 374] width 14 height 9
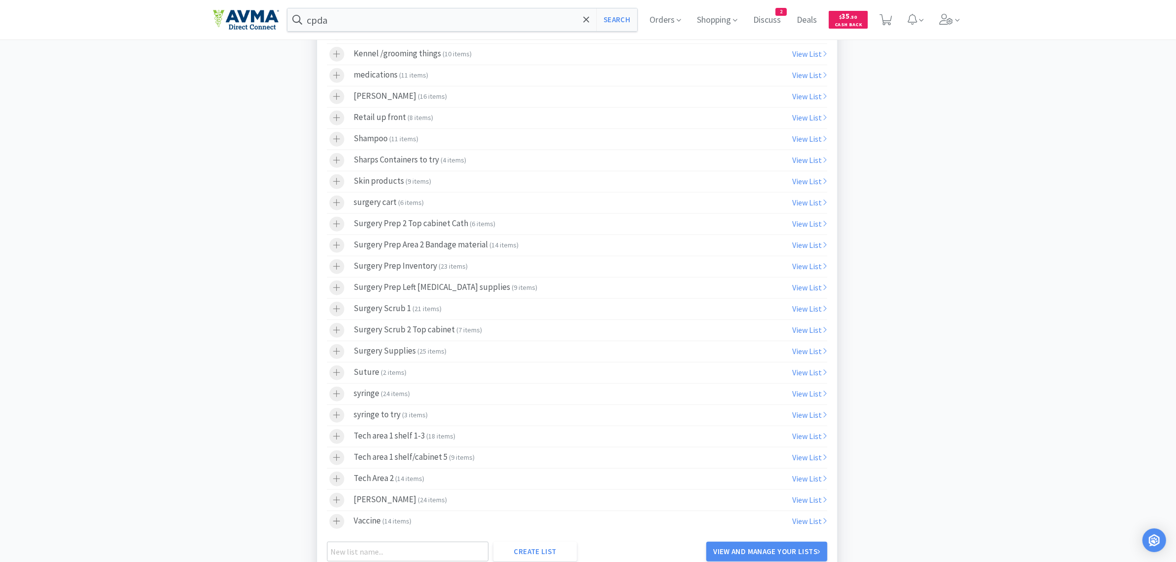
scroll to position [1111, 0]
click at [337, 96] on icon at bounding box center [336, 92] width 7 height 8
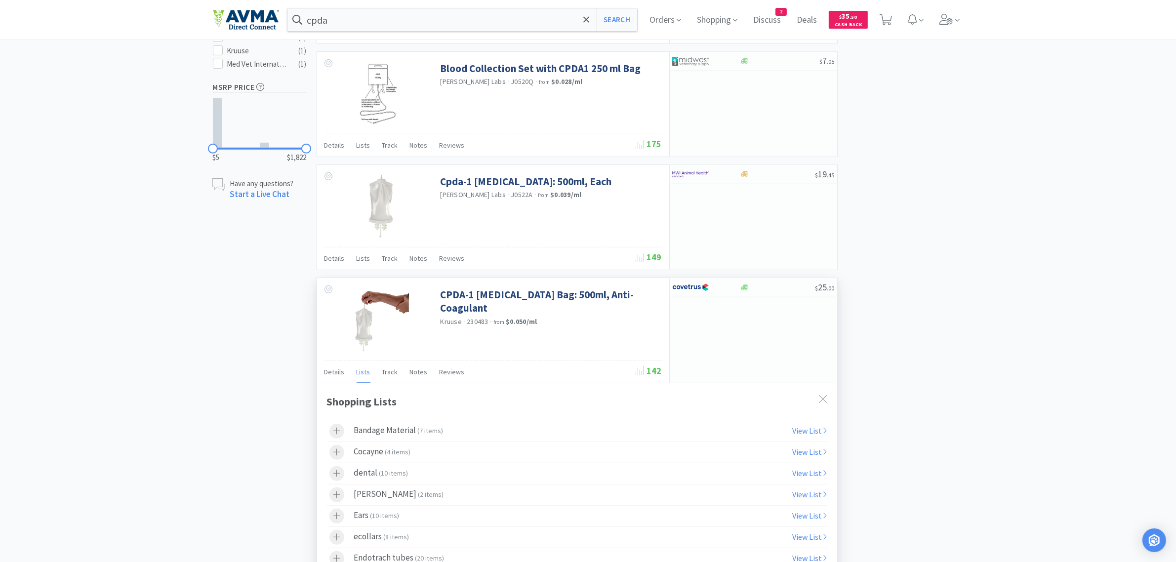
scroll to position [617, 0]
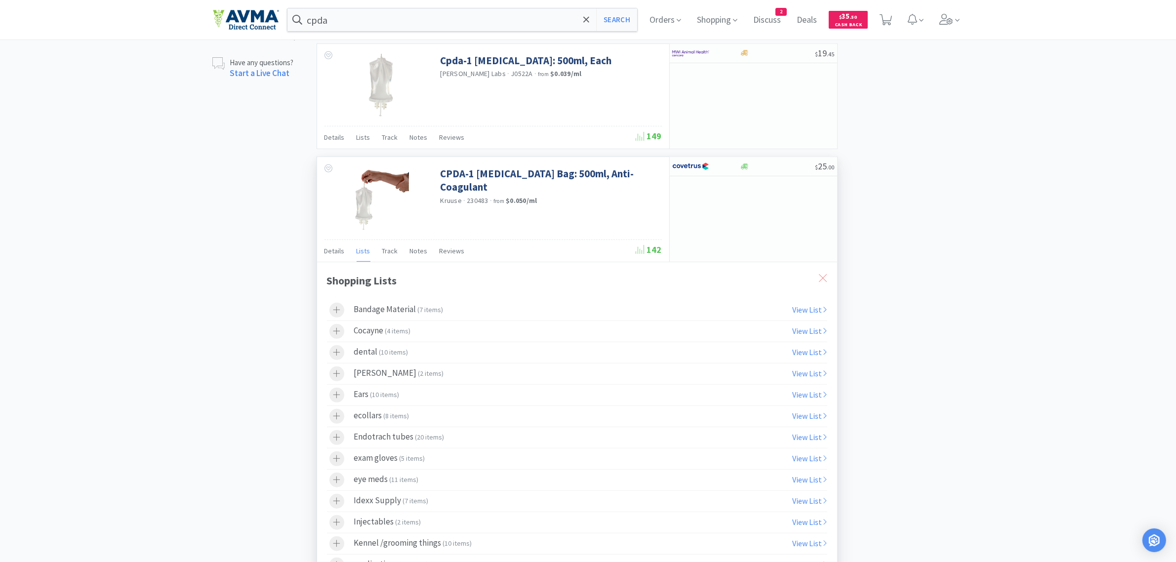
click at [821, 282] on icon at bounding box center [823, 278] width 8 height 8
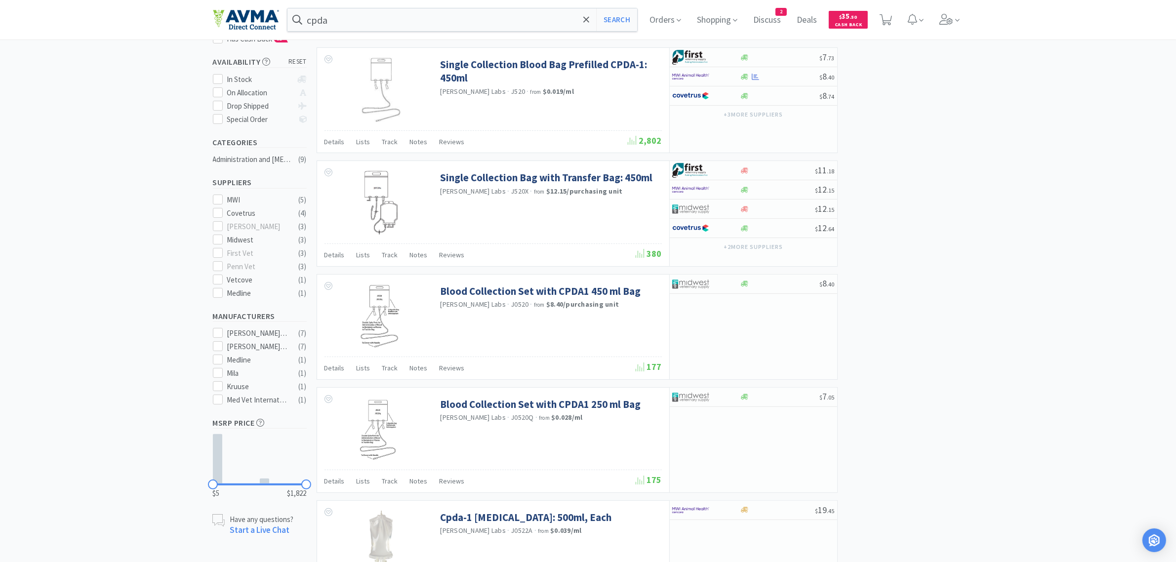
scroll to position [0, 0]
